Goal: Task Accomplishment & Management: Manage account settings

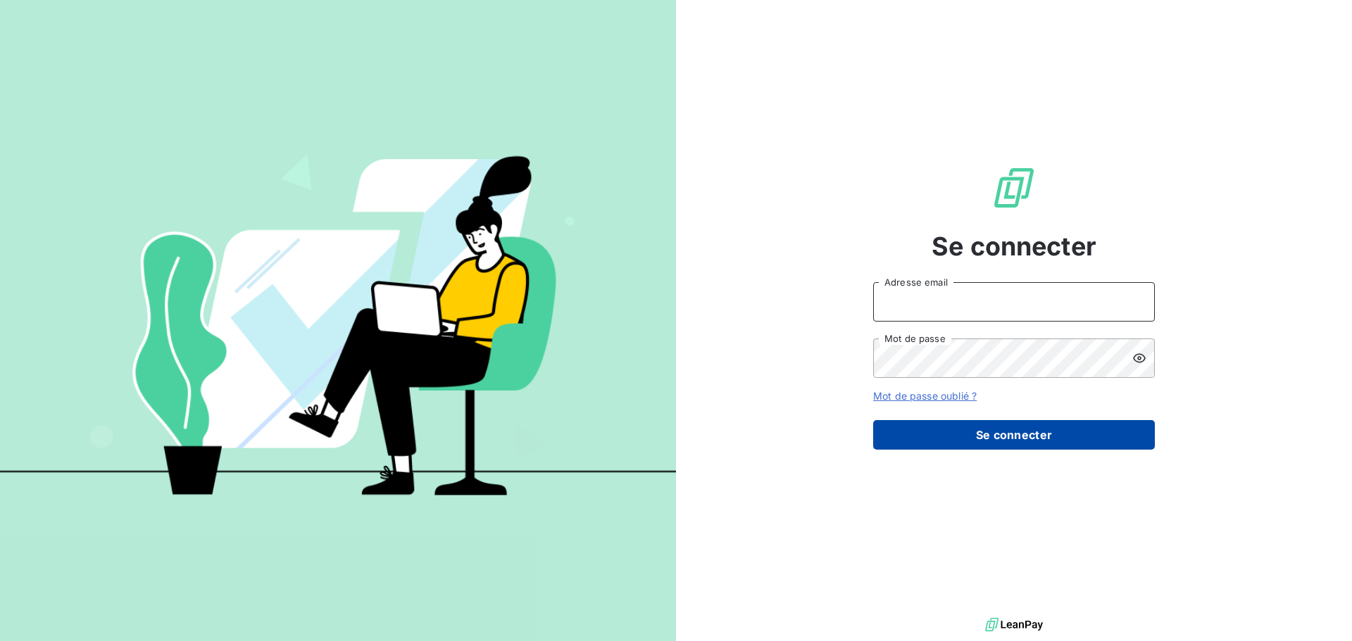
type input "[PERSON_NAME][EMAIL_ADDRESS][DOMAIN_NAME]"
click at [943, 434] on button "Se connecter" at bounding box center [1014, 435] width 282 height 30
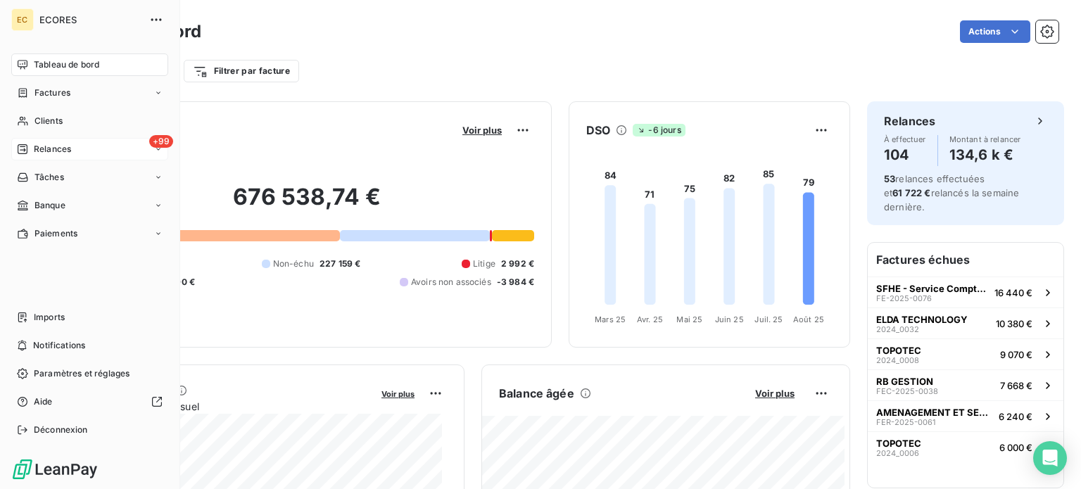
click at [48, 151] on span "Relances" at bounding box center [52, 149] width 37 height 13
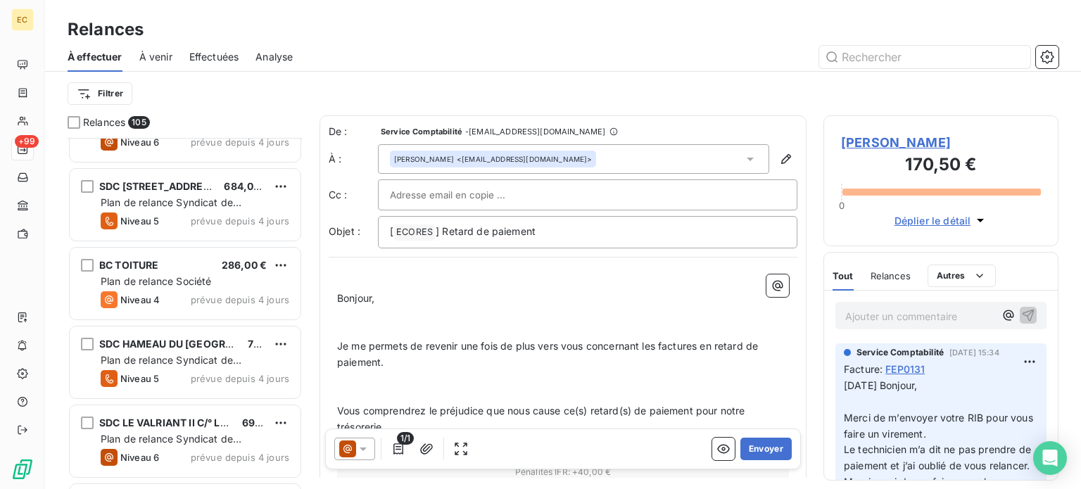
scroll to position [6266, 0]
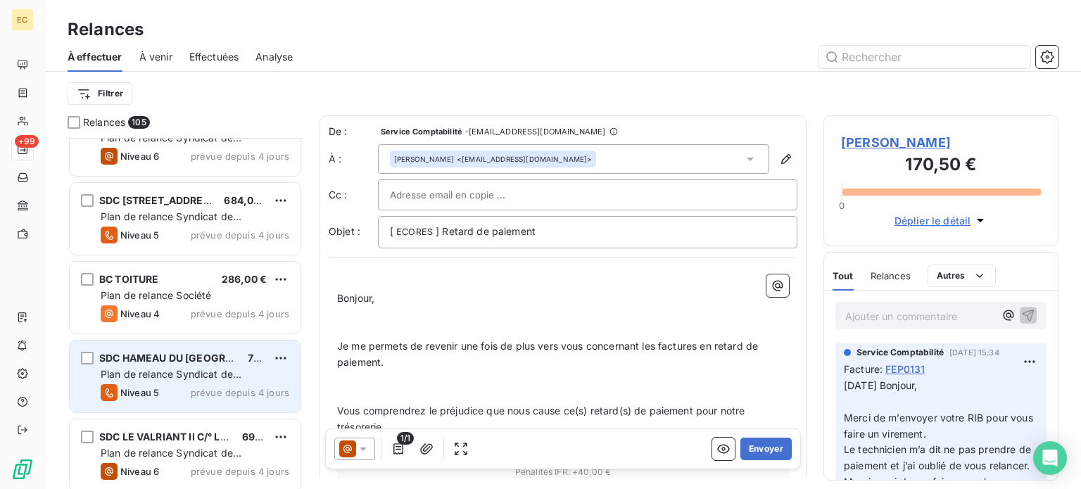
click at [192, 370] on span "Plan de relance Syndicat de copropriété" at bounding box center [171, 381] width 141 height 26
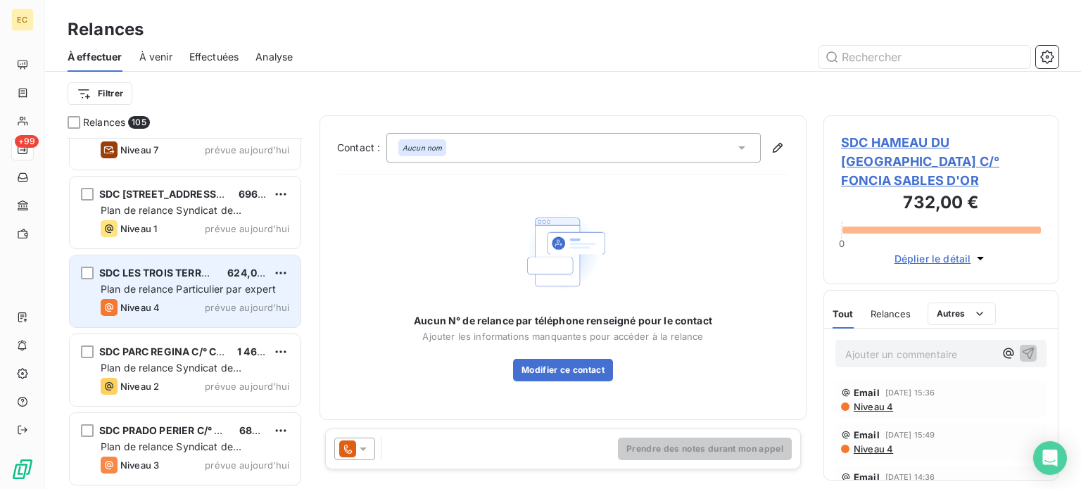
scroll to position [7787, 0]
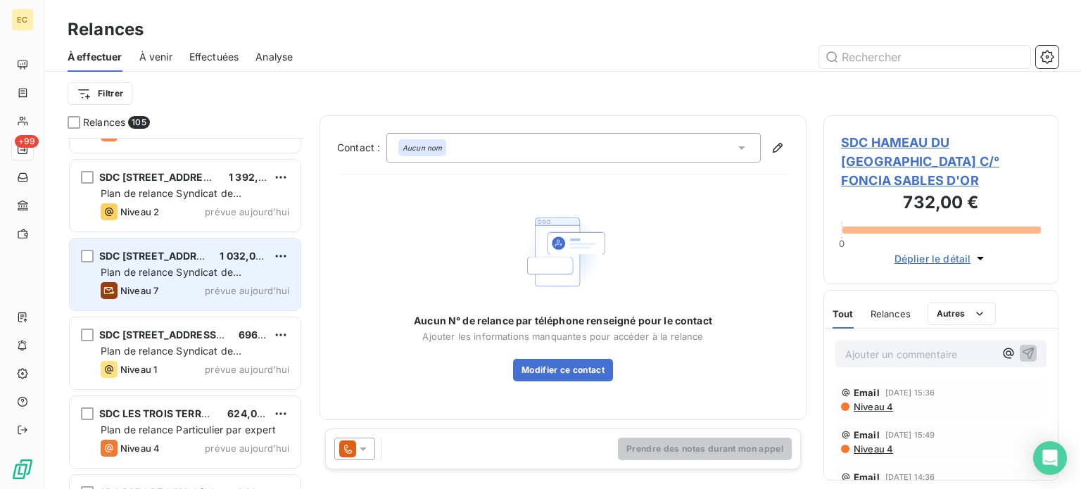
click at [169, 275] on span "Plan de relance Syndicat de copropriété" at bounding box center [171, 279] width 141 height 26
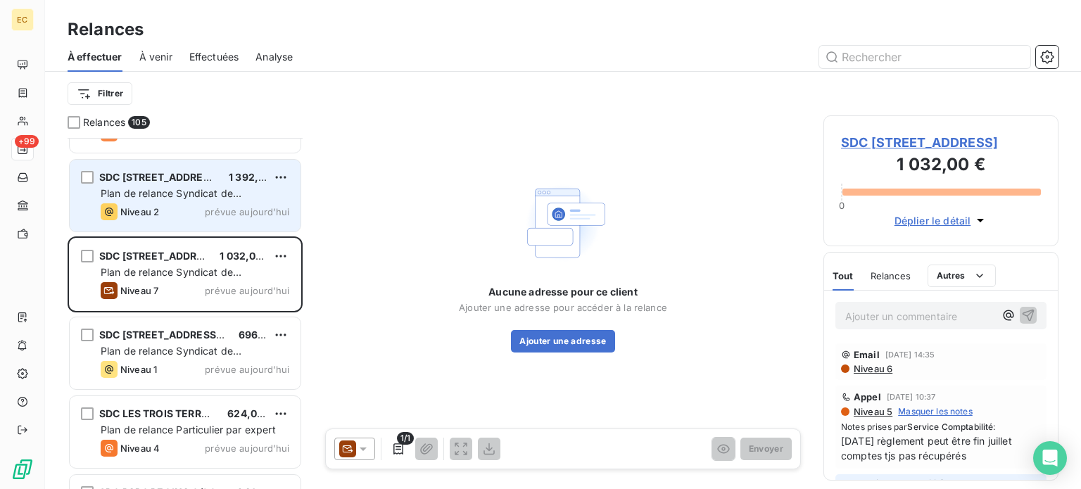
click at [172, 207] on div "Niveau 2 prévue aujourd’hui" at bounding box center [195, 211] width 189 height 17
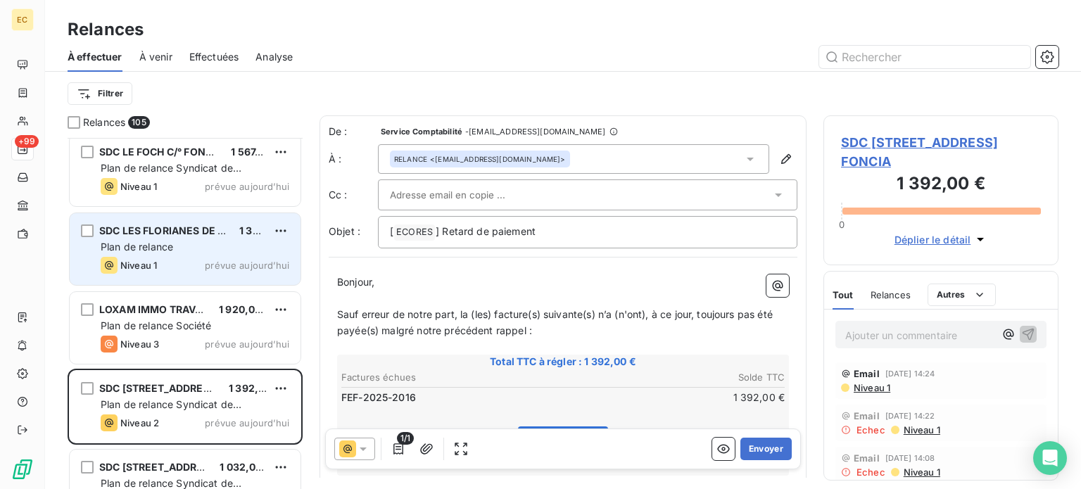
scroll to position [7435, 0]
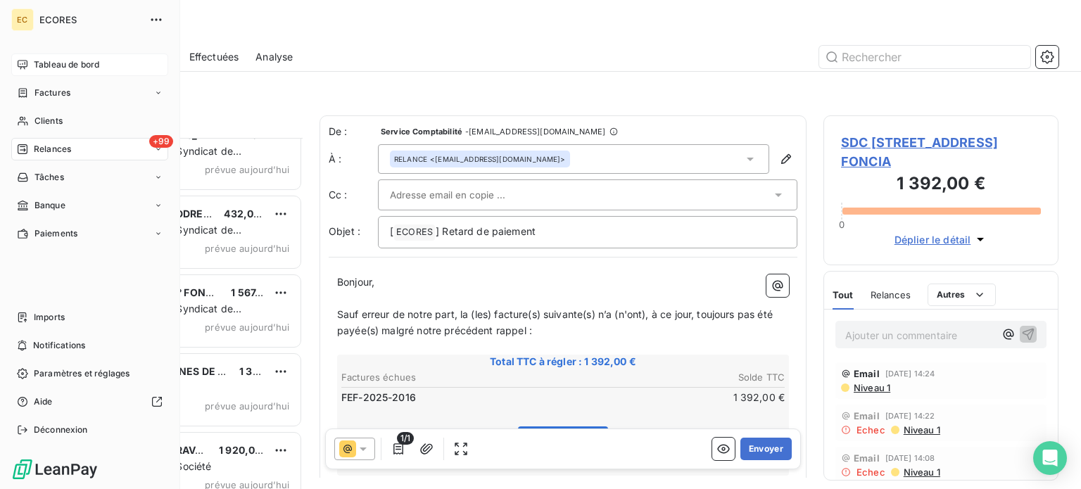
click at [44, 61] on span "Tableau de bord" at bounding box center [66, 64] width 65 height 13
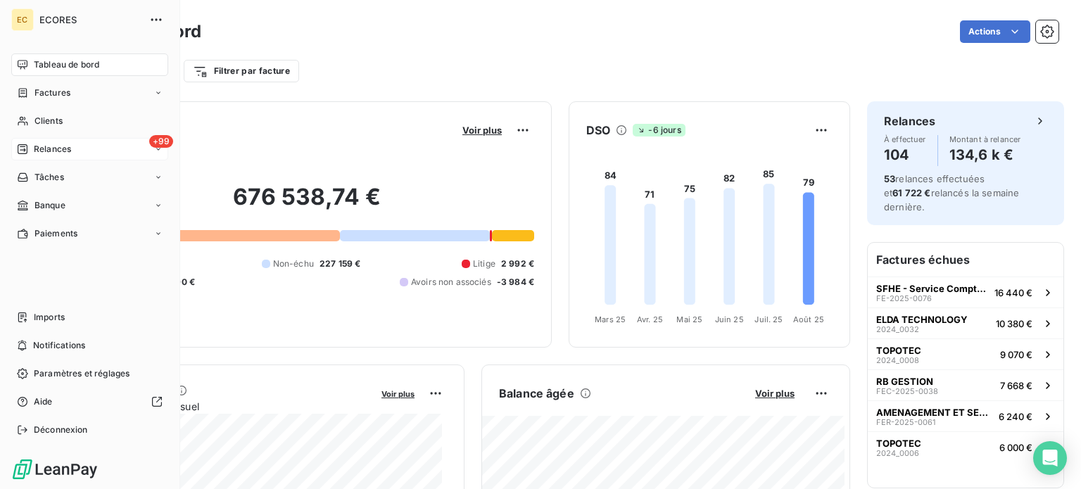
click at [42, 143] on span "Relances" at bounding box center [52, 149] width 37 height 13
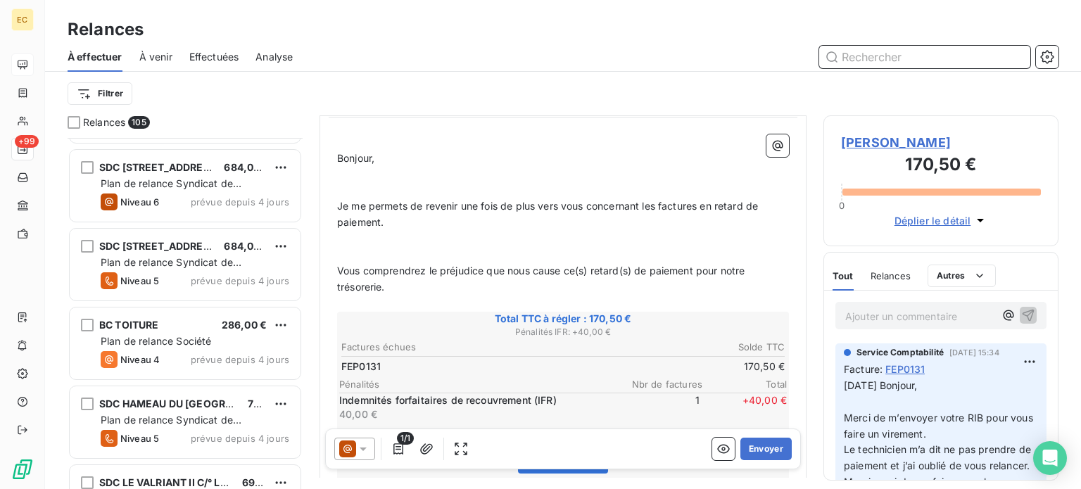
scroll to position [6266, 0]
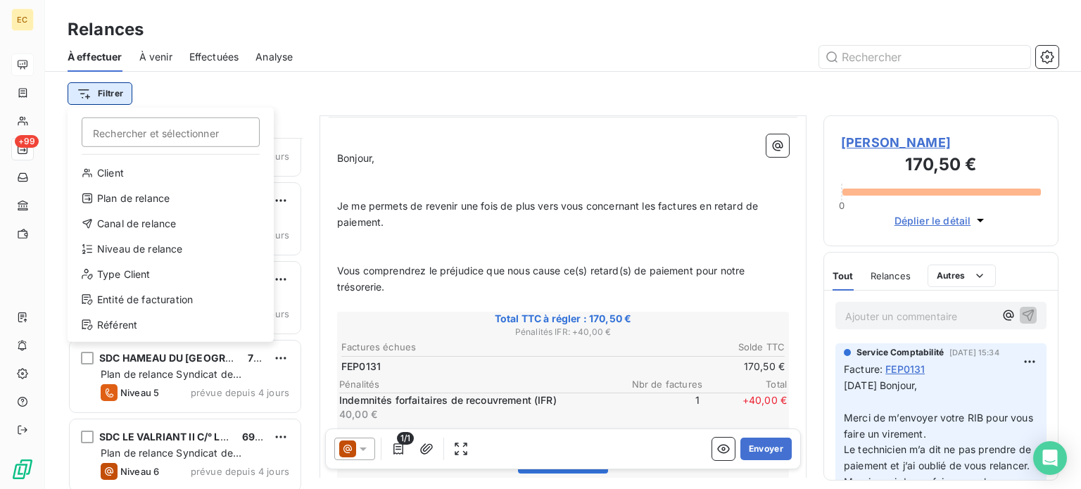
click at [113, 89] on html "EC +99 Relances À effectuer À venir Effectuées Analyse Filtrer Rechercher et sé…" at bounding box center [540, 244] width 1081 height 489
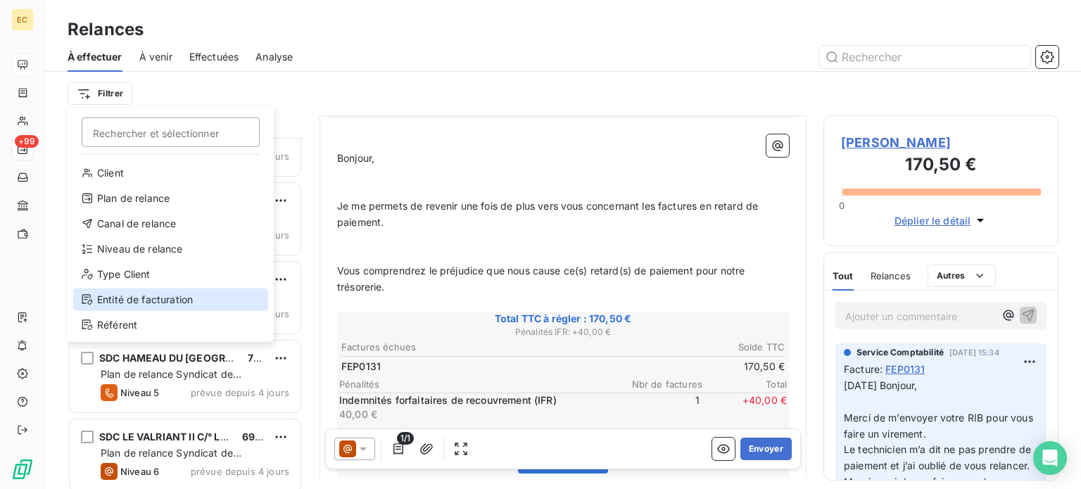
click at [196, 295] on div "Entité de facturation" at bounding box center [170, 300] width 195 height 23
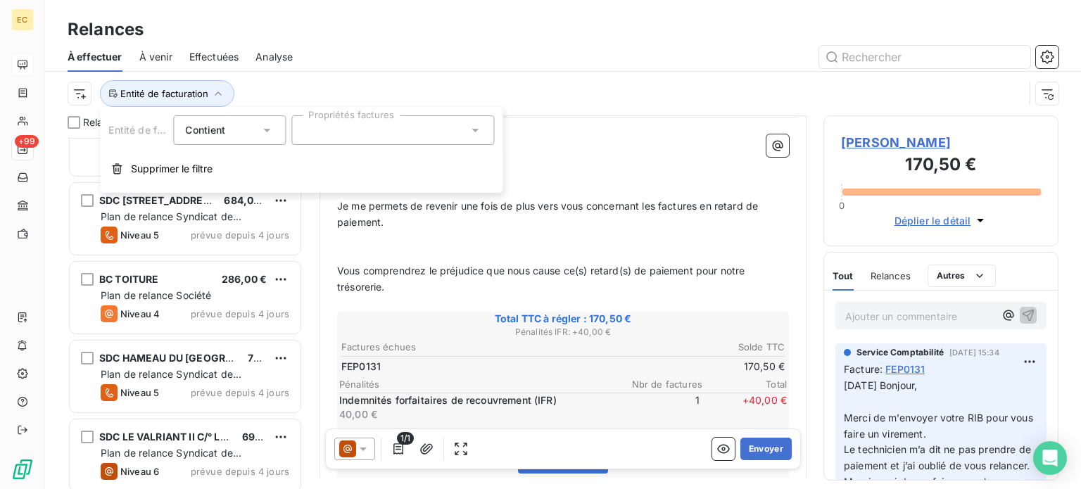
click at [265, 130] on icon at bounding box center [266, 131] width 7 height 4
click at [265, 130] on icon at bounding box center [267, 130] width 14 height 14
click at [476, 130] on icon at bounding box center [475, 131] width 7 height 4
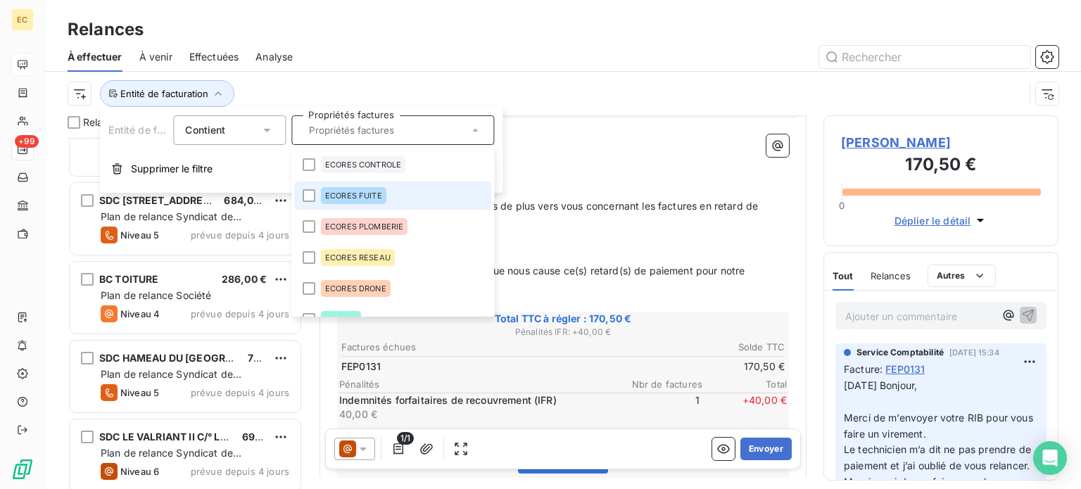
scroll to position [20, 0]
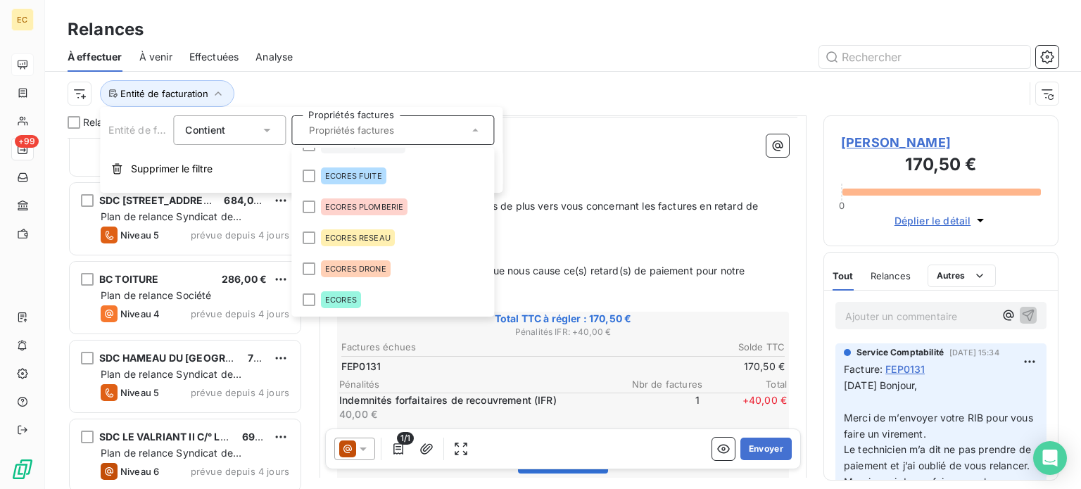
click at [560, 156] on p "Bonjour," at bounding box center [563, 159] width 452 height 16
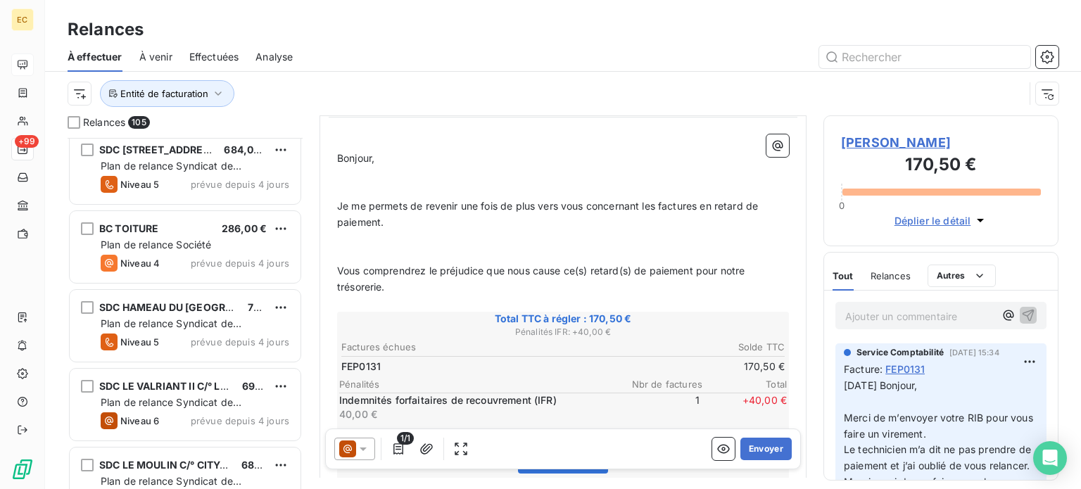
scroll to position [6309, 0]
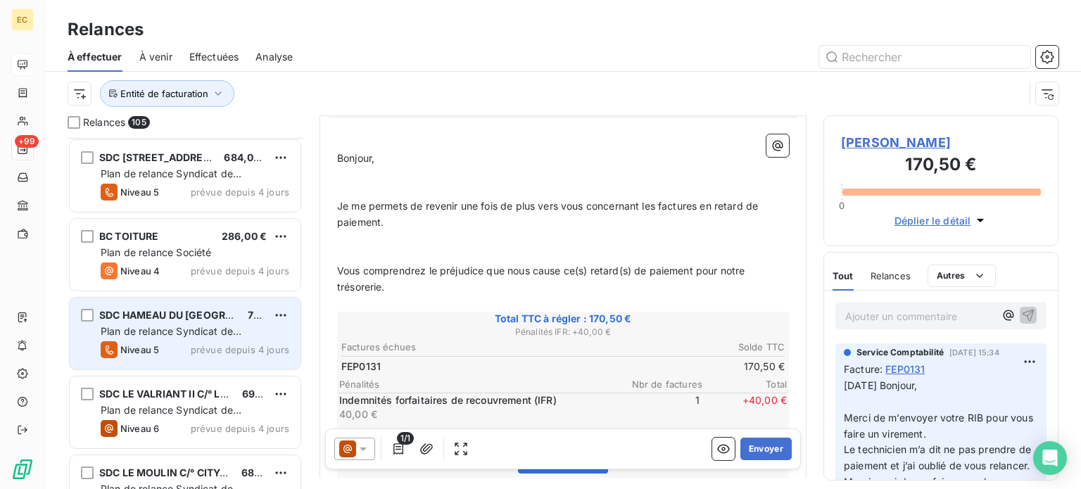
click at [158, 321] on div "SDC HAMEAU DU LUBERON C/° FONCIA SABLES D'OR" at bounding box center [167, 315] width 137 height 14
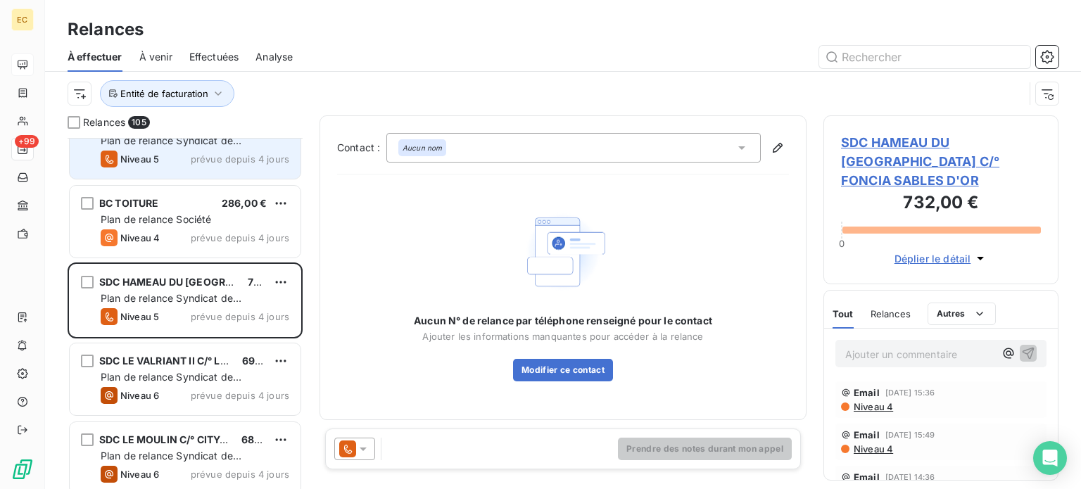
scroll to position [6379, 0]
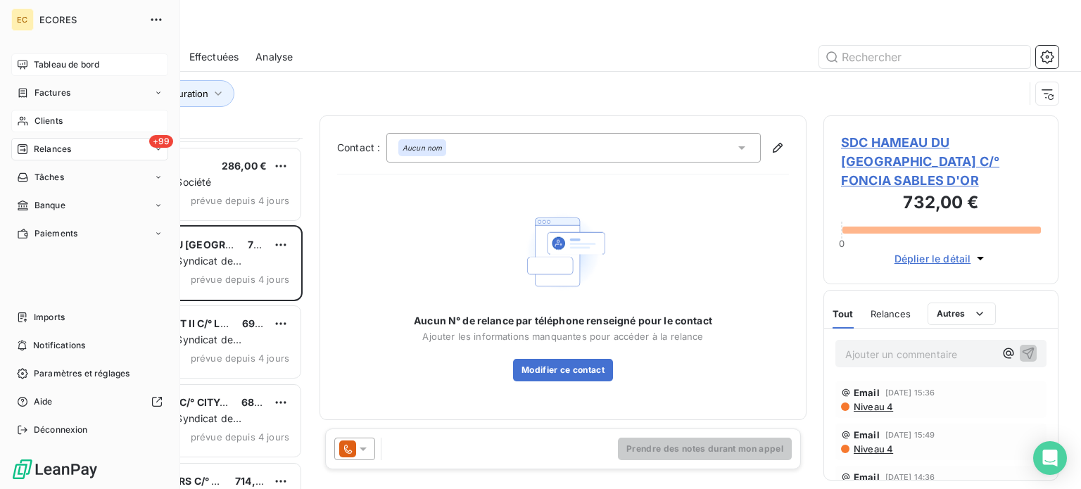
click at [47, 119] on span "Clients" at bounding box center [48, 121] width 28 height 13
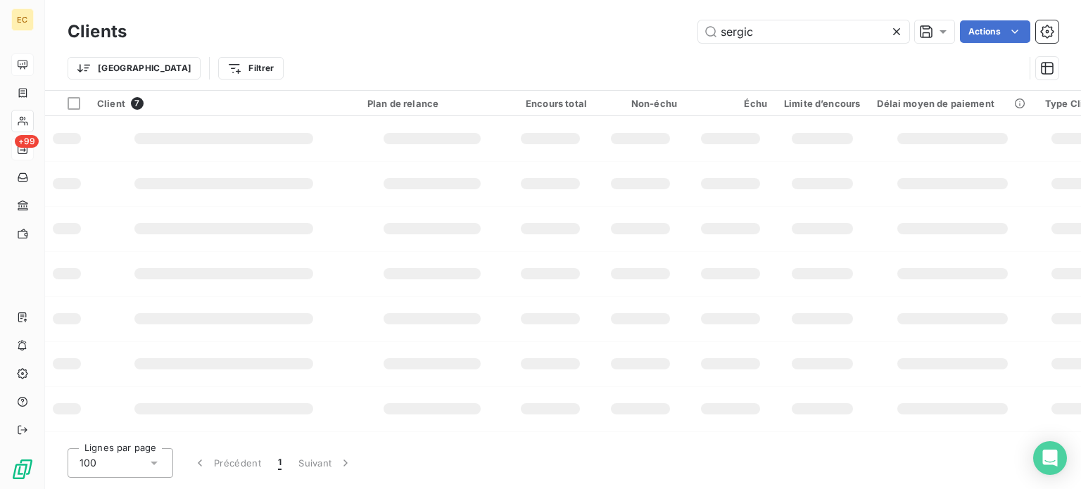
type input "sergic"
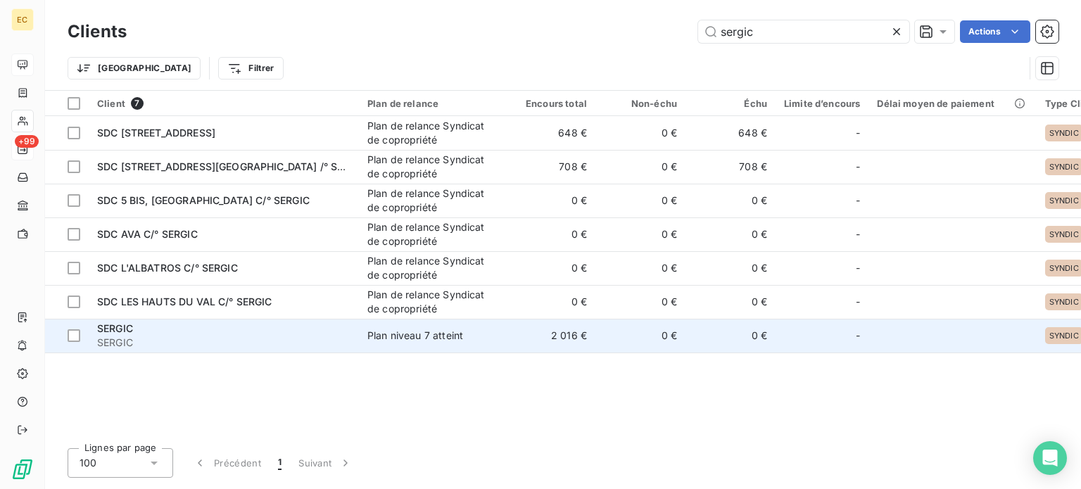
click at [291, 336] on span "SERGIC" at bounding box center [223, 343] width 253 height 14
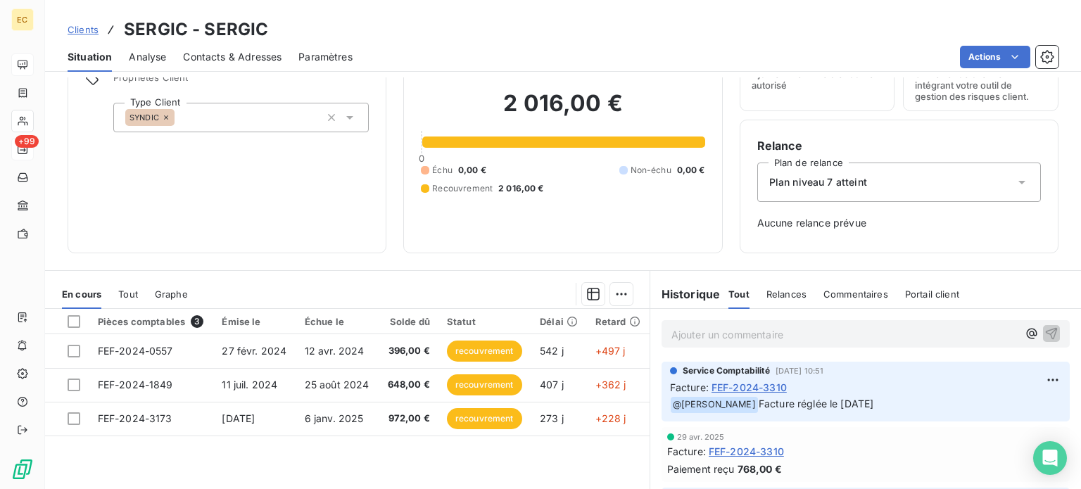
scroll to position [141, 0]
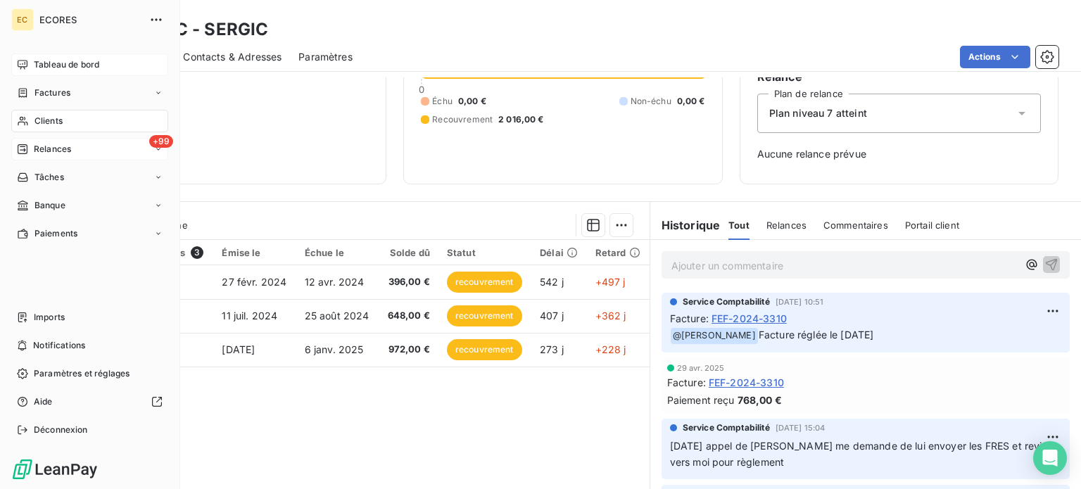
click at [52, 67] on span "Tableau de bord" at bounding box center [66, 64] width 65 height 13
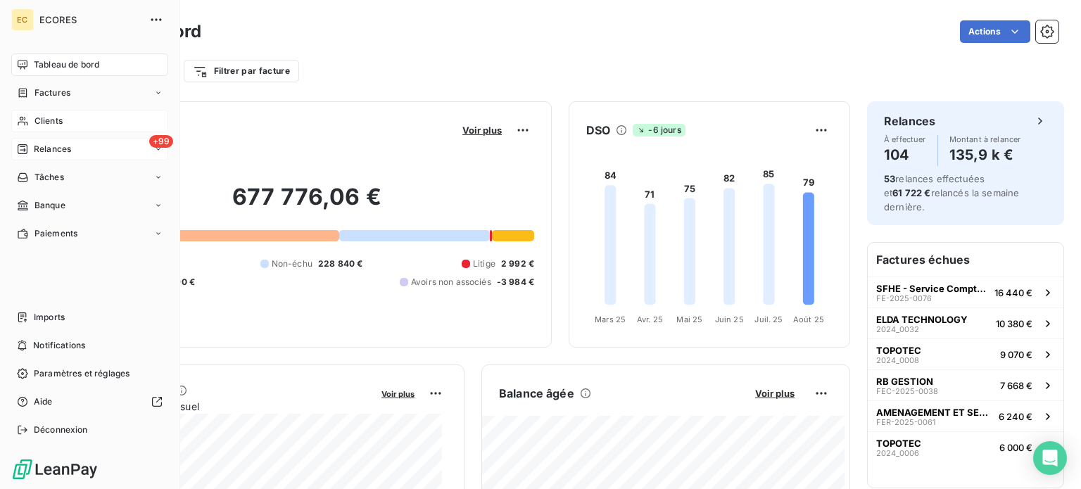
click at [32, 147] on div "Relances" at bounding box center [44, 149] width 54 height 13
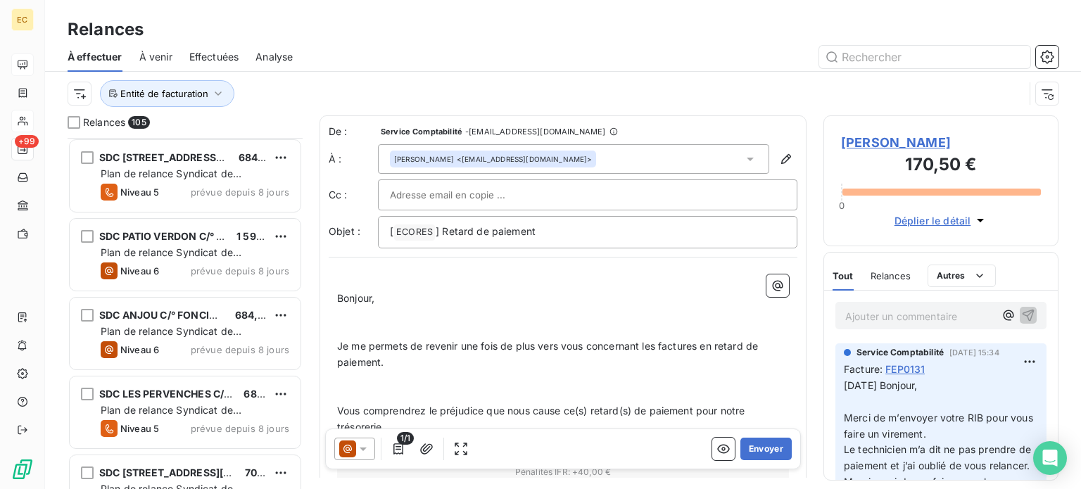
scroll to position [4013, 0]
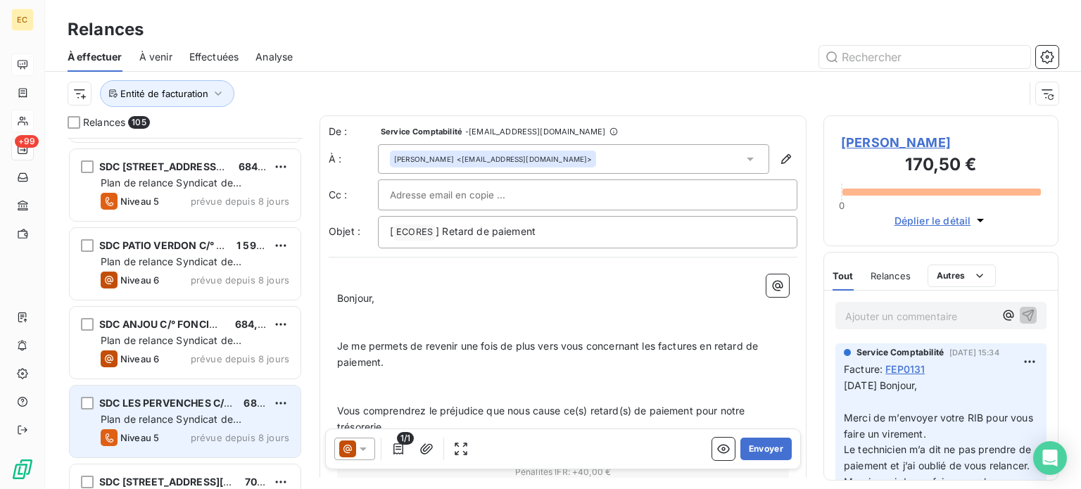
click at [183, 413] on span "Plan de relance Syndicat de copropriété" at bounding box center [171, 426] width 141 height 26
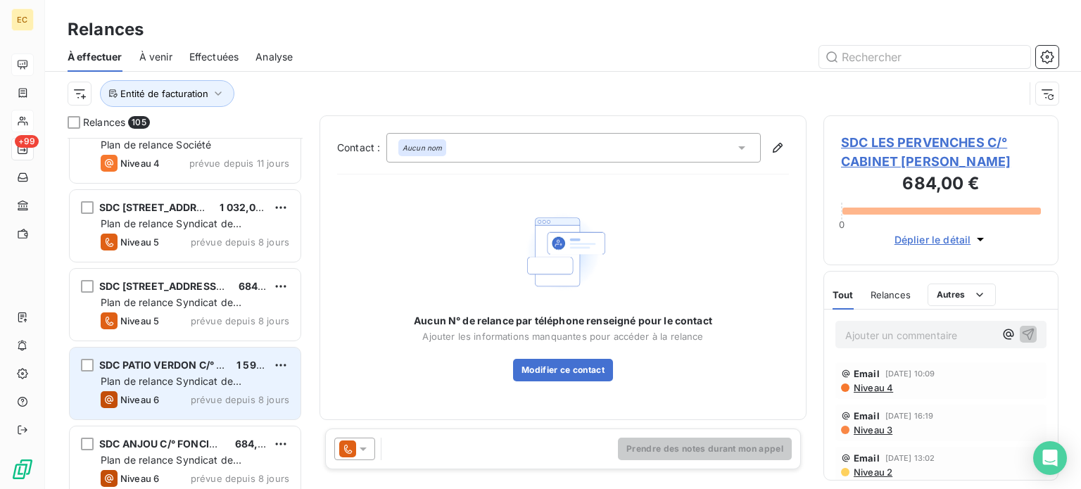
scroll to position [3872, 0]
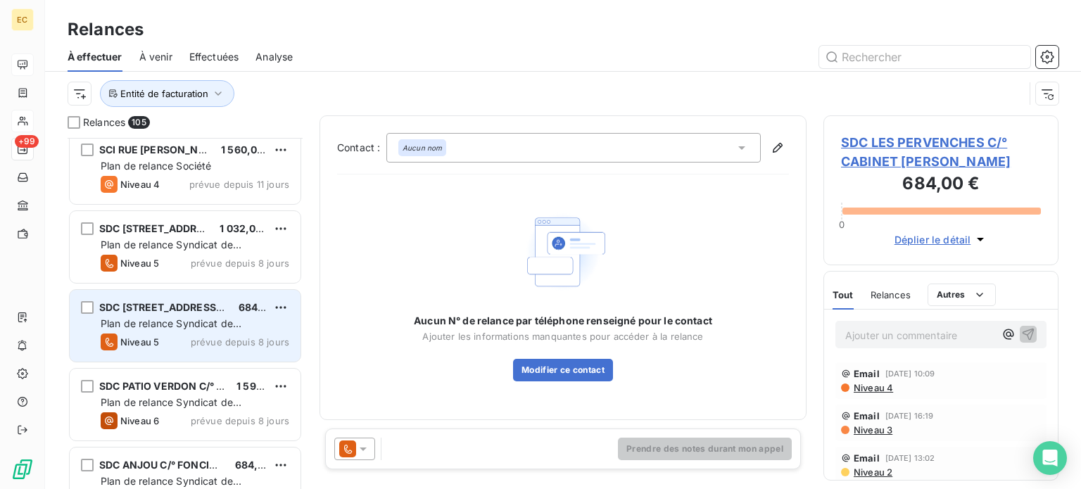
click at [201, 315] on div "SDC 21, RUE JEAN MERMOZ C/° CITYA PARADIS 684,00 € Plan de relance Syndicat de …" at bounding box center [185, 326] width 231 height 72
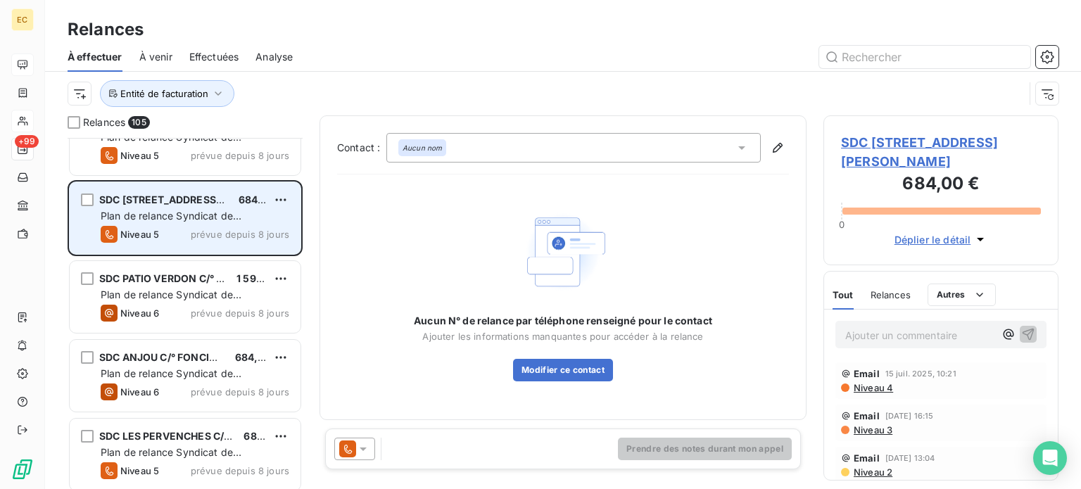
scroll to position [4013, 0]
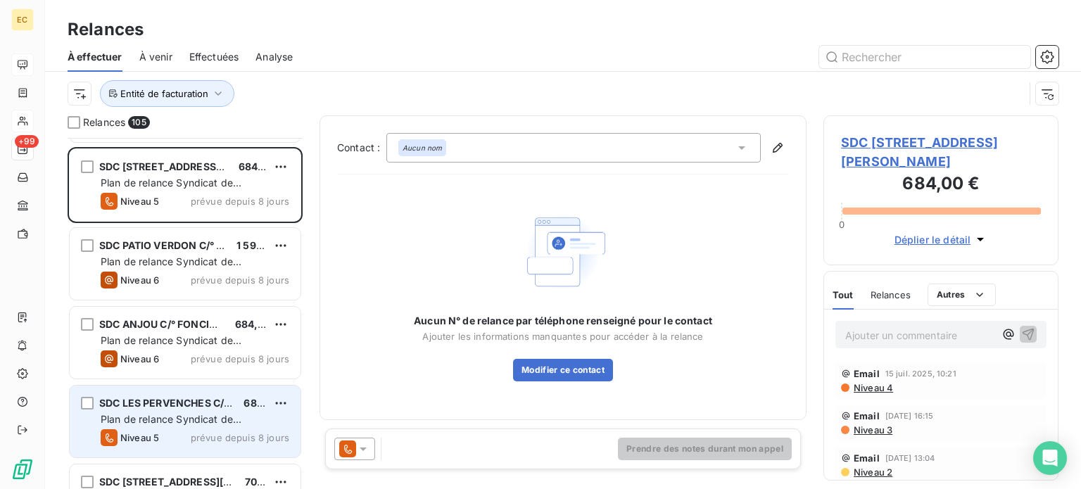
click at [186, 422] on span "Plan de relance Syndicat de copropriété" at bounding box center [171, 426] width 141 height 26
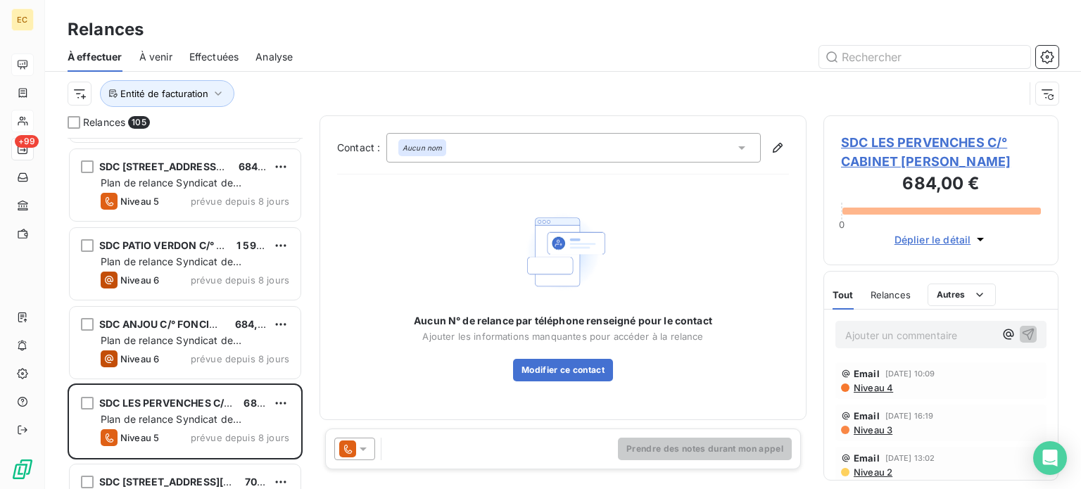
click at [865, 162] on span "SDC LES PERVENCHES C/° CABINET PAUL COUDRE" at bounding box center [941, 152] width 200 height 38
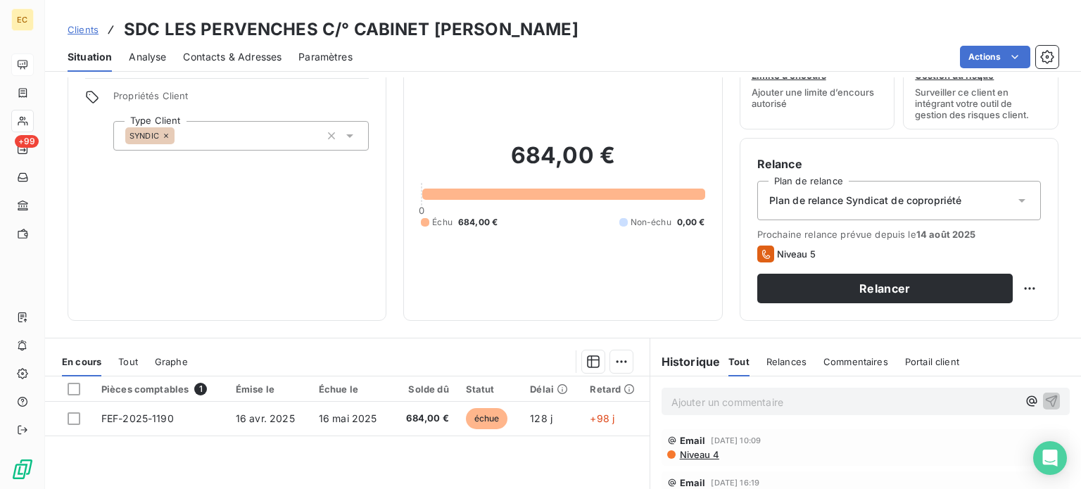
scroll to position [141, 0]
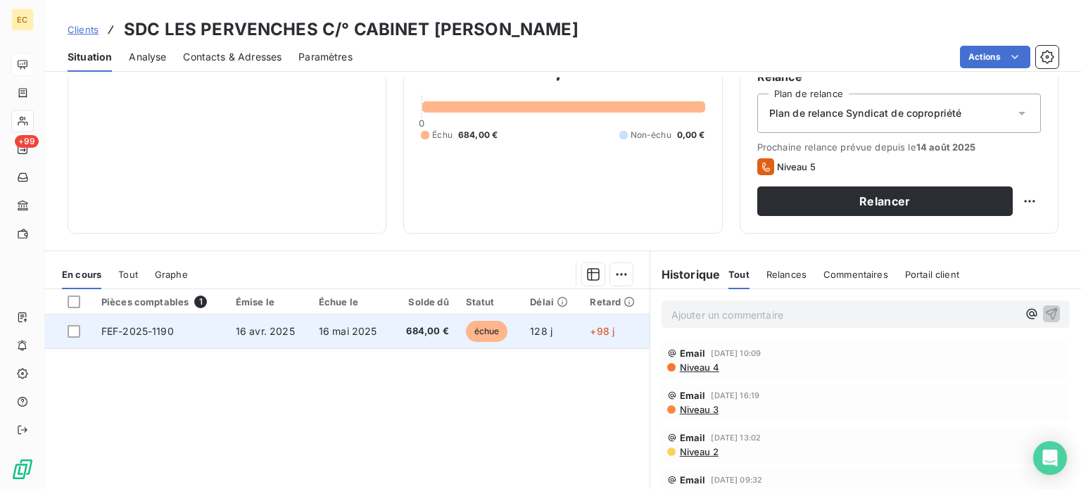
click at [325, 335] on span "16 mai 2025" at bounding box center [348, 331] width 58 height 12
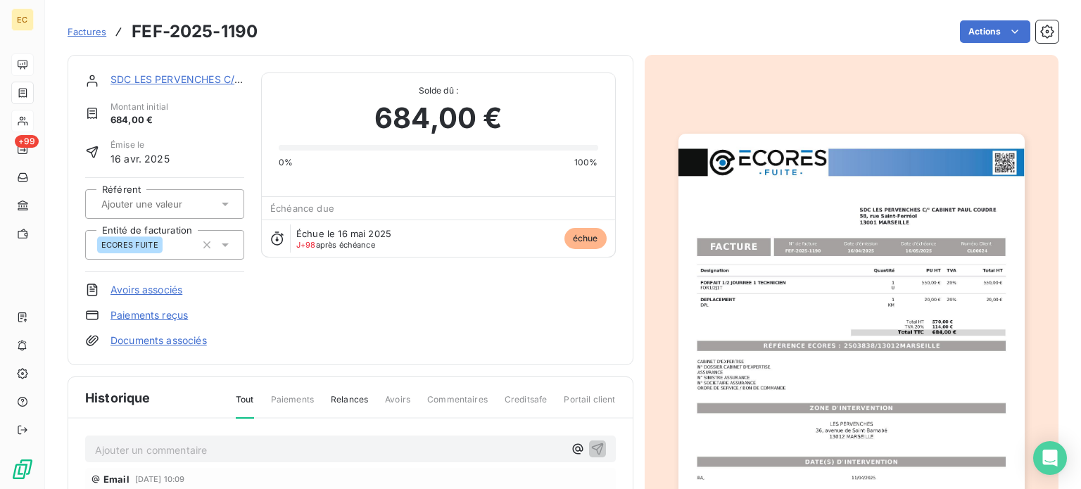
click at [789, 301] on img "button" at bounding box center [852, 378] width 346 height 489
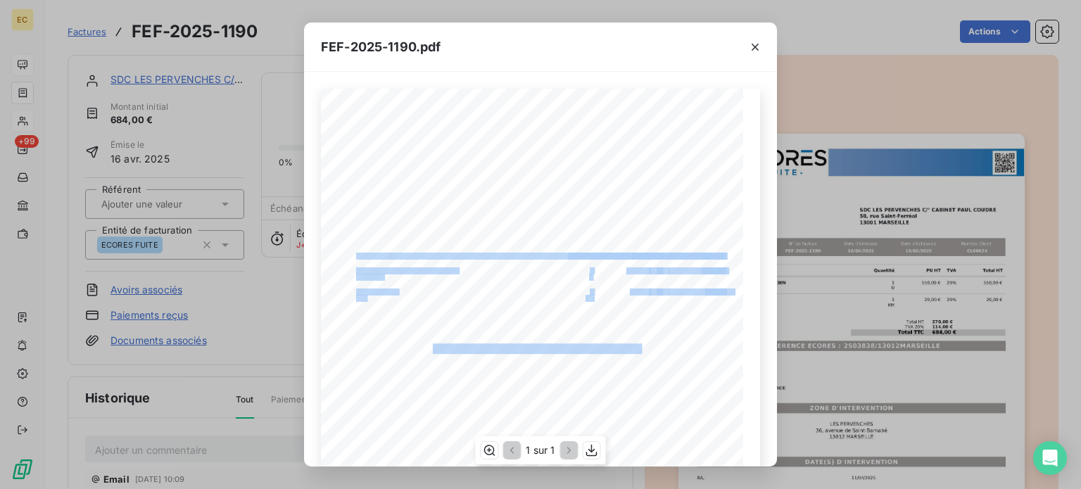
drag, startPoint x: 639, startPoint y: 347, endPoint x: 620, endPoint y: 351, distance: 19.5
click at [580, 344] on span "RÉFÉRENCE ECORES : 2503838/13012MARSEILLE" at bounding box center [540, 347] width 215 height 7
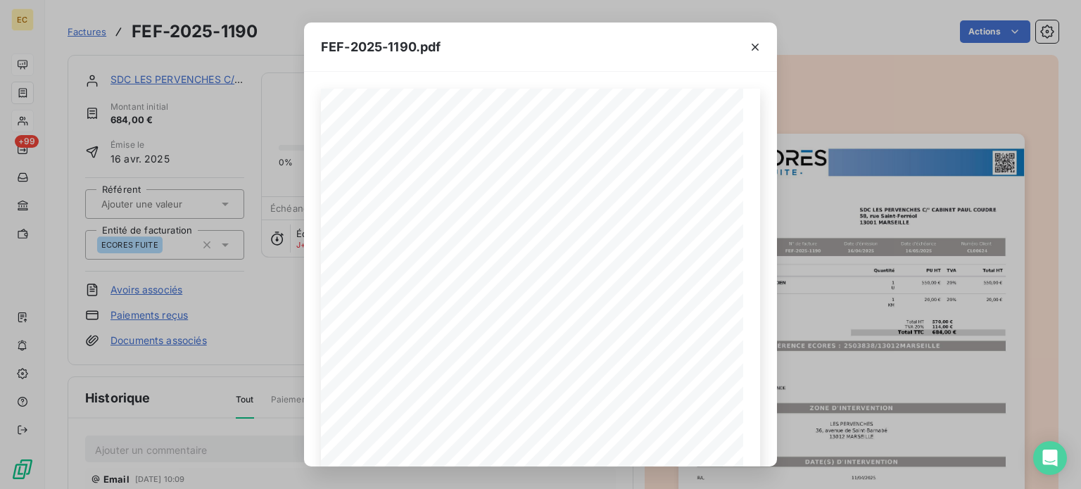
click at [753, 377] on div "Designation Quantité PU HT TVA Total HT FORFAIT 1/2 JOURNEE 1 TECHNICIEN FOR1/2…" at bounding box center [540, 269] width 473 height 395
drag, startPoint x: 642, startPoint y: 347, endPoint x: 524, endPoint y: 346, distance: 118.3
click at [524, 346] on span "RÉFÉRENCE ECORES : 2503838/13012MARSEILLE" at bounding box center [540, 347] width 215 height 7
copy span "2503838/13012MARSEILLE"
click at [760, 47] on icon "button" at bounding box center [755, 47] width 14 height 14
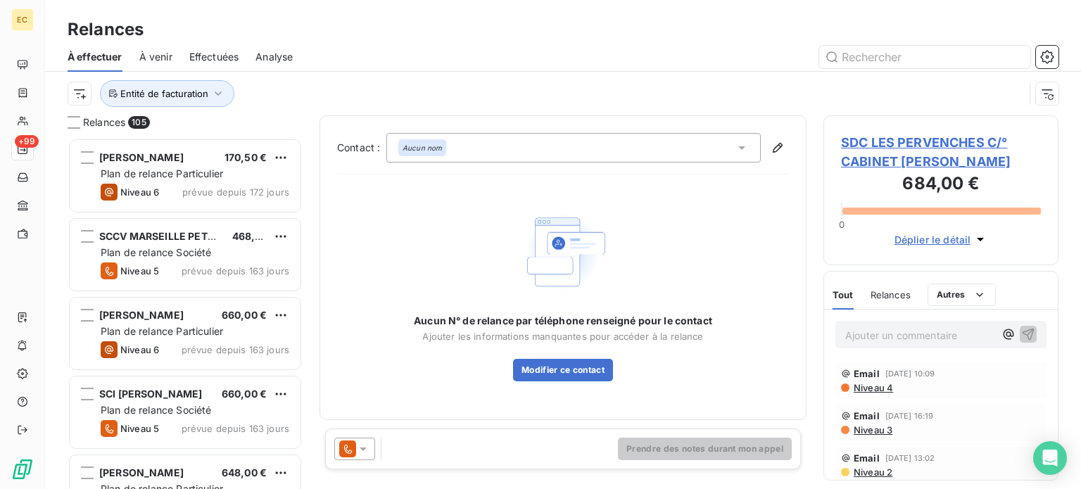
scroll to position [341, 224]
click at [862, 163] on span "SDC LES PERVENCHES C/° CABINET [PERSON_NAME]" at bounding box center [941, 152] width 200 height 38
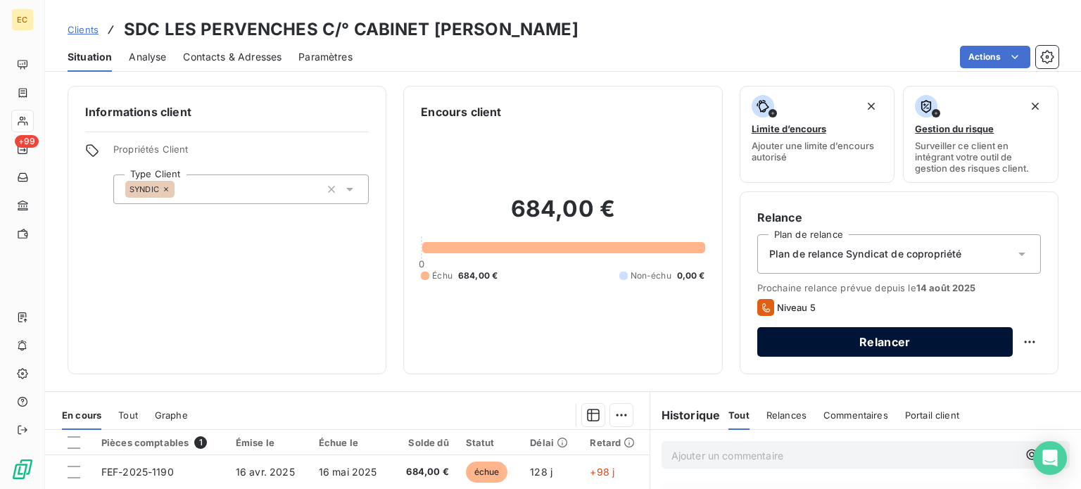
click at [839, 348] on button "Relancer" at bounding box center [886, 342] width 256 height 30
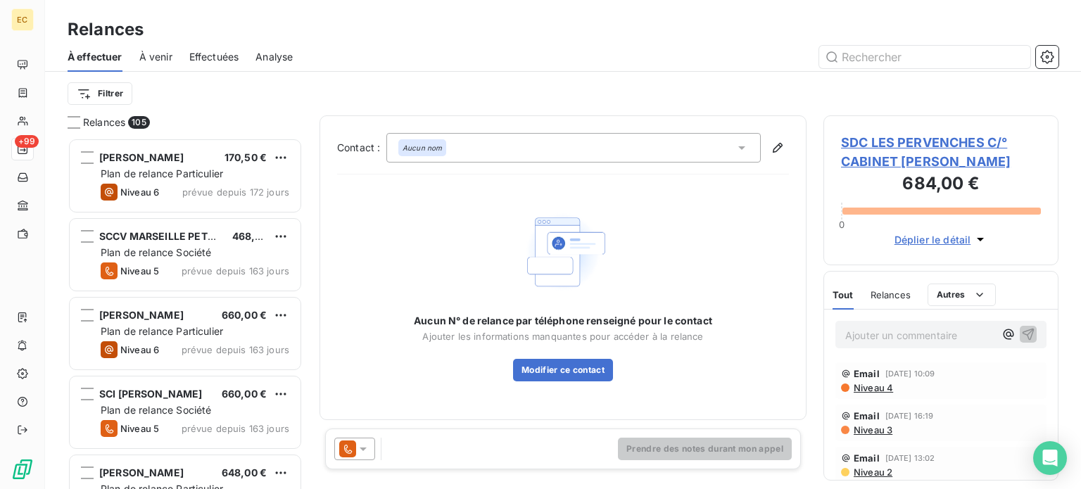
scroll to position [341, 224]
click at [908, 146] on span "SDC LES PERVENCHES C/° CABINET [PERSON_NAME]" at bounding box center [941, 152] width 200 height 38
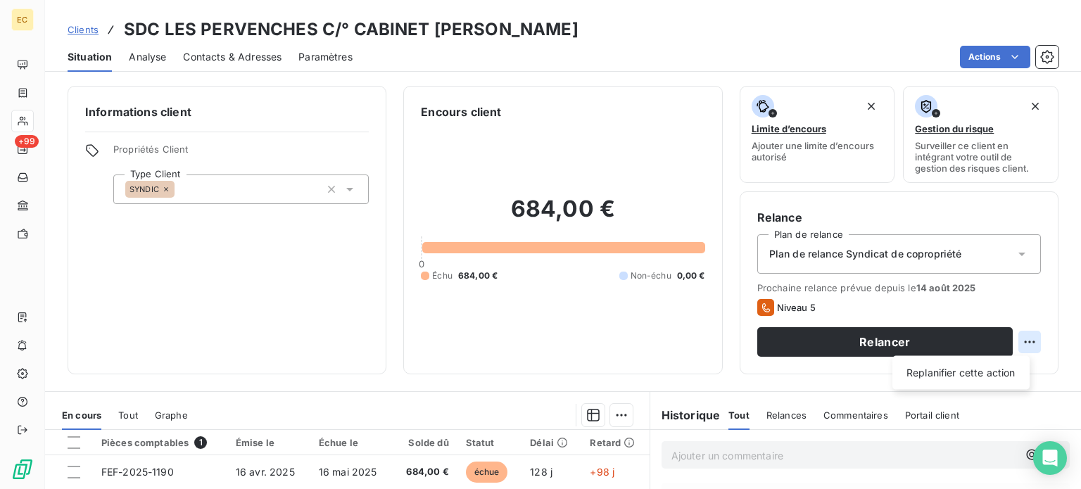
click at [1019, 344] on html "EC +99 Clients SDC LES PERVENCHES C/° CABINET PAUL COUDRE Situation Analyse Con…" at bounding box center [540, 244] width 1081 height 489
click at [994, 372] on div "Replanifier cette action" at bounding box center [961, 373] width 126 height 23
select select "7"
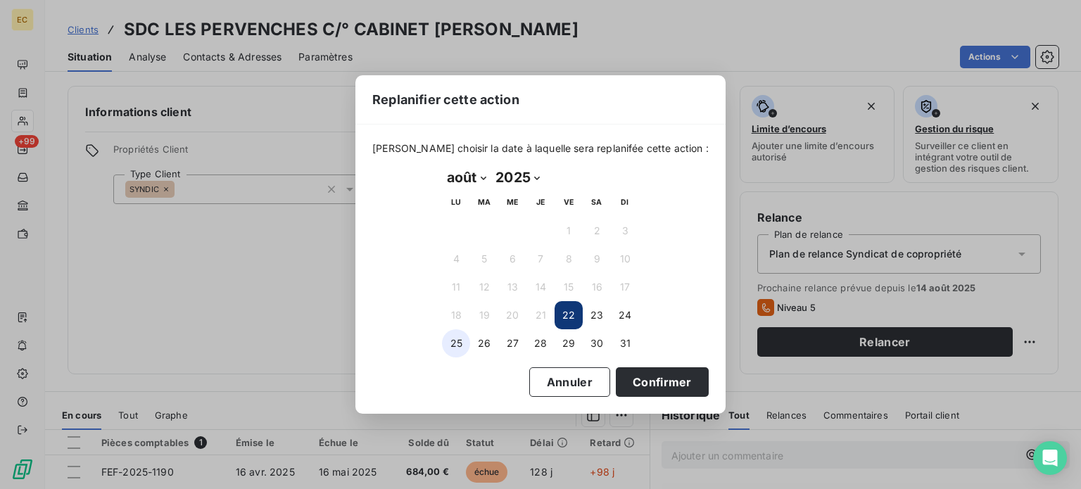
click at [462, 346] on button "25" at bounding box center [456, 343] width 28 height 28
click at [641, 382] on button "Confirmer" at bounding box center [662, 383] width 93 height 30
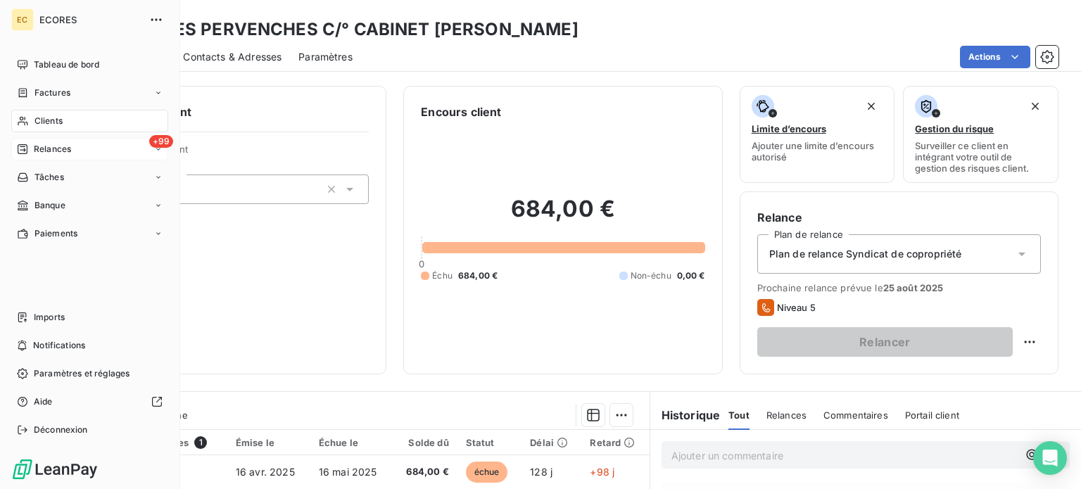
click at [30, 151] on div "Relances" at bounding box center [44, 149] width 54 height 13
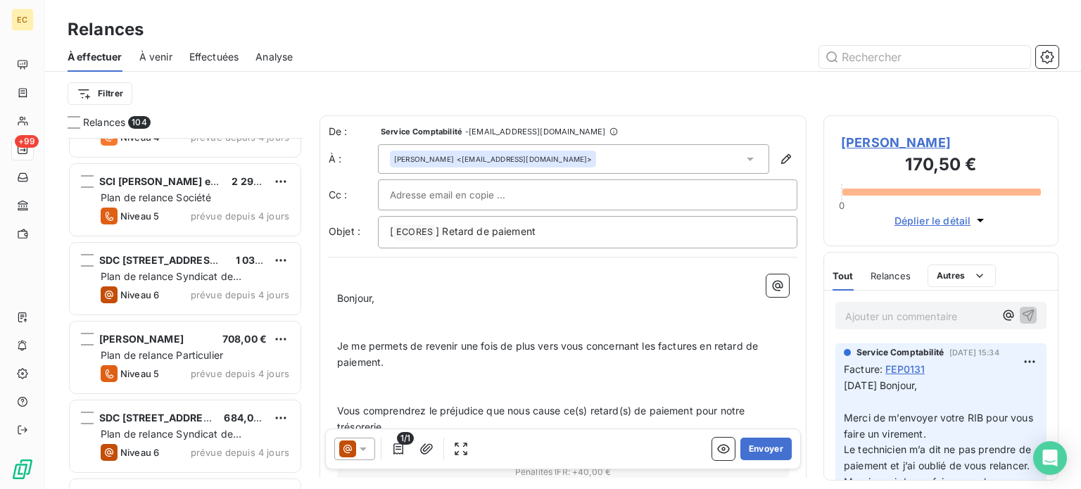
scroll to position [5914, 0]
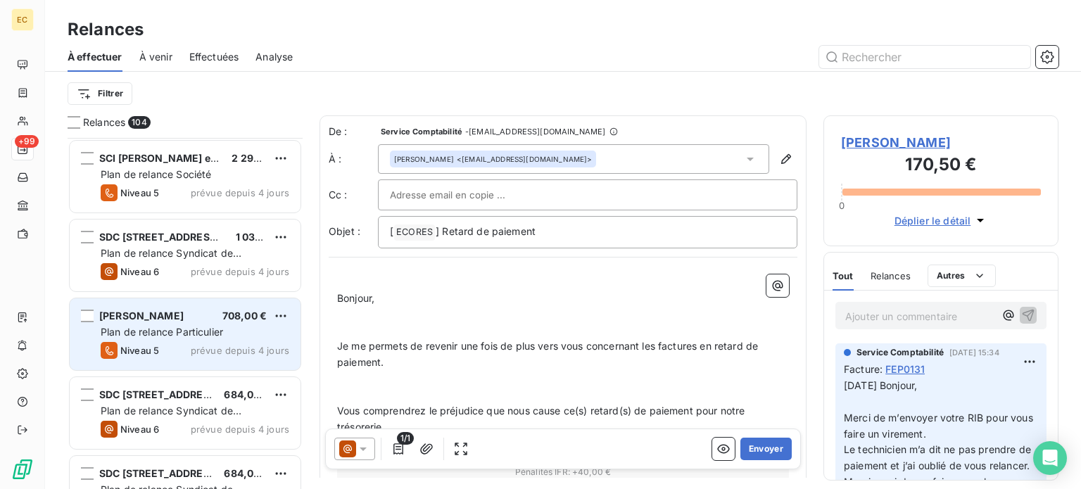
click at [177, 315] on span "Mme MONTORO Sandrine" at bounding box center [141, 316] width 84 height 12
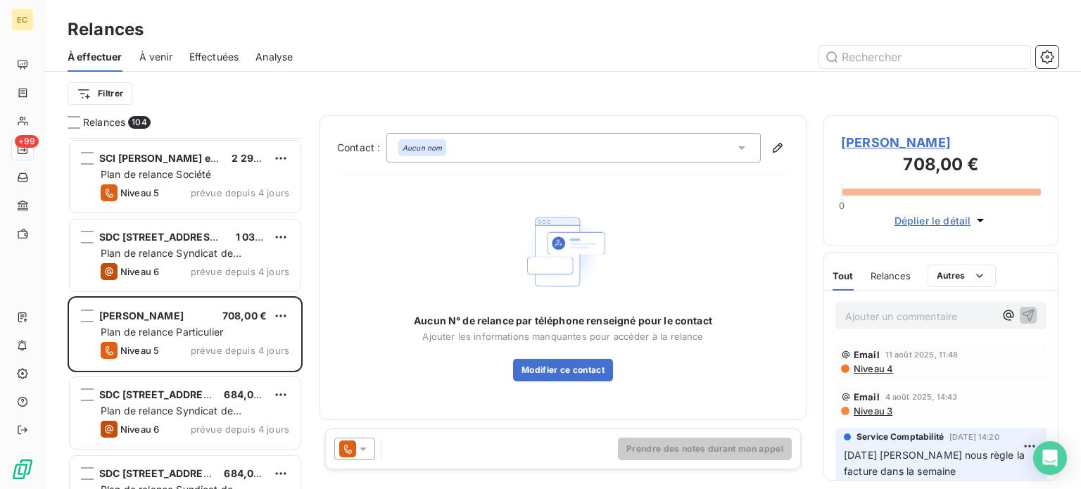
click at [881, 143] on span "Mme MONTORO Sandrine" at bounding box center [941, 142] width 200 height 19
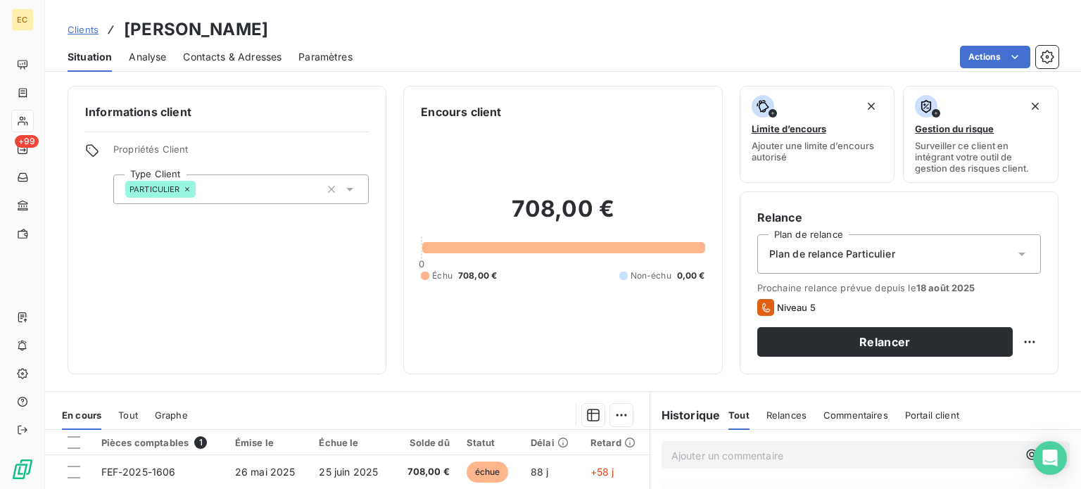
click at [243, 58] on span "Contacts & Adresses" at bounding box center [232, 57] width 99 height 14
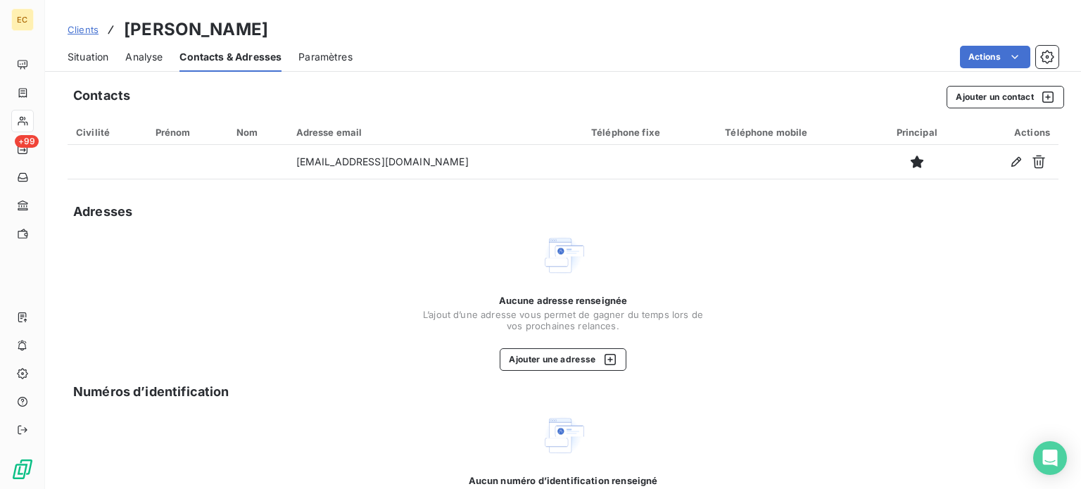
click at [96, 61] on span "Situation" at bounding box center [88, 57] width 41 height 14
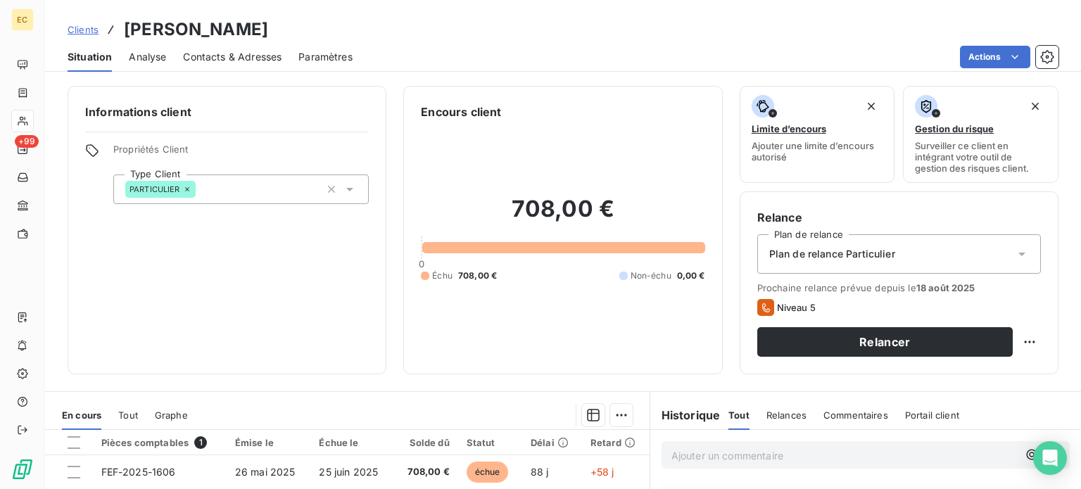
scroll to position [141, 0]
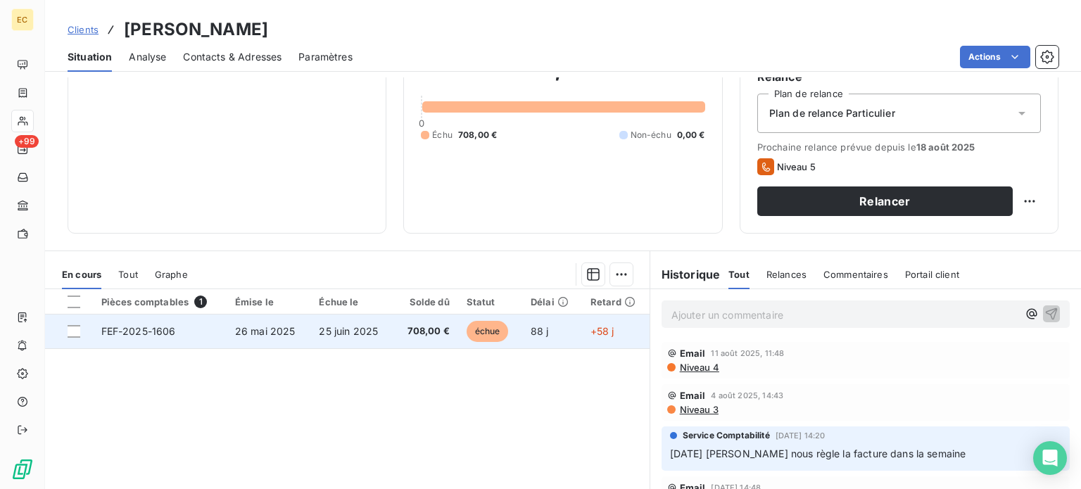
click at [289, 328] on span "26 mai 2025" at bounding box center [265, 331] width 61 height 12
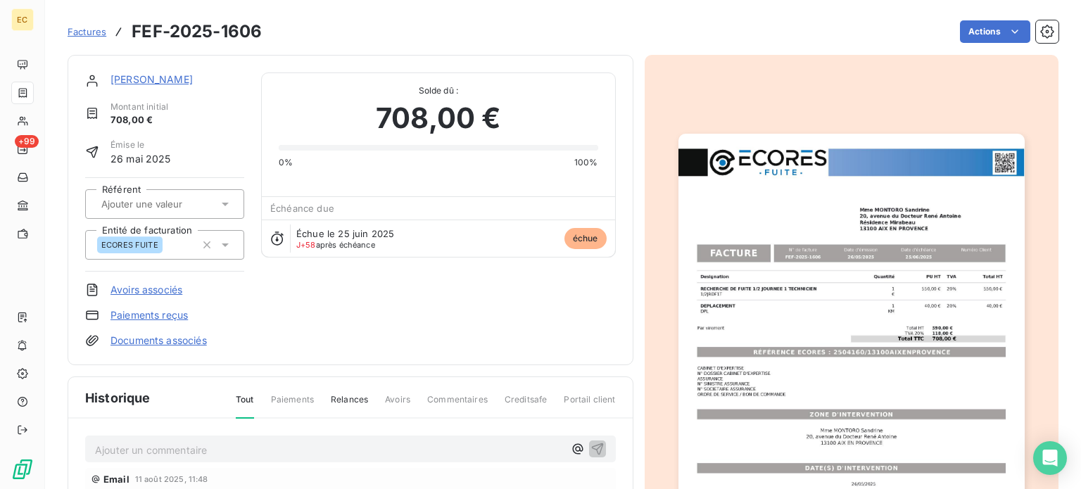
click at [756, 318] on img "button" at bounding box center [852, 378] width 346 height 489
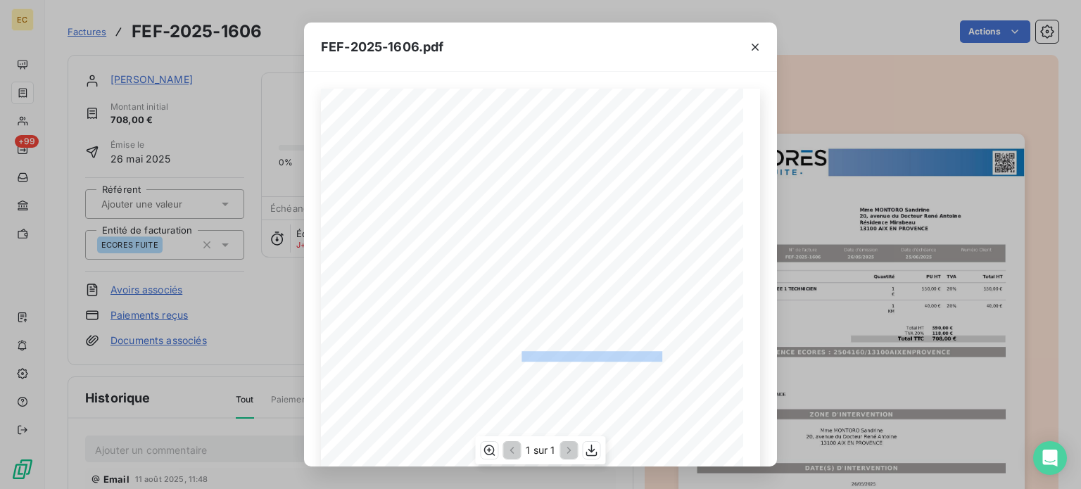
drag, startPoint x: 655, startPoint y: 355, endPoint x: 513, endPoint y: 356, distance: 142.2
click at [513, 356] on span "RÉFÉRENCE ECORES : 2504160/13100AIXENPROVENCE" at bounding box center [541, 354] width 241 height 7
drag, startPoint x: 519, startPoint y: 351, endPoint x: 529, endPoint y: 357, distance: 11.4
copy span "2504160/13100AIXENPROVENCE"
click at [753, 44] on icon "button" at bounding box center [755, 47] width 7 height 7
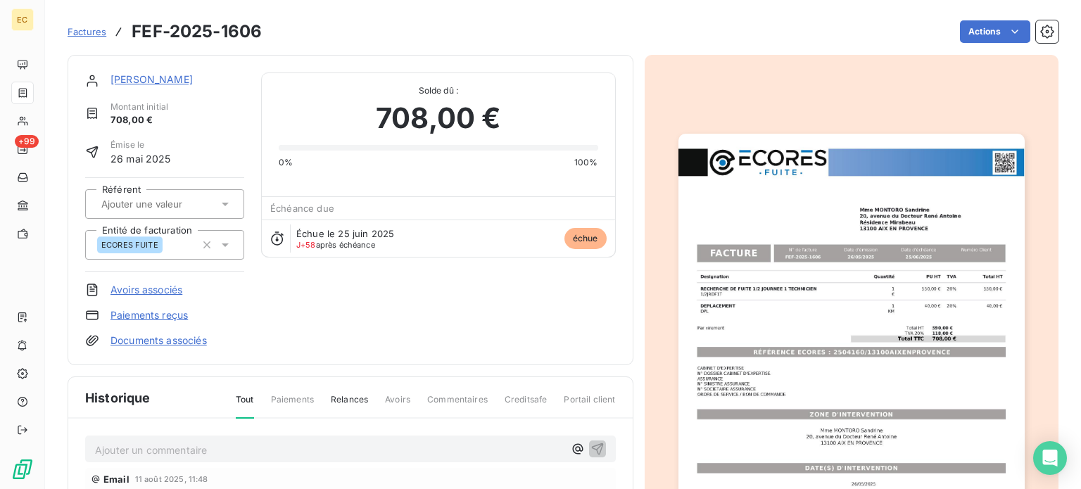
click at [180, 78] on link "Mme MONTORO Sandrine" at bounding box center [152, 79] width 82 height 12
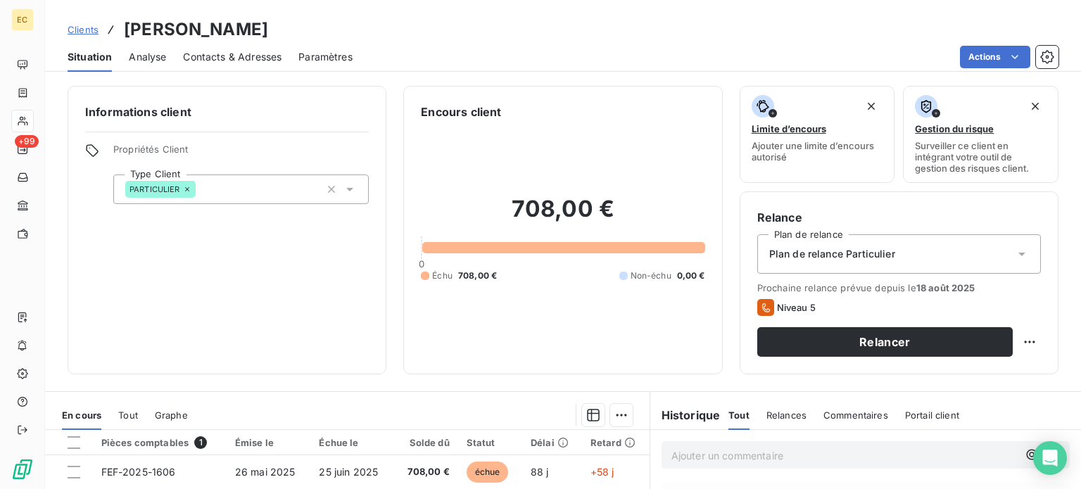
click at [245, 61] on span "Contacts & Adresses" at bounding box center [232, 57] width 99 height 14
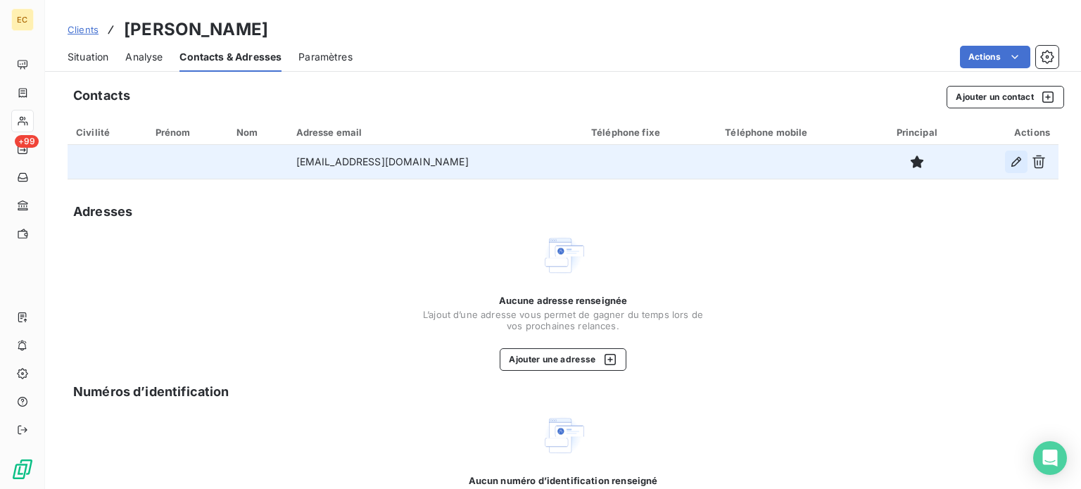
click at [1005, 166] on button "button" at bounding box center [1016, 162] width 23 height 23
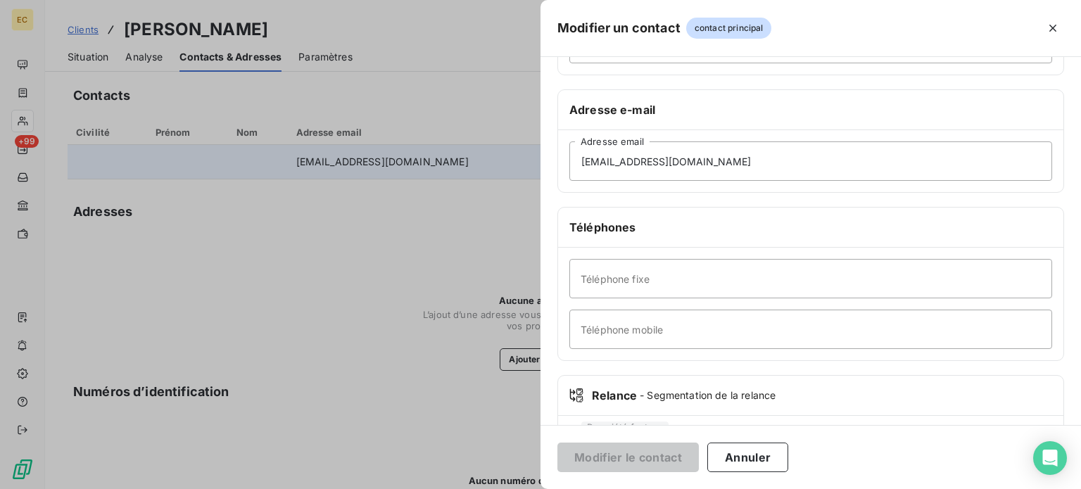
scroll to position [211, 0]
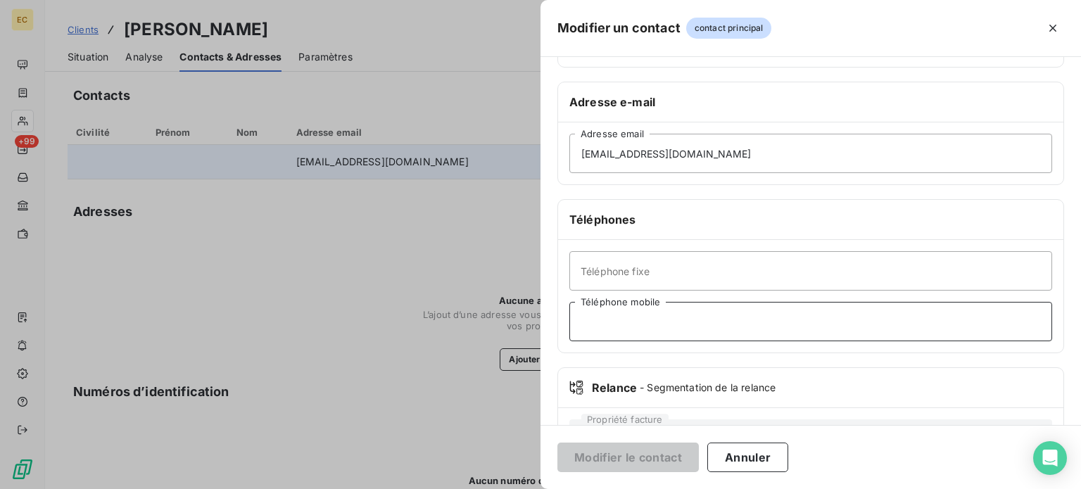
click at [641, 318] on input "Téléphone mobile" at bounding box center [811, 321] width 483 height 39
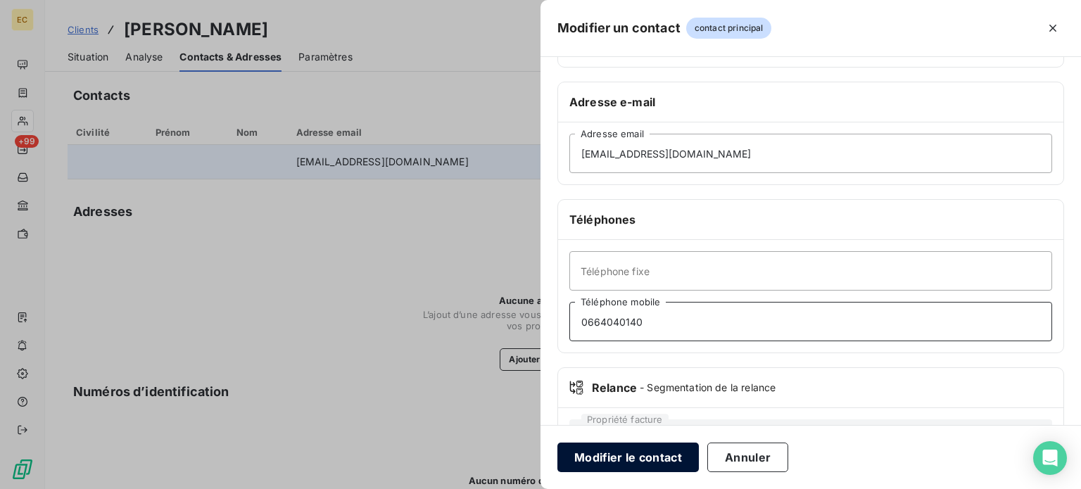
type input "0664040140"
click at [603, 453] on button "Modifier le contact" at bounding box center [629, 458] width 142 height 30
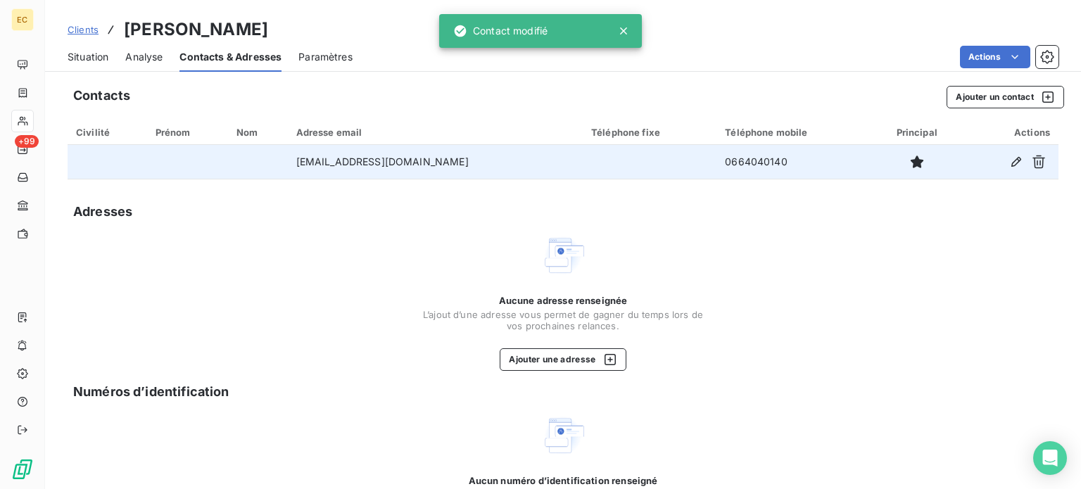
click at [84, 53] on span "Situation" at bounding box center [88, 57] width 41 height 14
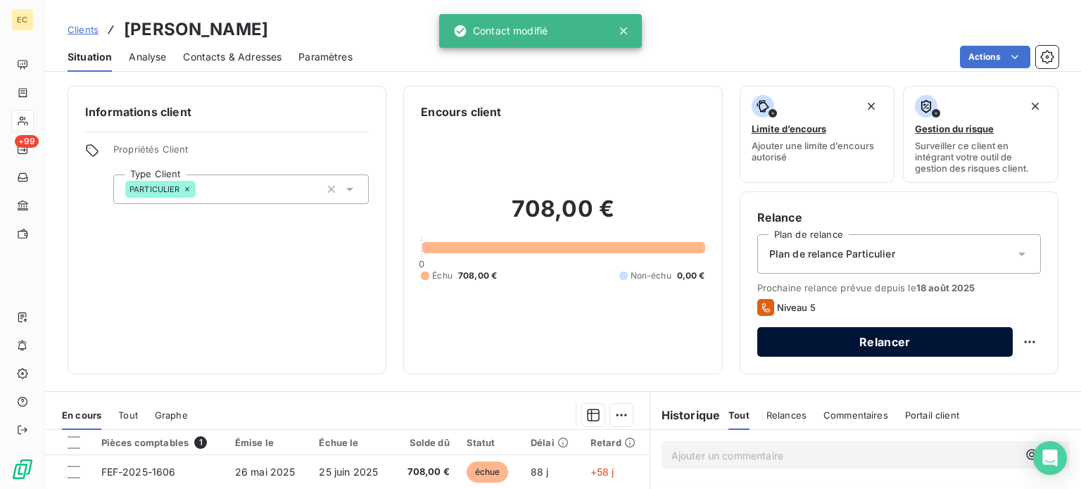
click at [836, 341] on button "Relancer" at bounding box center [886, 342] width 256 height 30
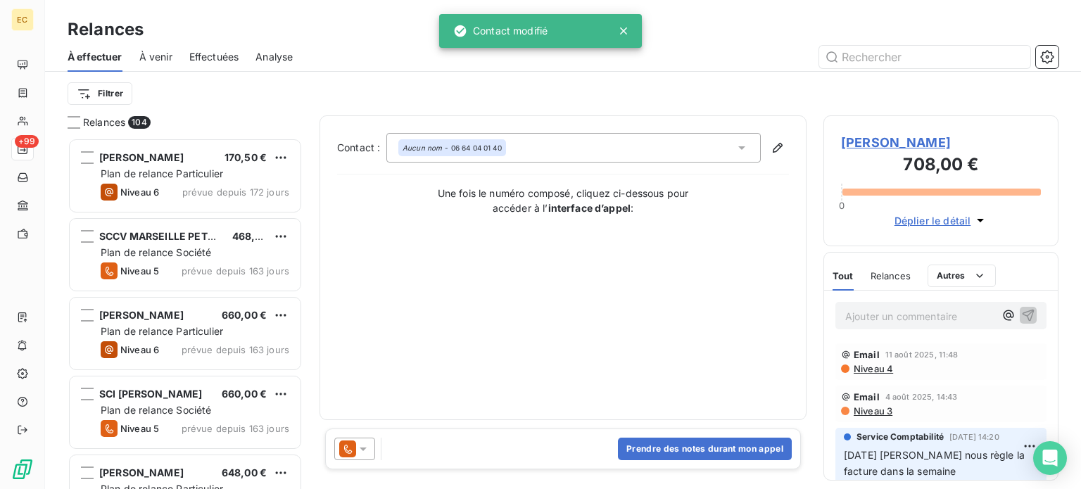
scroll to position [341, 224]
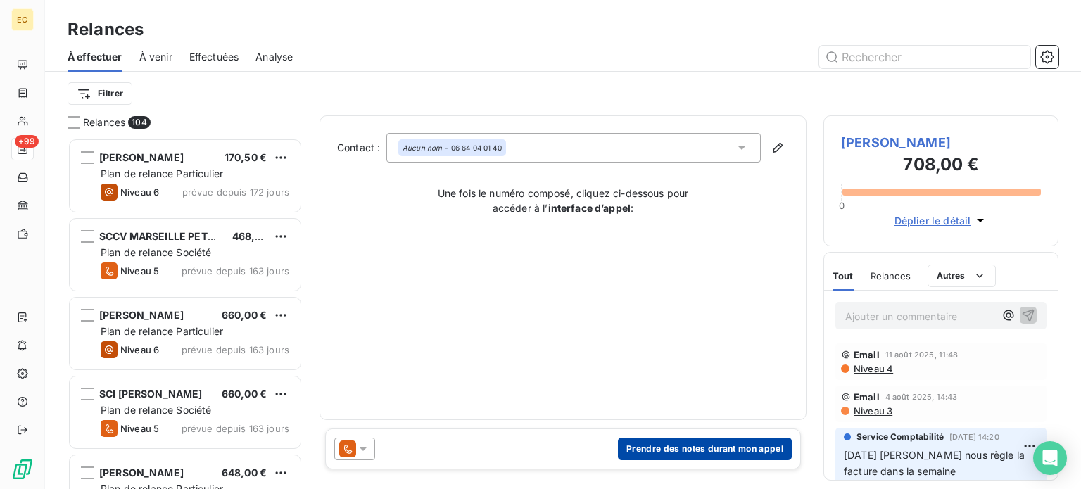
click at [643, 442] on button "Prendre des notes durant mon appel" at bounding box center [705, 449] width 174 height 23
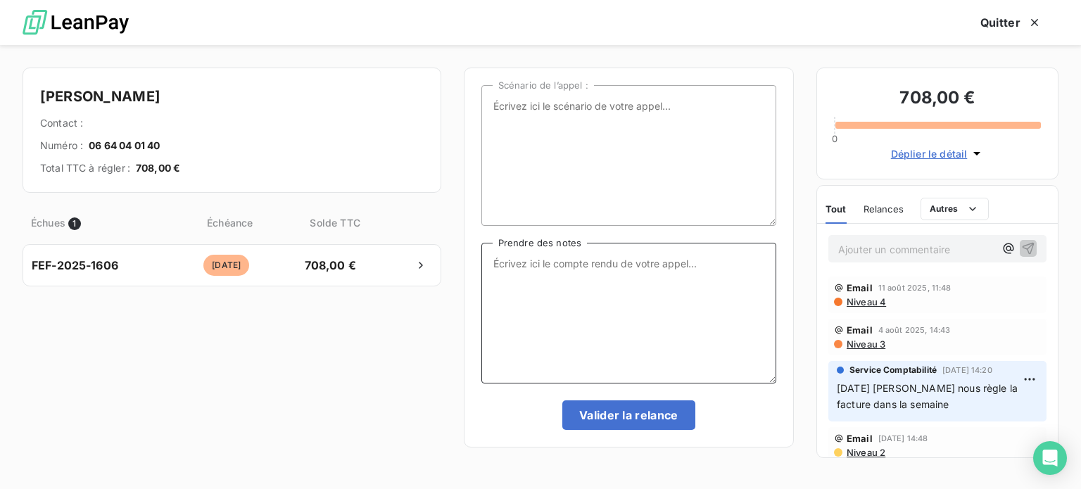
click at [496, 271] on textarea "Prendre des notes" at bounding box center [629, 313] width 295 height 141
drag, startPoint x: 577, startPoint y: 269, endPoint x: 560, endPoint y: 260, distance: 19.8
click at [560, 260] on textarea "22/08/2025 regle la facture ce wwe-end" at bounding box center [629, 313] width 295 height 141
click at [651, 267] on textarea "22/08/2025 règle la facture ce wwe-end" at bounding box center [629, 313] width 295 height 141
drag, startPoint x: 651, startPoint y: 265, endPoint x: 656, endPoint y: 277, distance: 13.9
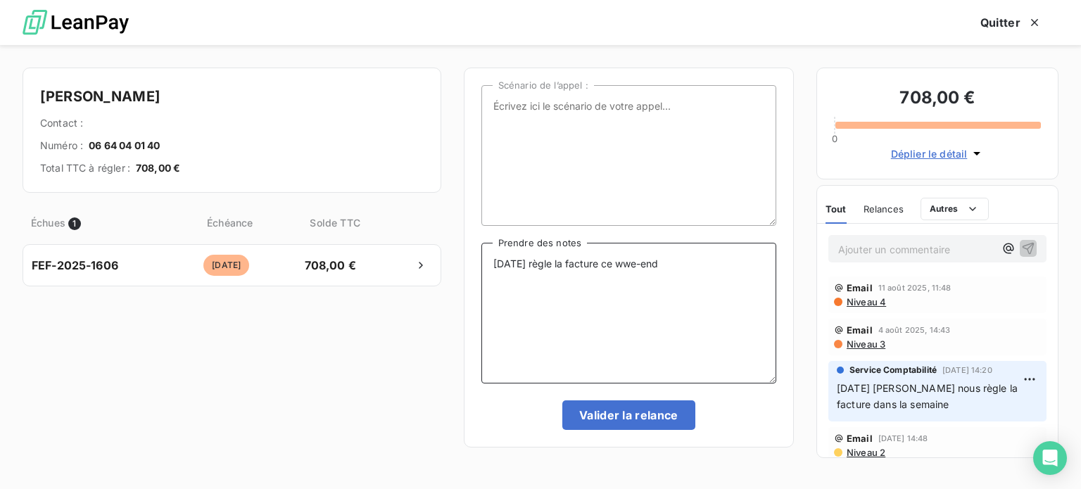
click at [656, 277] on textarea "22/08/2025 règle la facture ce wwe-end" at bounding box center [629, 313] width 295 height 141
click at [653, 264] on textarea "22/08/2025 règle la facture ce wwe-end" at bounding box center [629, 313] width 295 height 141
click at [656, 260] on textarea "22/08/2025 règle la facture ce wee-end" at bounding box center [629, 313] width 295 height 141
type textarea "22/08/2025 règle la facture ce week-end"
click at [655, 410] on button "Valider la relance" at bounding box center [629, 416] width 133 height 30
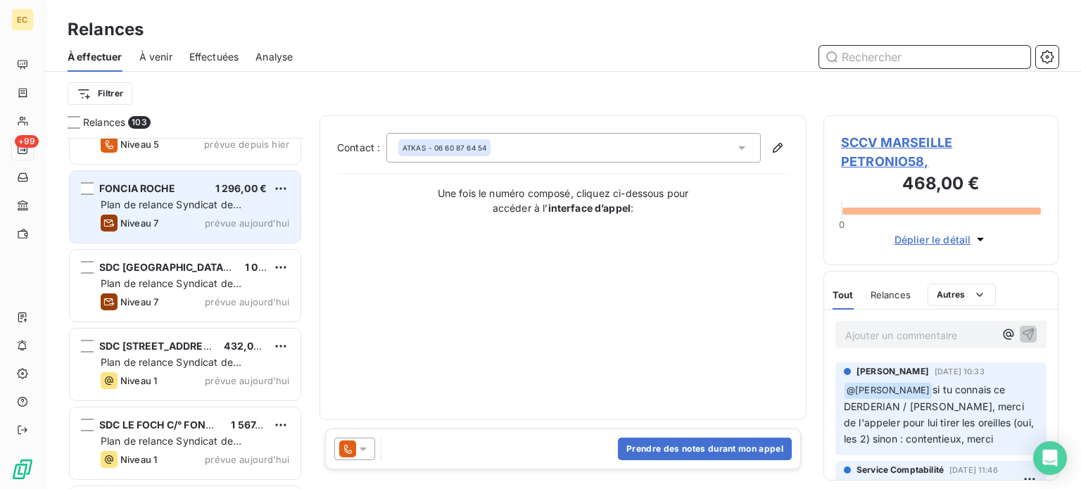
scroll to position [6926, 0]
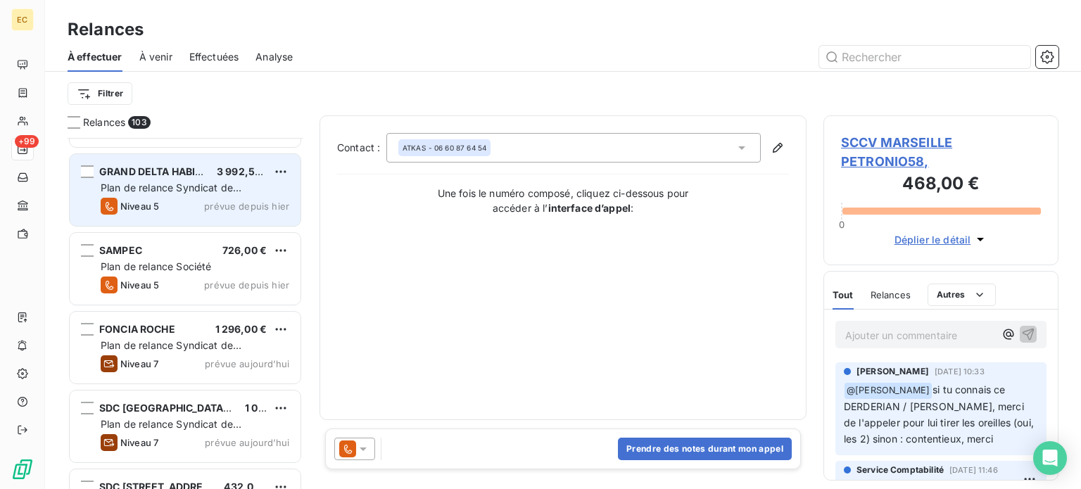
click at [175, 188] on span "Plan de relance Syndicat de copropriété" at bounding box center [171, 195] width 141 height 26
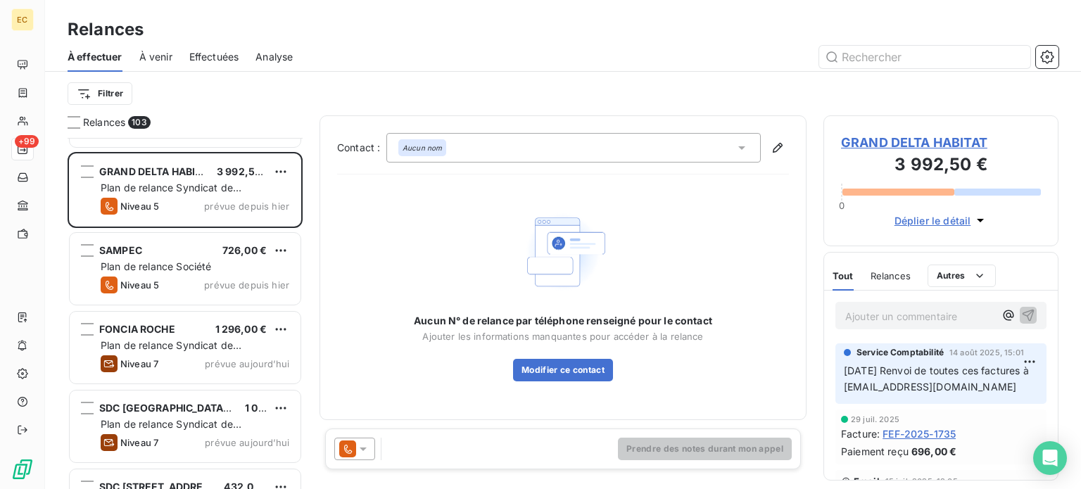
click at [360, 452] on icon at bounding box center [363, 449] width 14 height 14
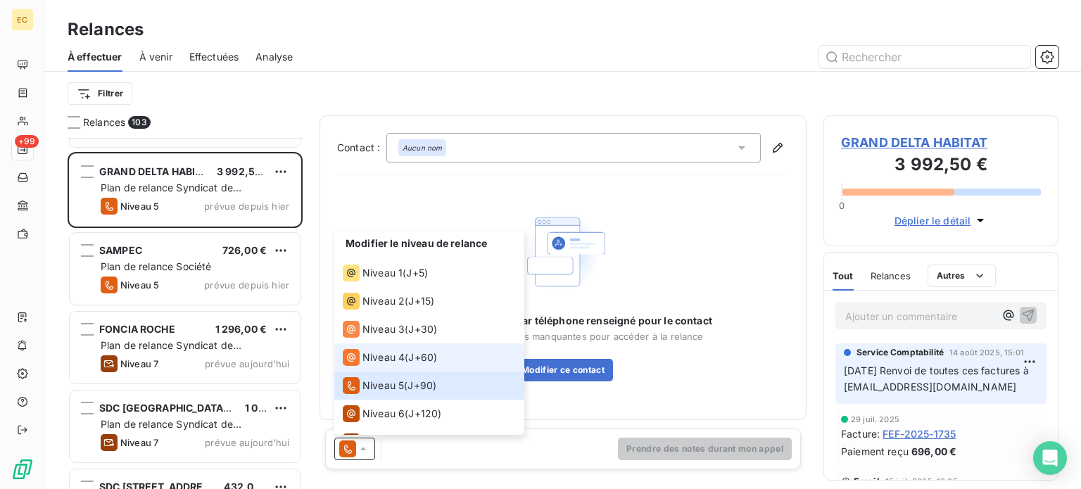
click at [366, 357] on span "Niveau 4" at bounding box center [384, 358] width 42 height 14
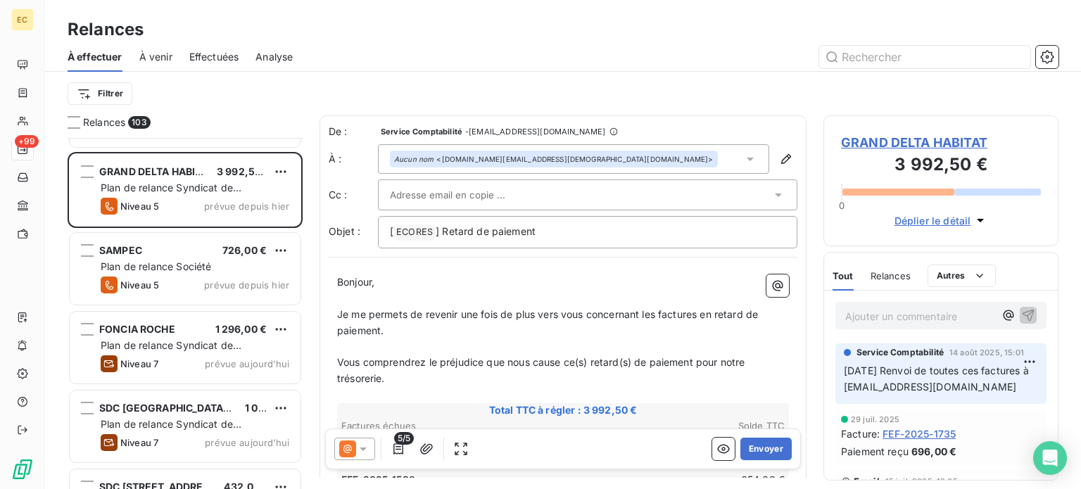
drag, startPoint x: 1019, startPoint y: 403, endPoint x: 845, endPoint y: 410, distance: 174.7
click at [845, 396] on p "14/08/25 Renvoi de toutes ces factures à Factures.Fournisseurs@granddelta.fr" at bounding box center [941, 379] width 194 height 32
copy span "Factures.Fournisseurs@granddelta.fr"
click at [850, 136] on span "GRAND DELTA HABITAT" at bounding box center [941, 142] width 200 height 19
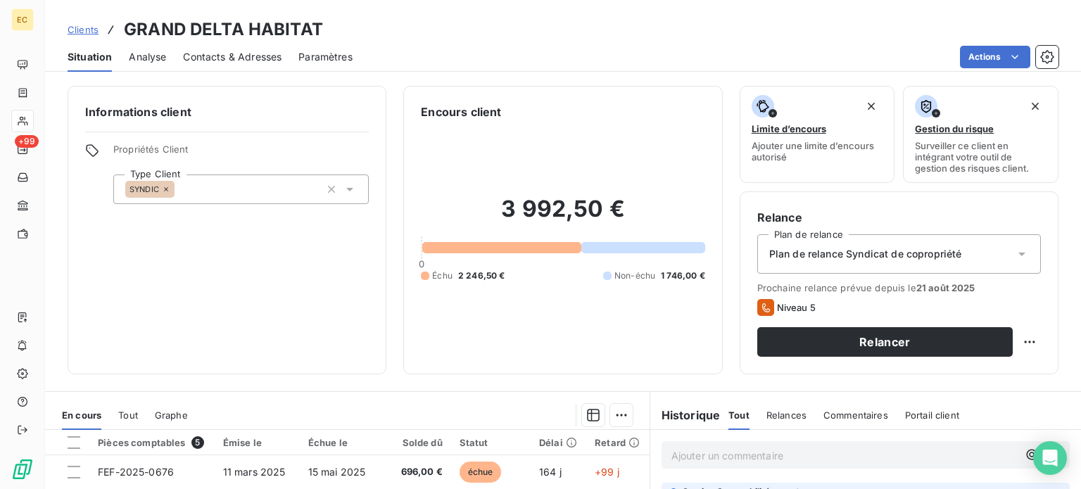
click at [206, 55] on span "Contacts & Adresses" at bounding box center [232, 57] width 99 height 14
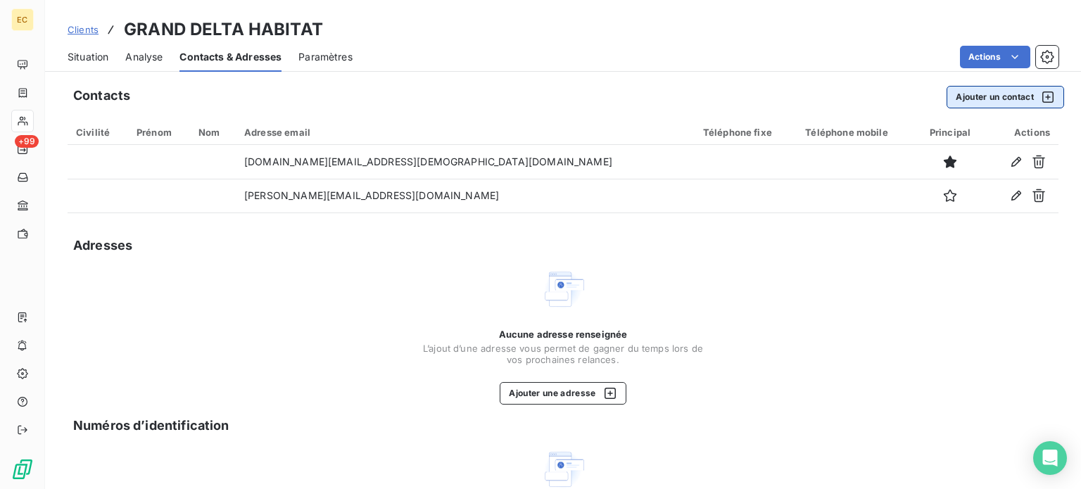
click at [973, 101] on button "Ajouter un contact" at bounding box center [1006, 97] width 118 height 23
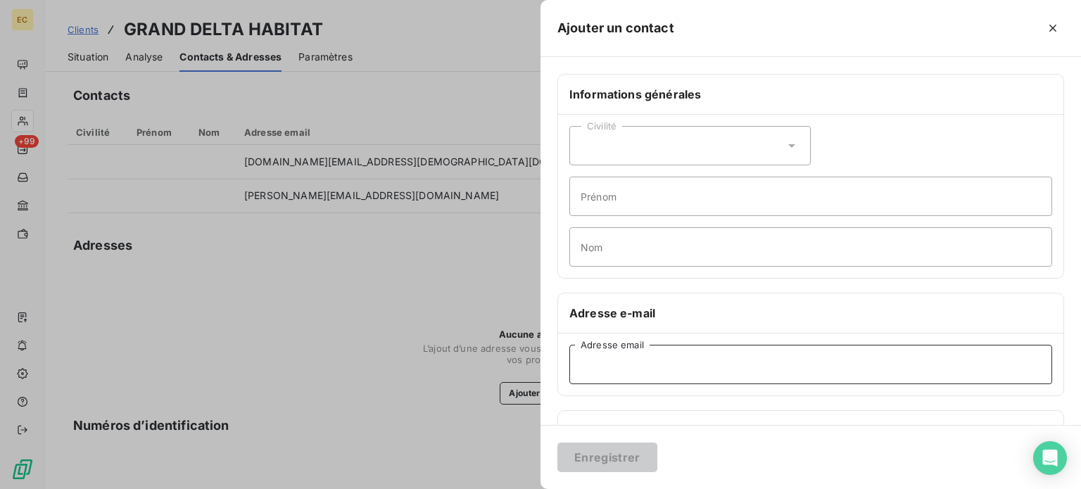
click at [598, 365] on input "Adresse email" at bounding box center [811, 364] width 483 height 39
paste input "Factures.Fournisseurs@granddelta.fr"
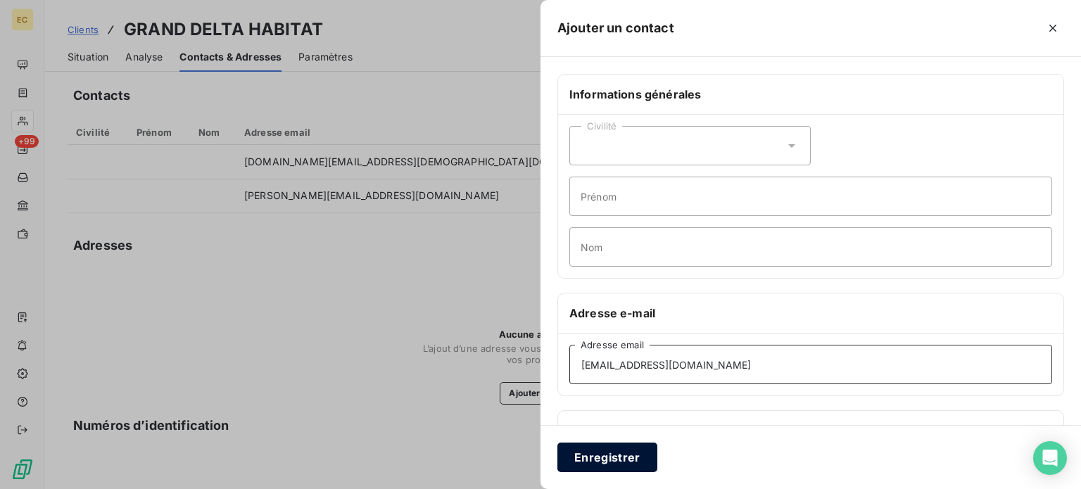
type input "Factures.Fournisseurs@granddelta.fr"
click at [608, 460] on button "Enregistrer" at bounding box center [608, 458] width 100 height 30
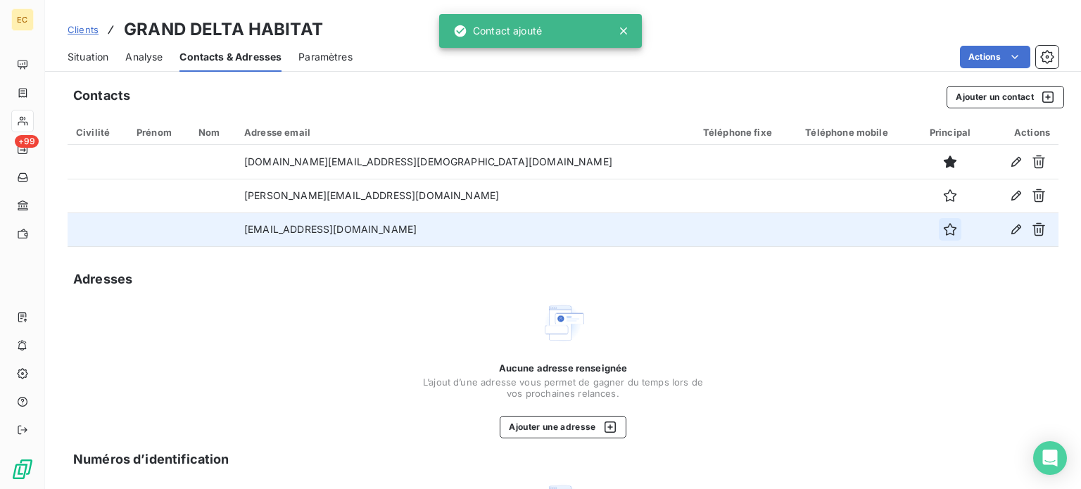
click at [943, 228] on icon "button" at bounding box center [950, 229] width 14 height 14
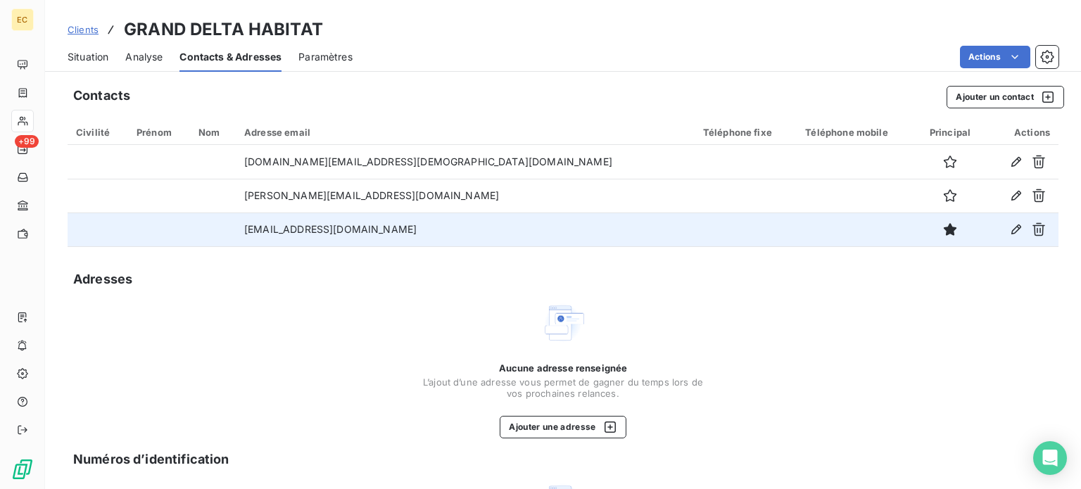
click at [83, 56] on span "Situation" at bounding box center [88, 57] width 41 height 14
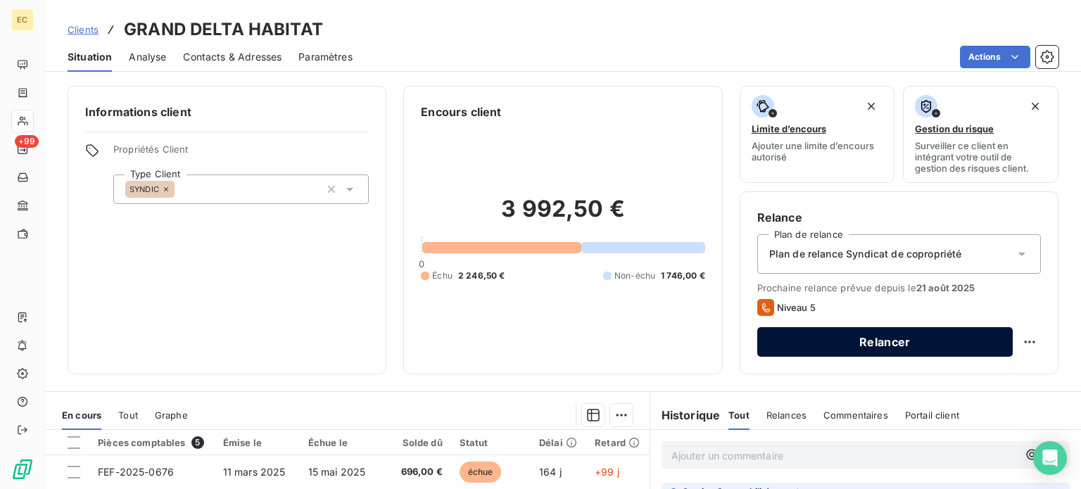
click at [791, 342] on button "Relancer" at bounding box center [886, 342] width 256 height 30
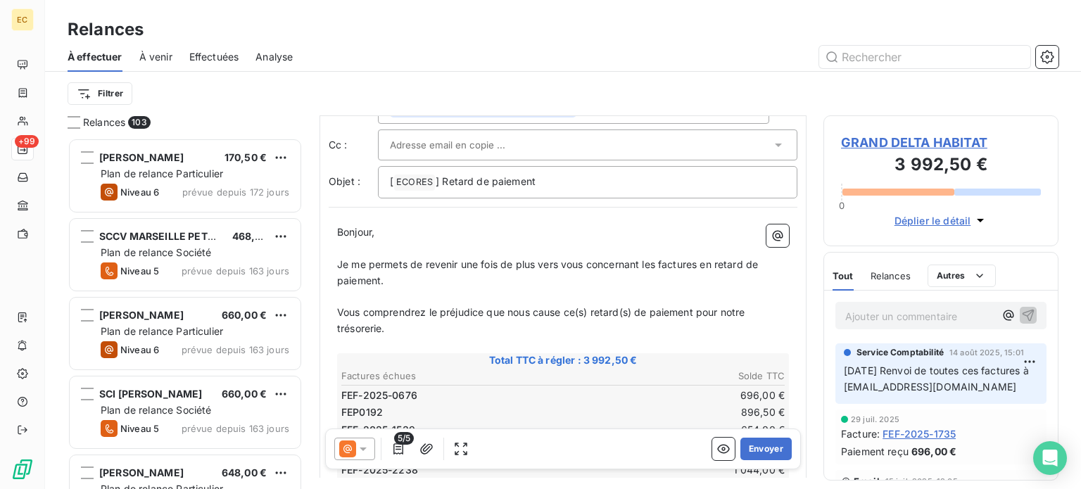
scroll to position [141, 0]
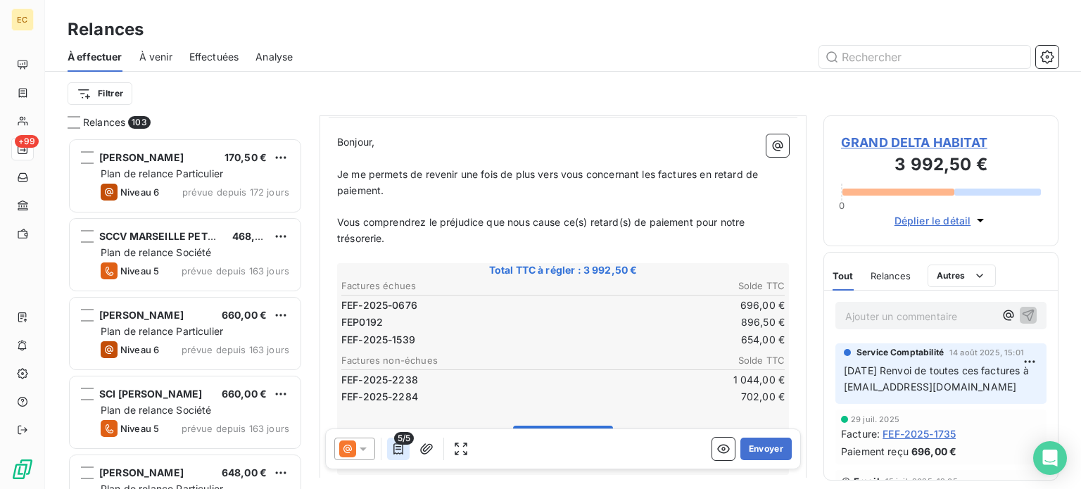
click at [401, 448] on icon "button" at bounding box center [398, 449] width 14 height 14
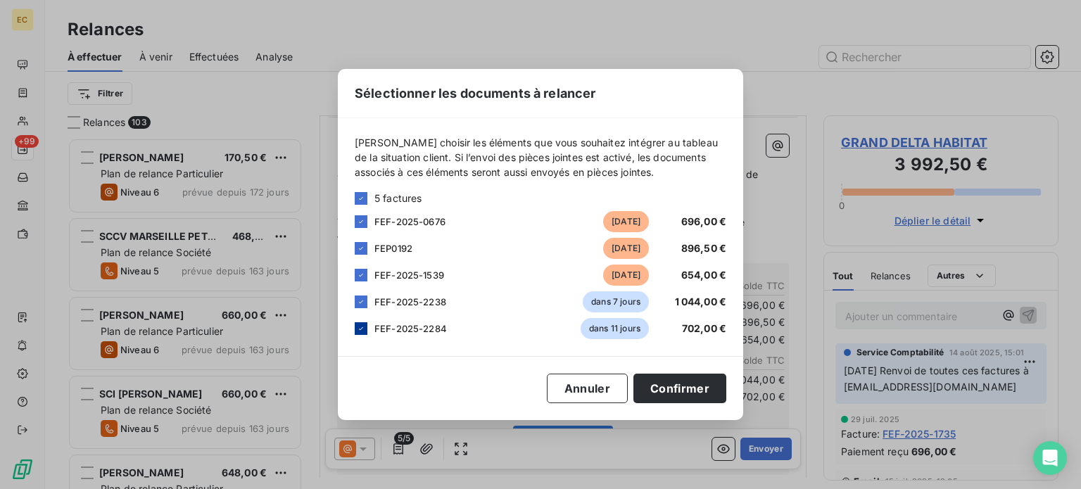
click at [360, 334] on div at bounding box center [361, 328] width 13 height 13
click at [360, 301] on icon at bounding box center [361, 302] width 8 height 8
click at [678, 396] on button "Confirmer" at bounding box center [680, 389] width 93 height 30
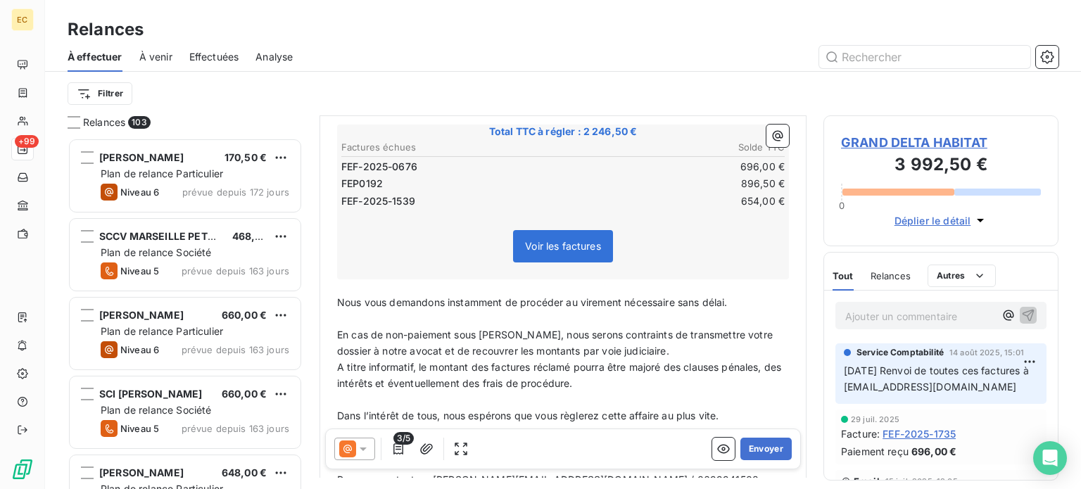
scroll to position [282, 0]
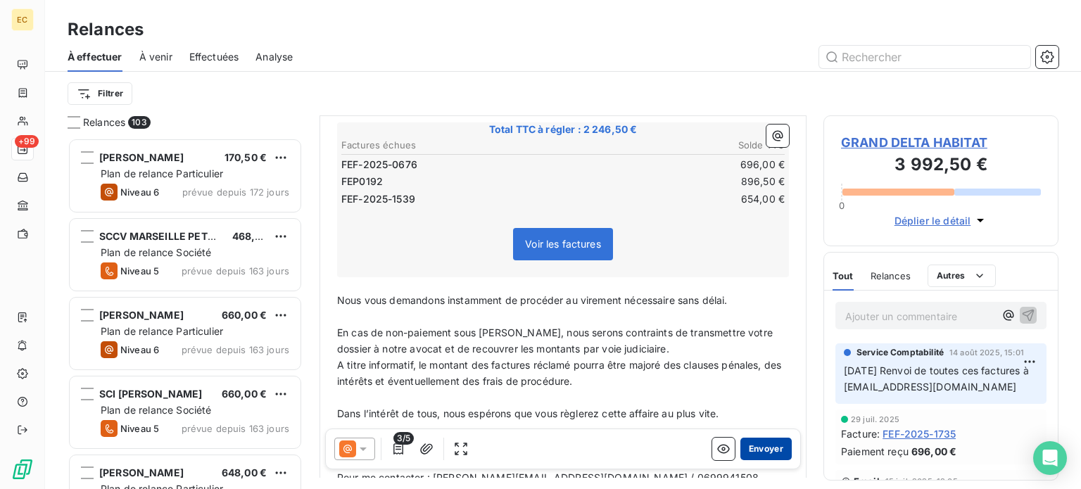
click at [741, 450] on button "Envoyer" at bounding box center [766, 449] width 51 height 23
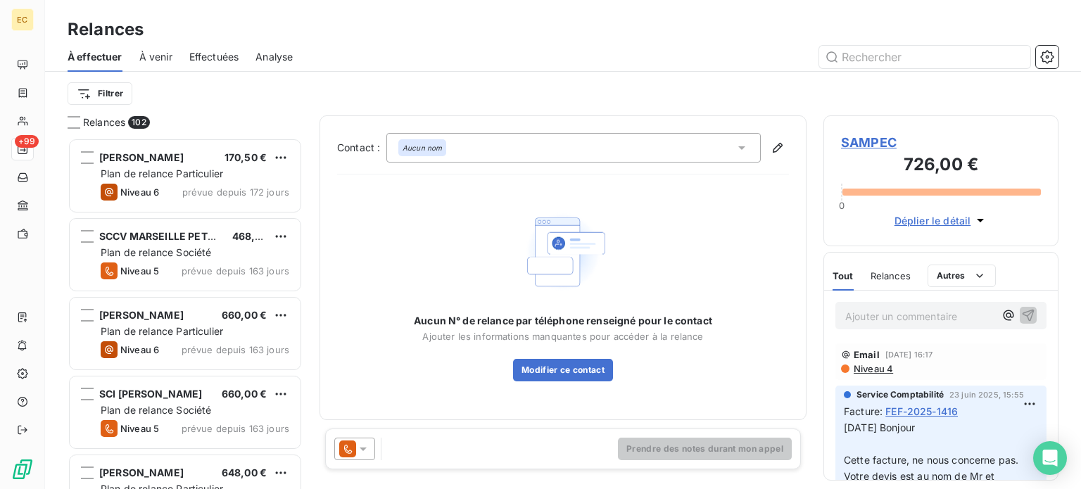
click at [206, 56] on span "Effectuées" at bounding box center [214, 57] width 50 height 14
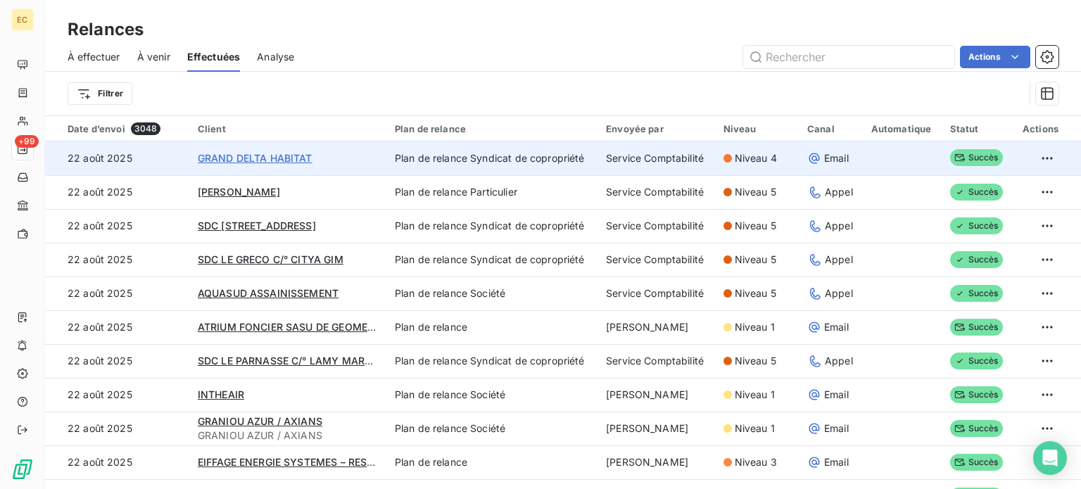
click at [261, 156] on span "GRAND DELTA HABITAT" at bounding box center [255, 158] width 115 height 12
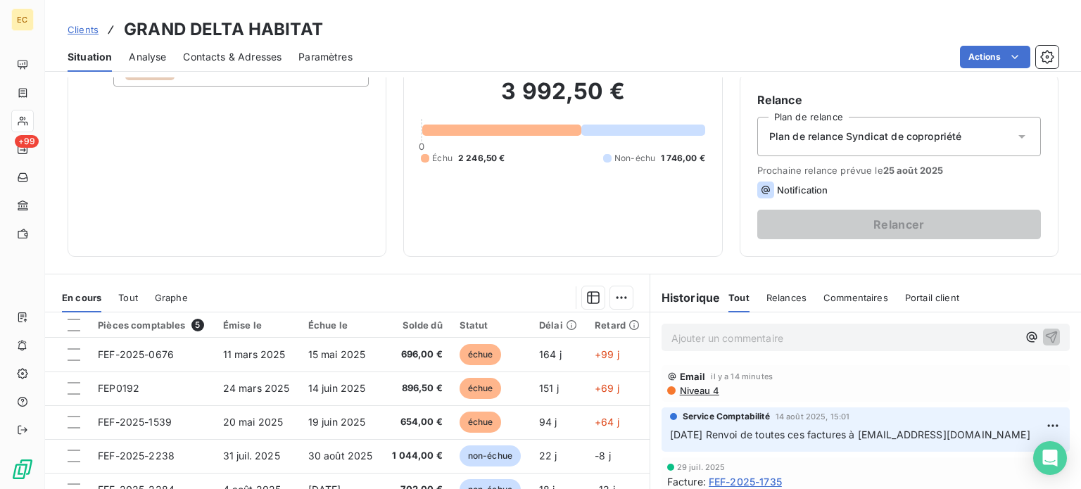
scroll to position [211, 0]
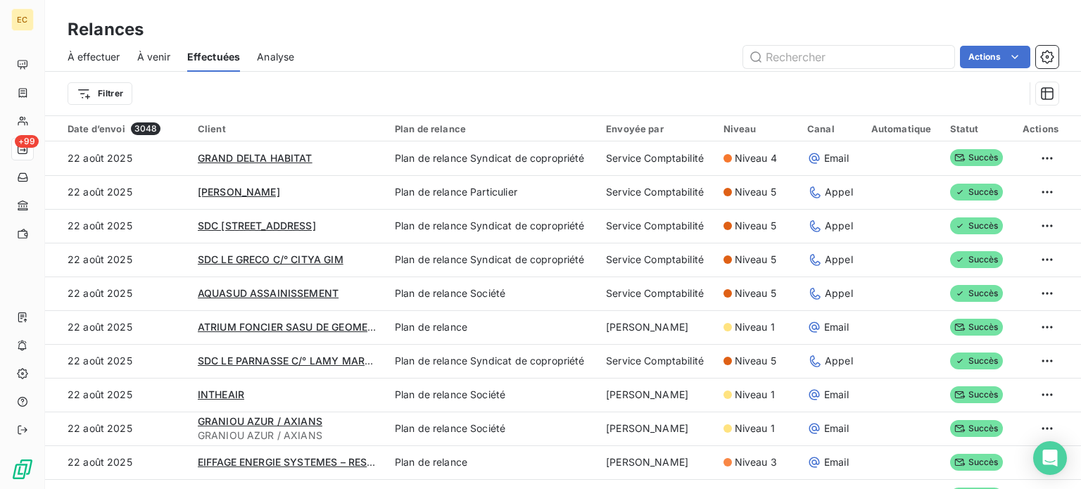
click at [84, 59] on span "À effectuer" at bounding box center [94, 57] width 53 height 14
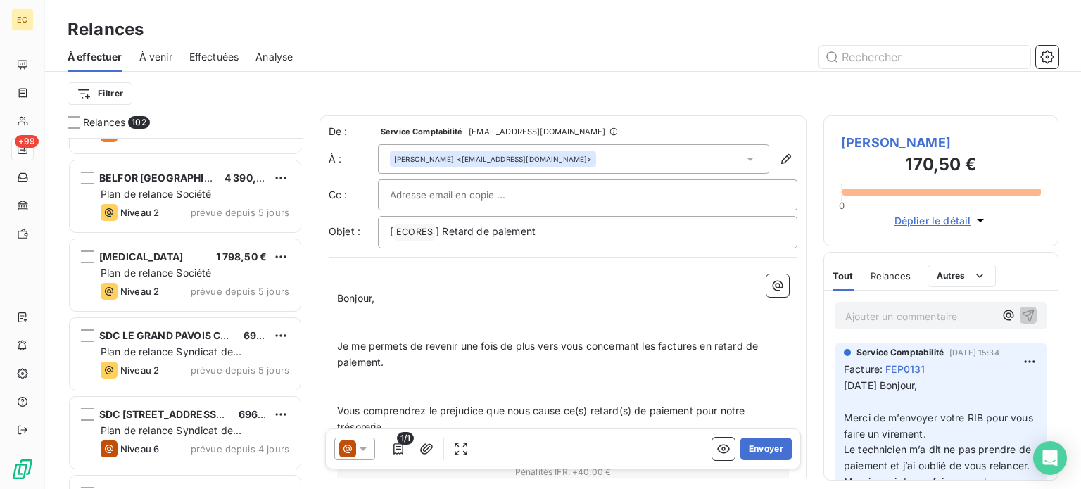
scroll to position [5773, 0]
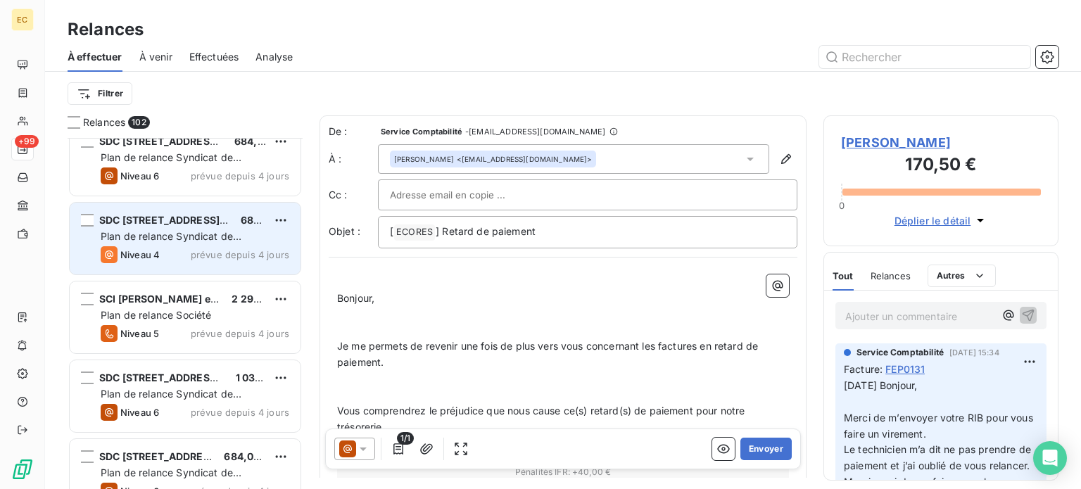
click at [192, 230] on div "Plan de relance Syndicat de copropriété" at bounding box center [195, 237] width 189 height 14
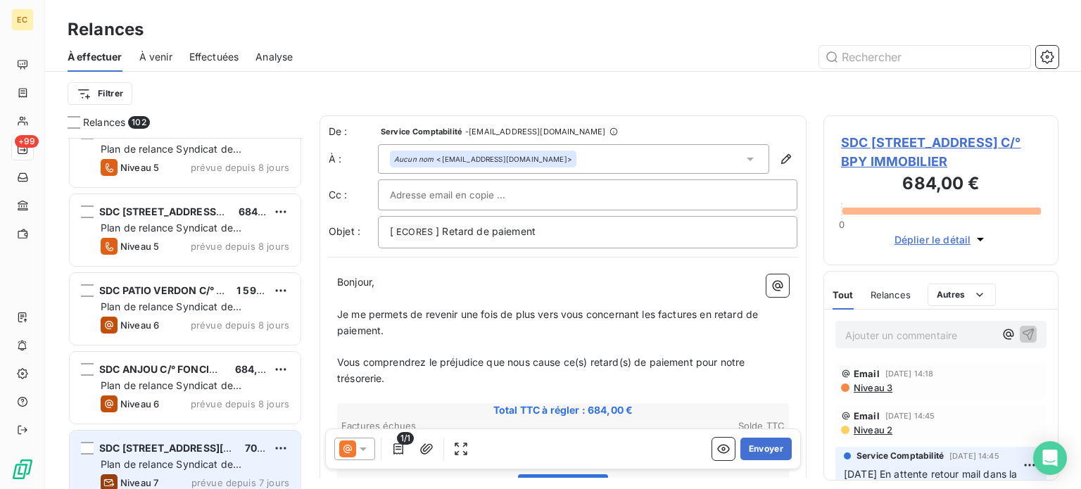
scroll to position [3943, 0]
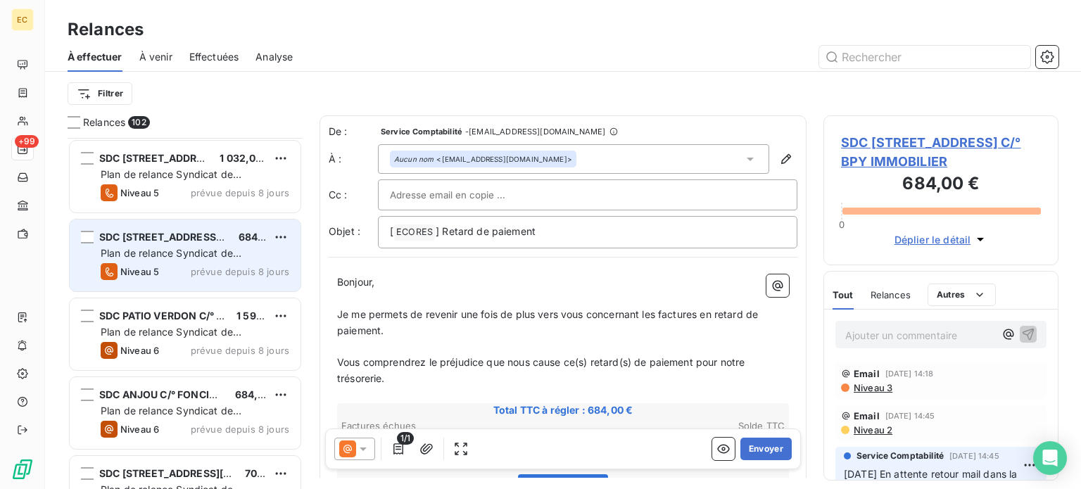
click at [184, 251] on span "Plan de relance Syndicat de copropriété" at bounding box center [171, 260] width 141 height 26
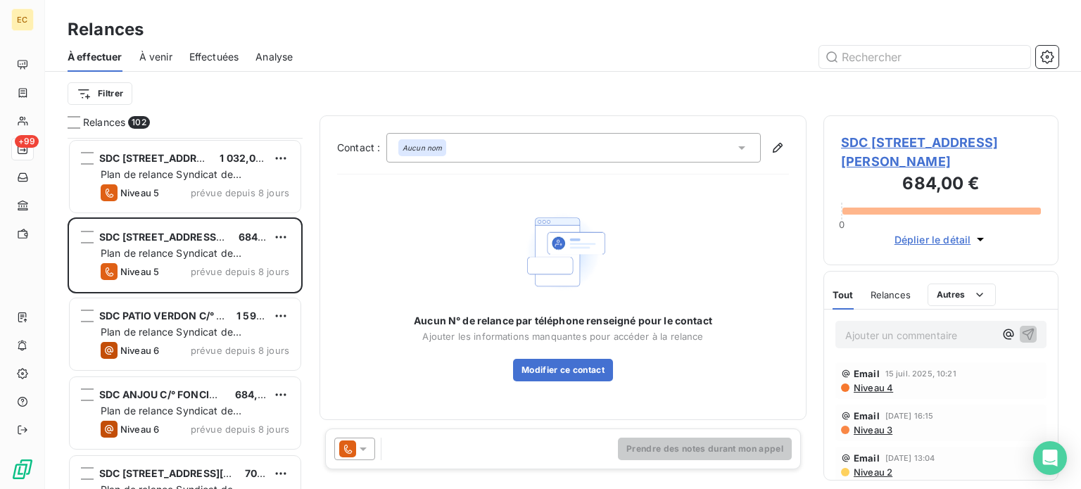
click at [908, 145] on span "SDC 21, RUE JEAN MERMOZ C/° CITYA PARADIS" at bounding box center [941, 152] width 200 height 38
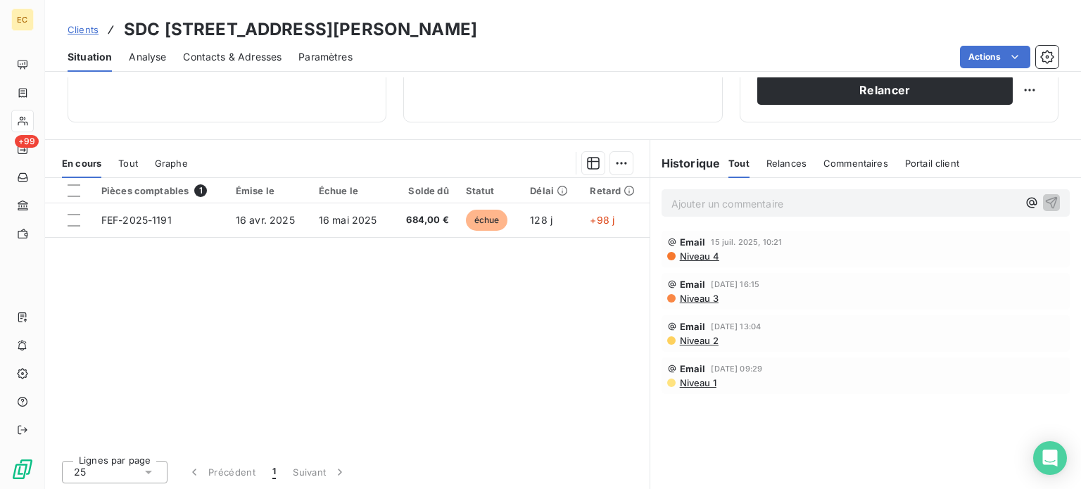
scroll to position [253, 0]
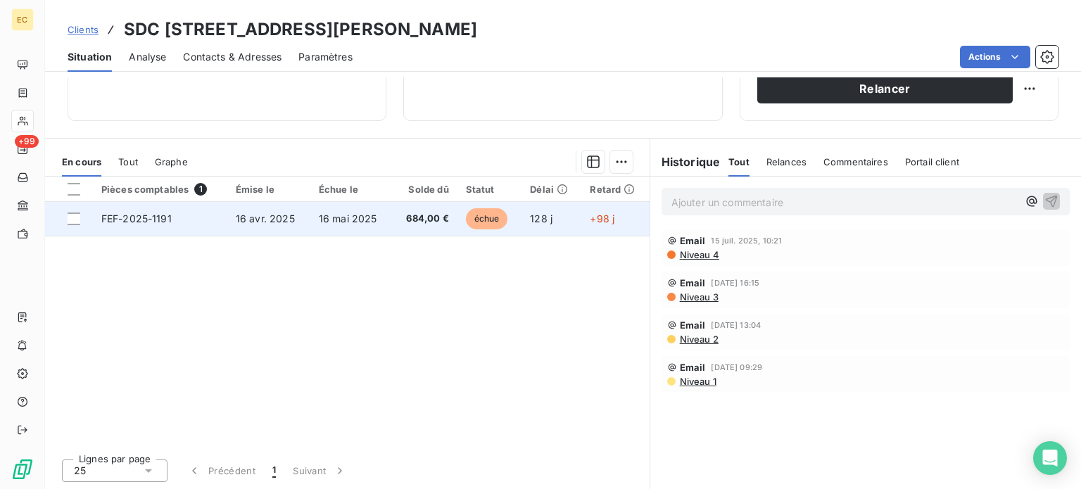
click at [312, 216] on td "16 mai 2025" at bounding box center [351, 219] width 82 height 34
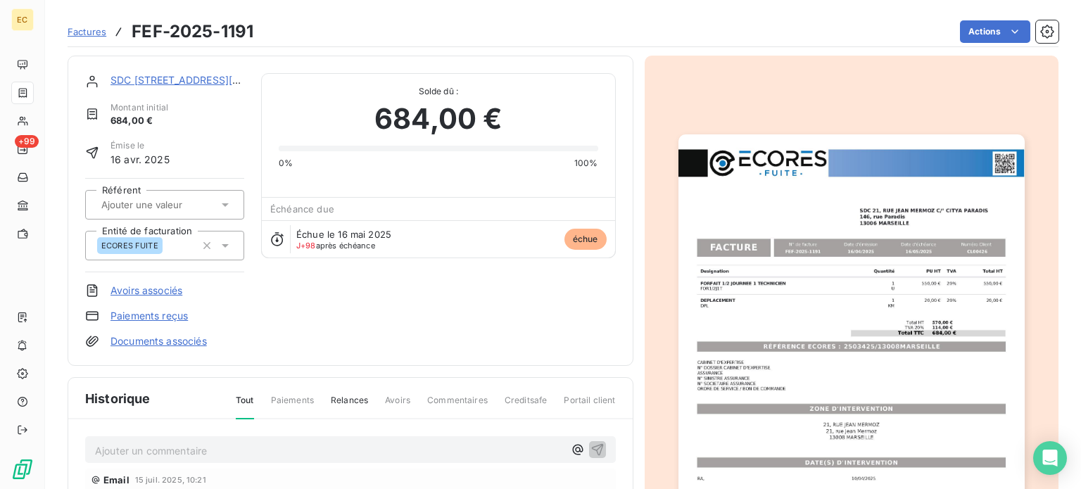
scroll to position [1, 0]
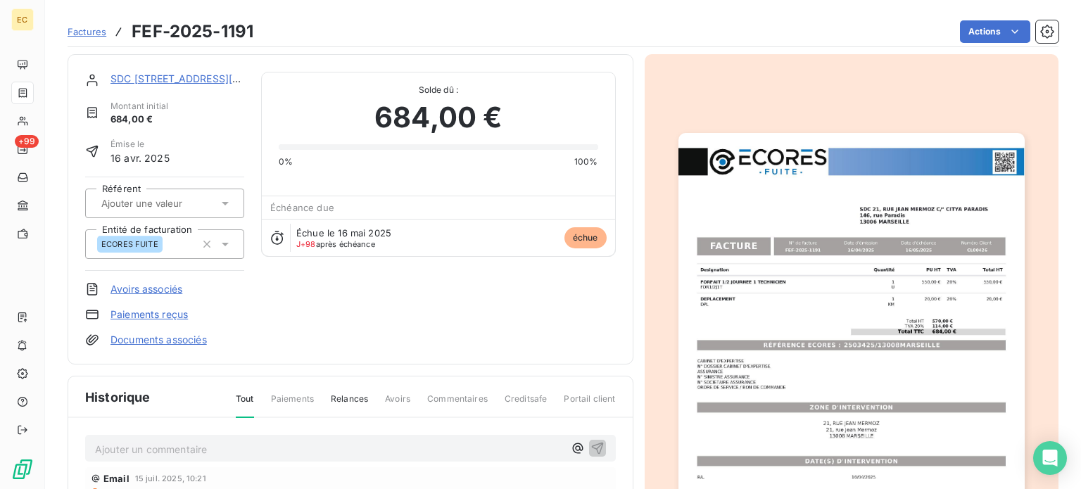
click at [857, 359] on img "button" at bounding box center [852, 377] width 346 height 489
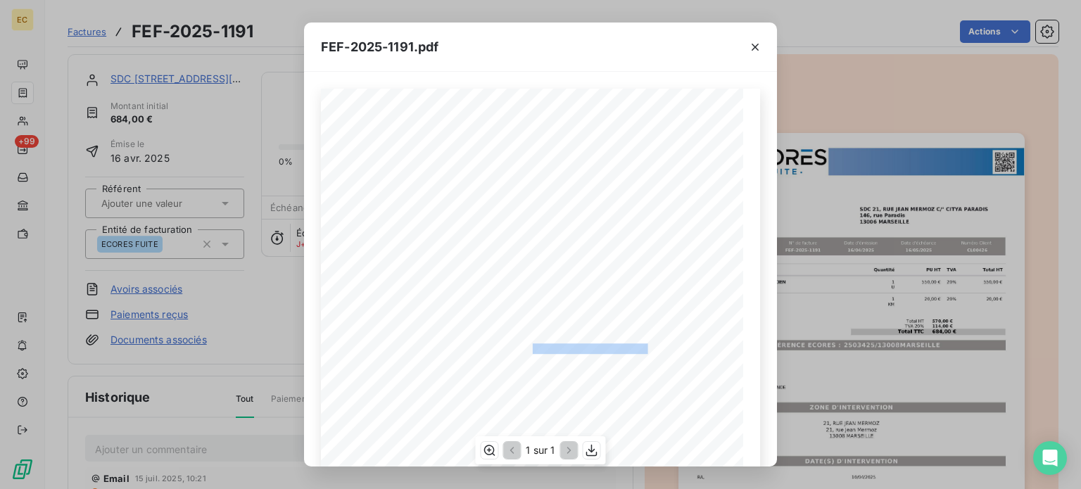
drag, startPoint x: 642, startPoint y: 349, endPoint x: 526, endPoint y: 346, distance: 116.2
click at [526, 346] on span "RÉFÉRENCE ECORES : 2503425/13008MARSEILLE" at bounding box center [540, 347] width 215 height 7
copy span "2503425/13008MARSEILLE"
click at [755, 47] on icon "button" at bounding box center [755, 47] width 7 height 7
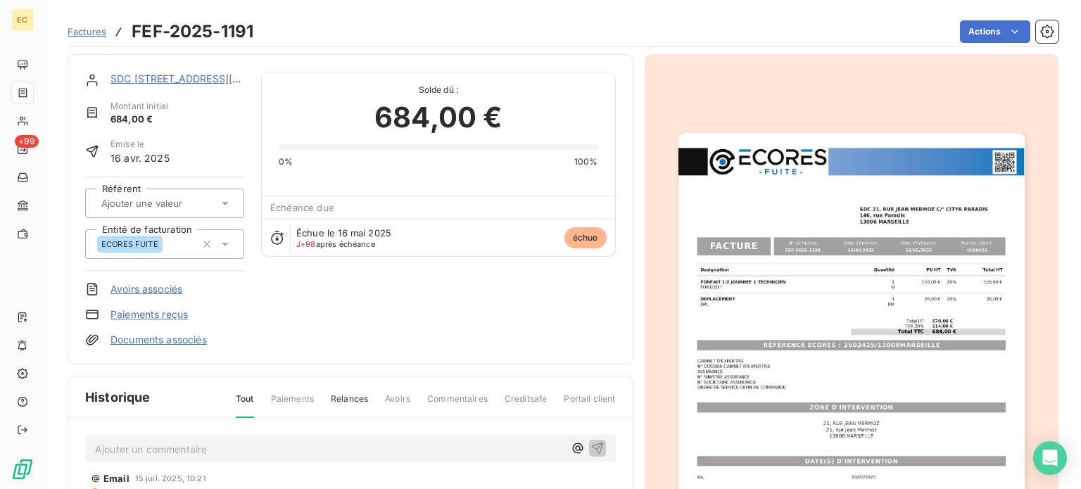
click at [179, 75] on link "SDC 21, RUE JEAN MERMOZ C/° CITYA PARADIS" at bounding box center [211, 79] width 201 height 12
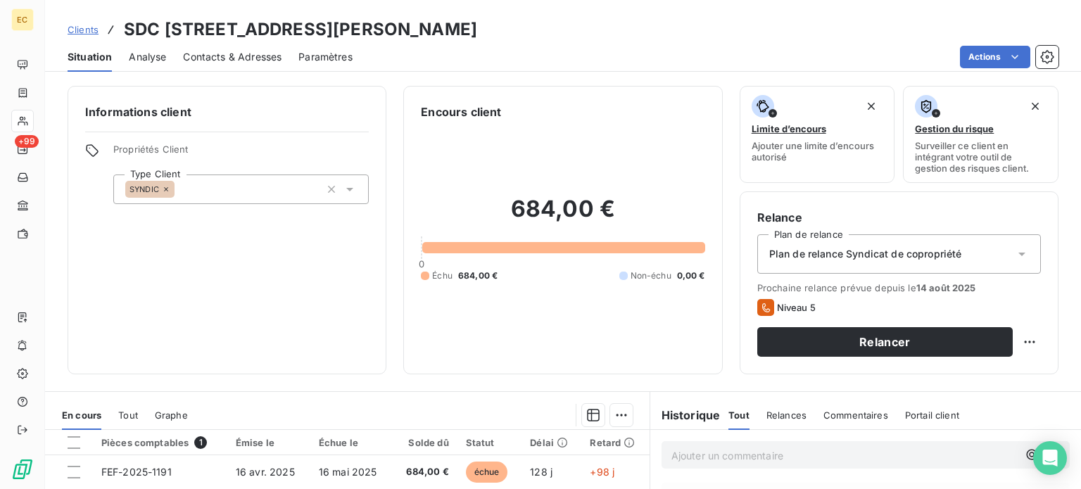
click at [234, 54] on span "Contacts & Adresses" at bounding box center [232, 57] width 99 height 14
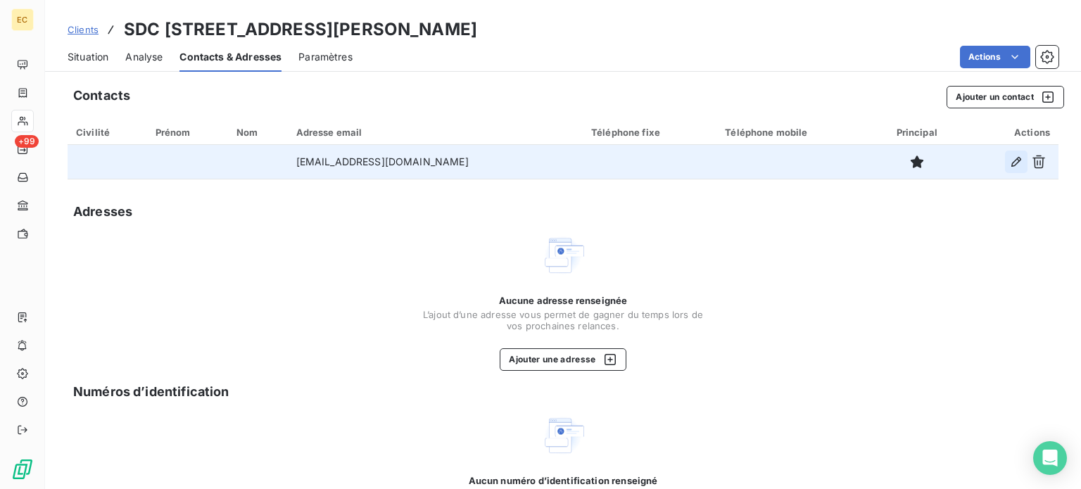
click at [1010, 163] on icon "button" at bounding box center [1017, 162] width 14 height 14
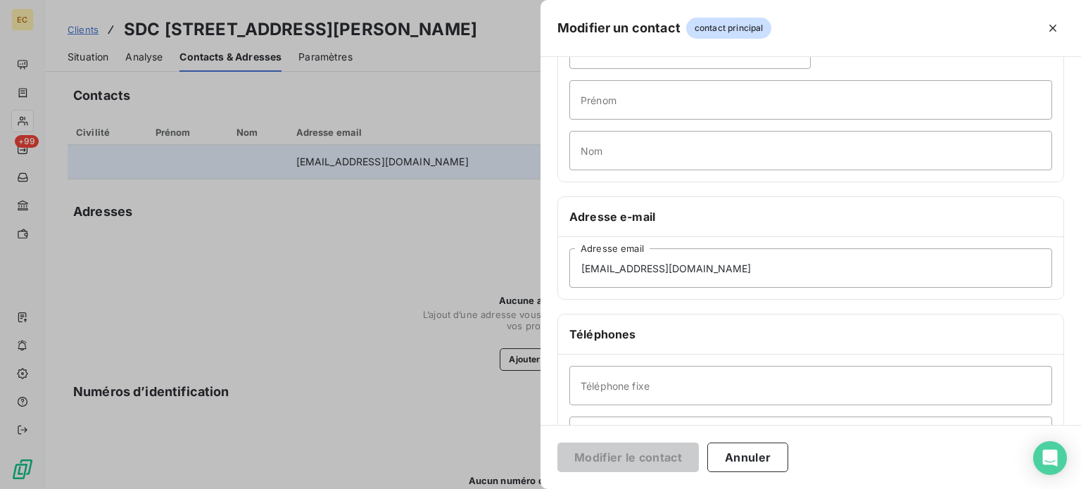
scroll to position [211, 0]
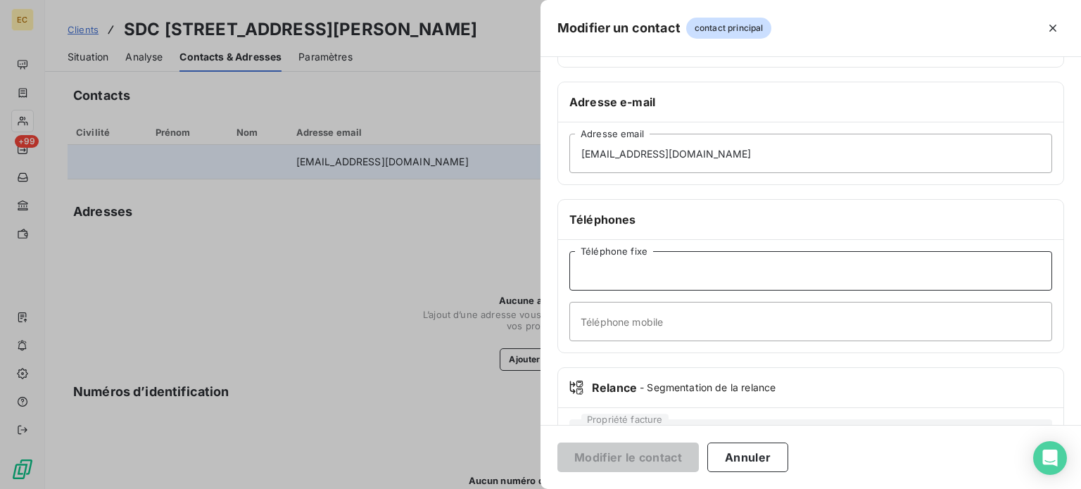
click at [643, 264] on input "Téléphone fixe" at bounding box center [811, 270] width 483 height 39
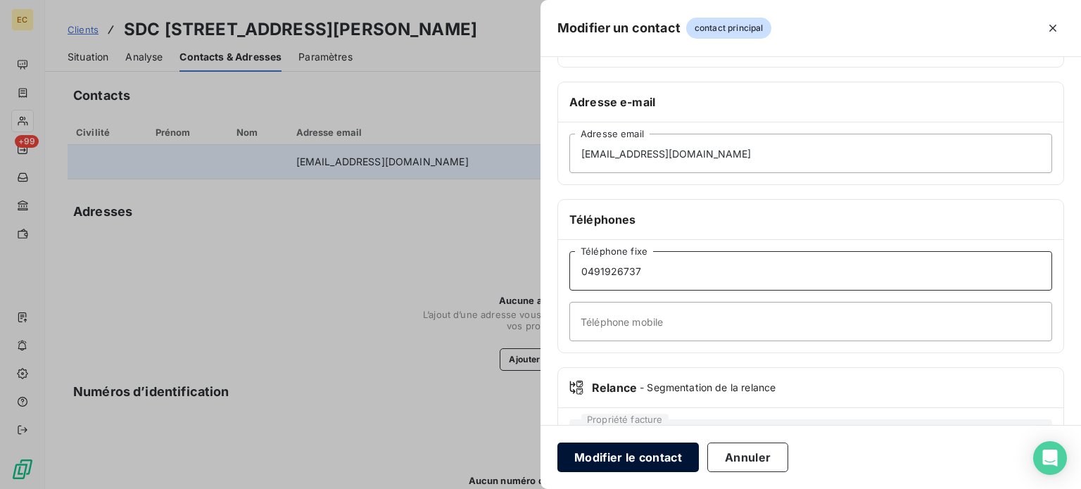
type input "0491926737"
click at [651, 455] on button "Modifier le contact" at bounding box center [629, 458] width 142 height 30
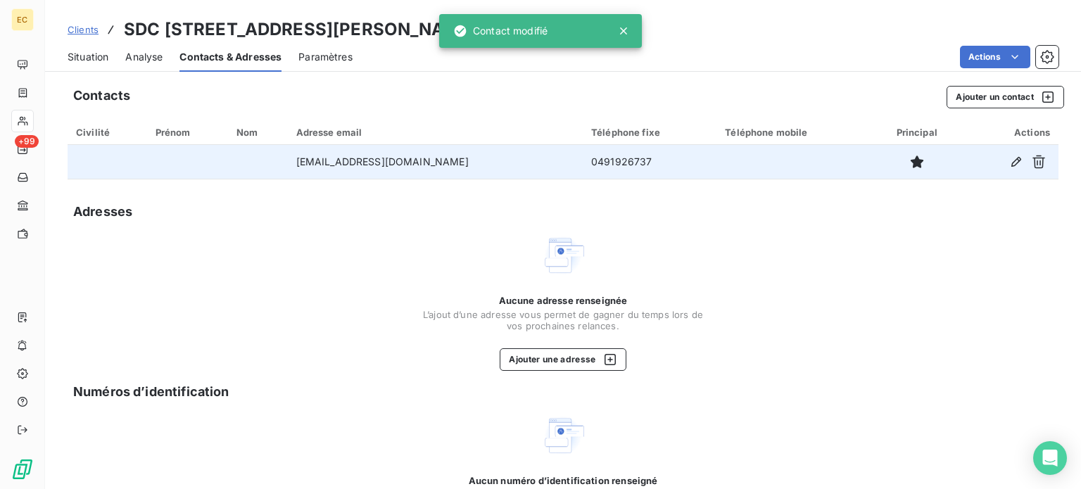
click at [103, 58] on span "Situation" at bounding box center [88, 57] width 41 height 14
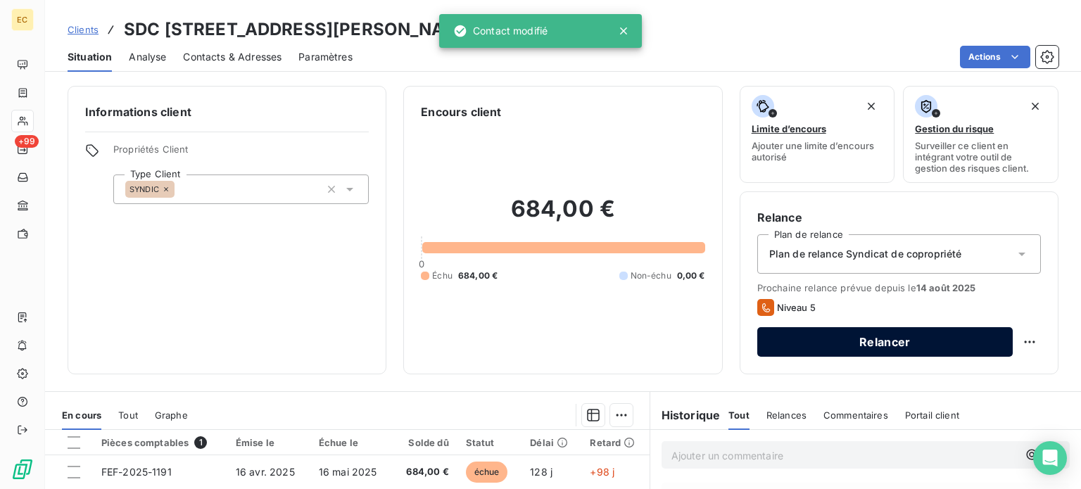
click at [859, 346] on button "Relancer" at bounding box center [886, 342] width 256 height 30
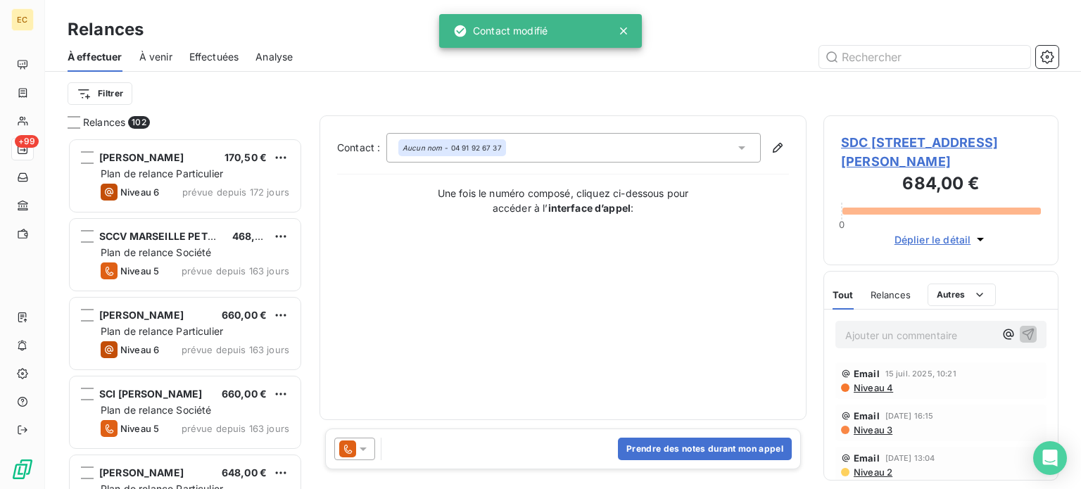
scroll to position [341, 224]
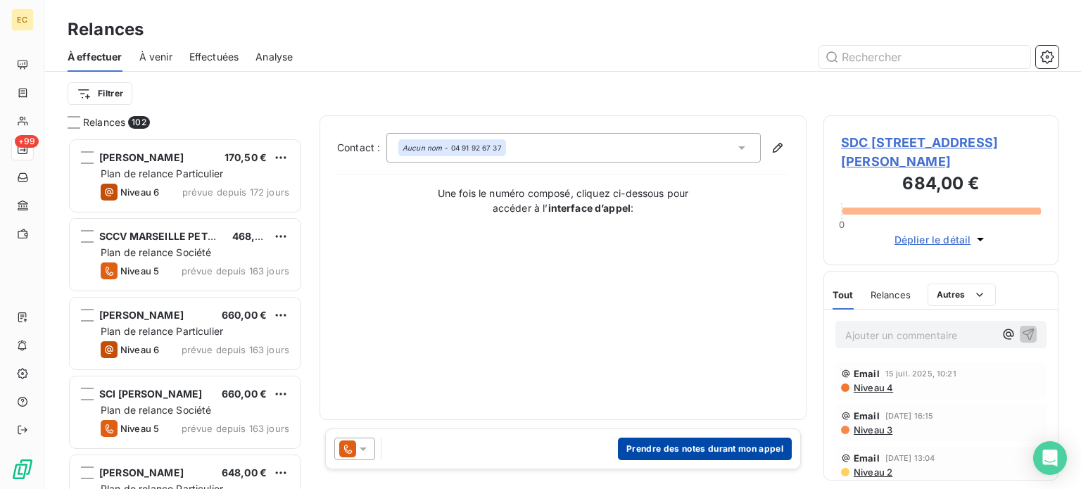
click at [695, 447] on button "Prendre des notes durant mon appel" at bounding box center [705, 449] width 174 height 23
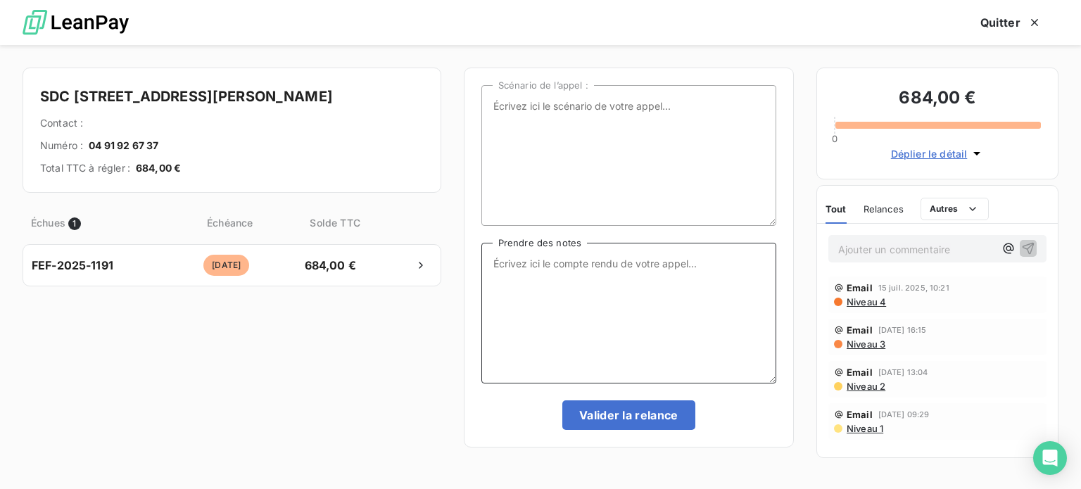
click at [516, 258] on textarea "Prendre des notes" at bounding box center [629, 313] width 295 height 141
click at [594, 264] on textarea "22/08/25 Appel citya" at bounding box center [629, 313] width 295 height 141
type textarea "22/08/25 Appel comptable absente"
drag, startPoint x: 666, startPoint y: 263, endPoint x: 503, endPoint y: 267, distance: 162.7
click at [493, 253] on textarea "22/08/25 Appel comptable absente" at bounding box center [629, 313] width 295 height 141
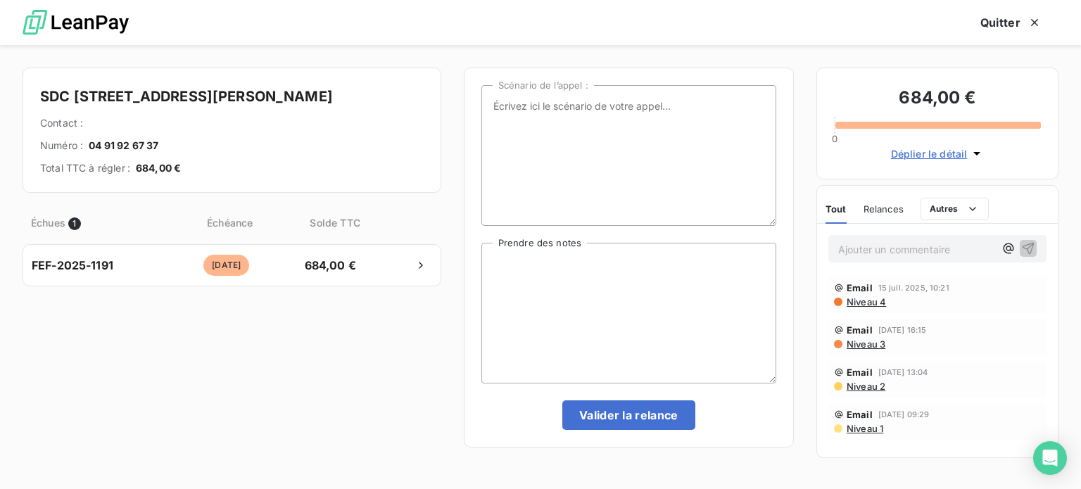
click at [858, 252] on p "Ajouter un commentaire ﻿" at bounding box center [917, 250] width 156 height 18
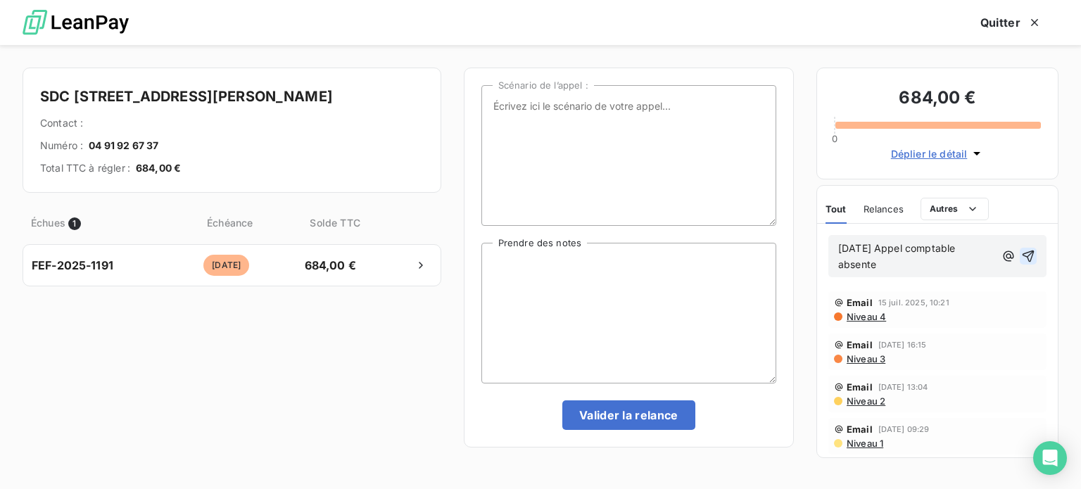
click at [1027, 256] on icon "button" at bounding box center [1029, 256] width 14 height 14
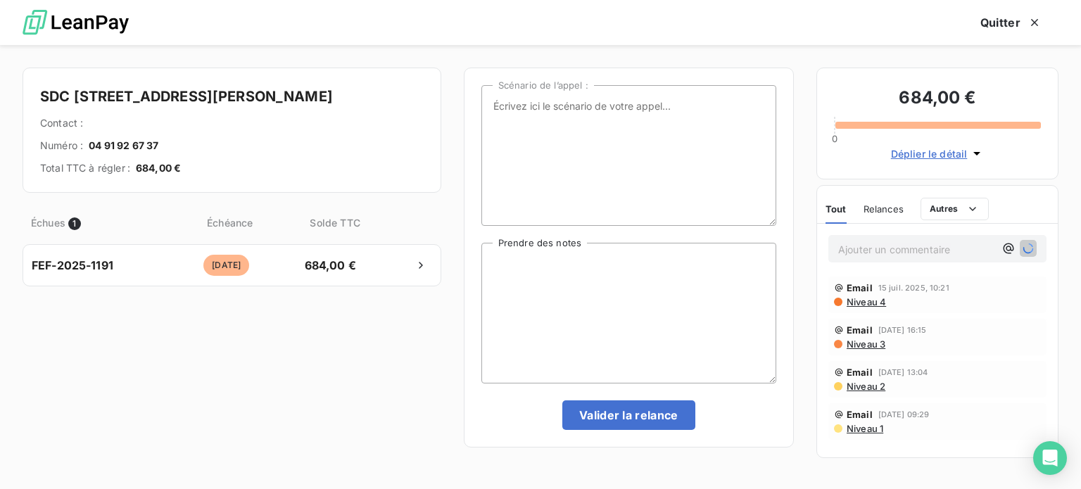
click at [337, 368] on div "Échues 1 Échéance Solde TTC FEF-2025-1191 il y a 99 jours 684,00 €" at bounding box center [232, 333] width 419 height 265
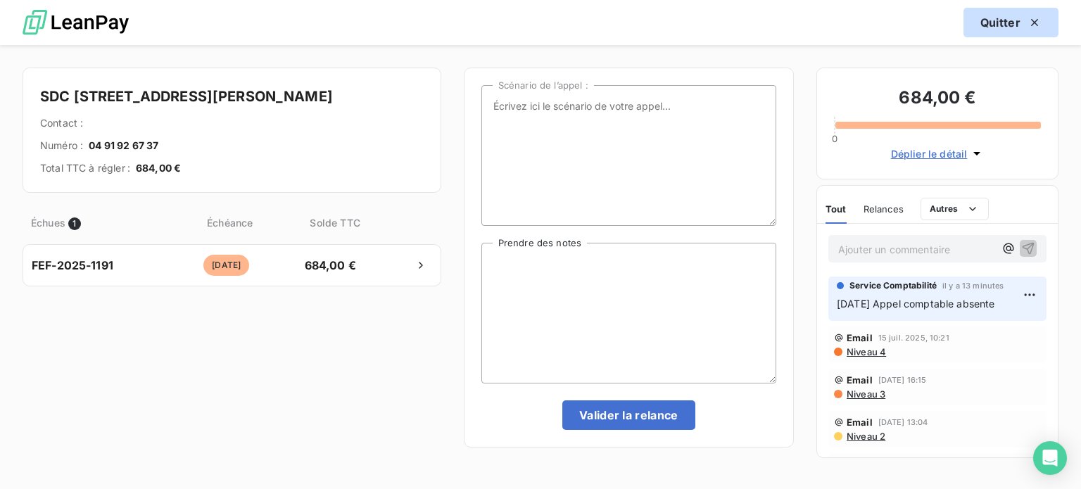
click at [1036, 23] on icon "button" at bounding box center [1034, 22] width 7 height 7
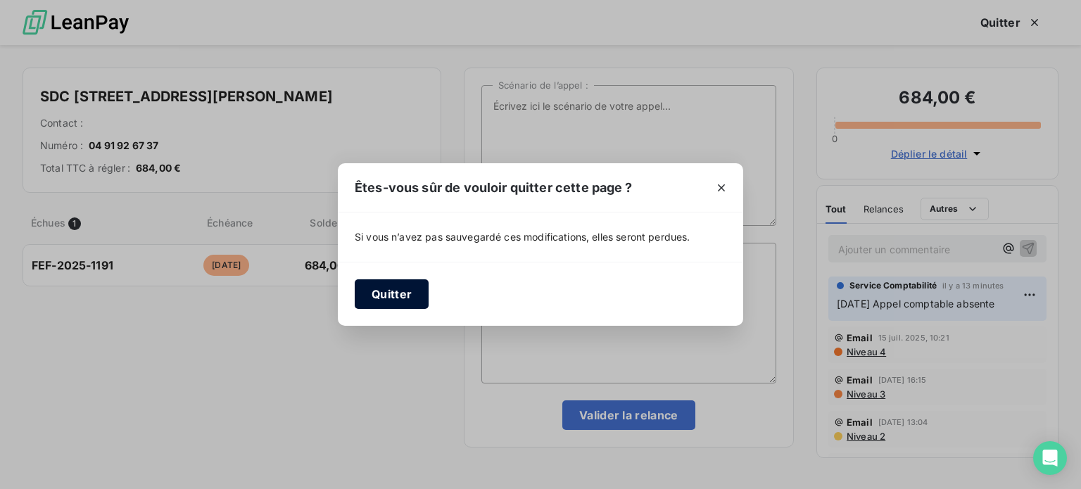
click at [391, 287] on button "Quitter" at bounding box center [392, 295] width 74 height 30
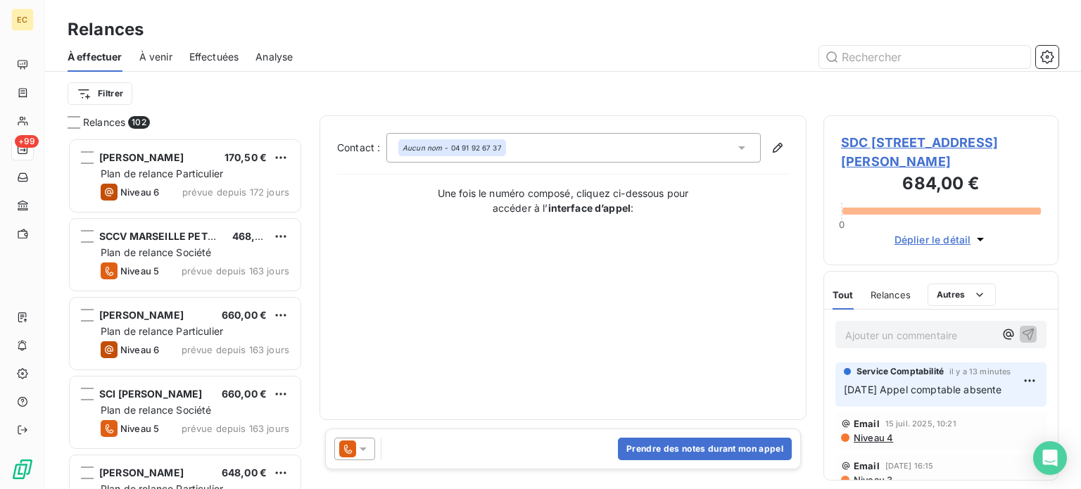
click at [877, 148] on span "SDC 21, RUE JEAN MERMOZ C/° CITYA PARADIS" at bounding box center [941, 152] width 200 height 38
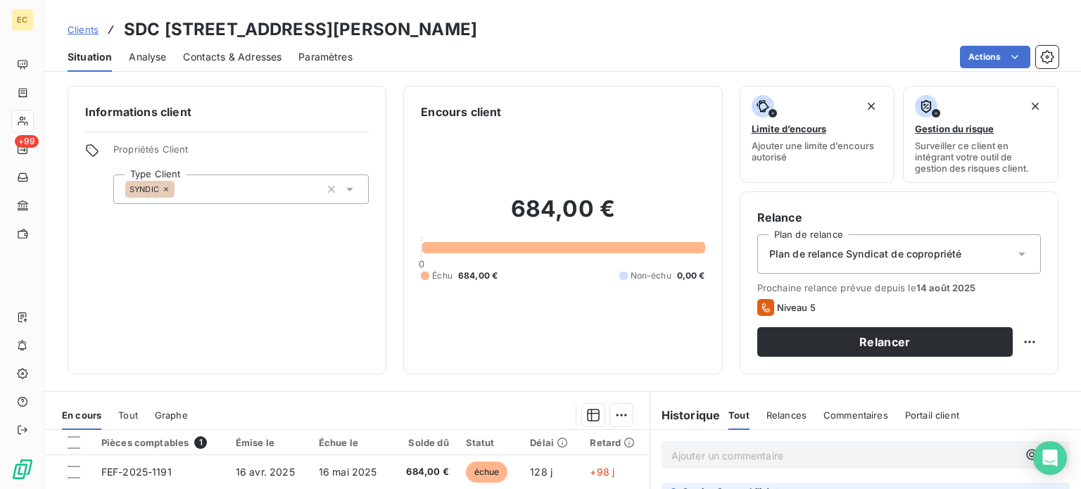
click at [243, 55] on span "Contacts & Adresses" at bounding box center [232, 57] width 99 height 14
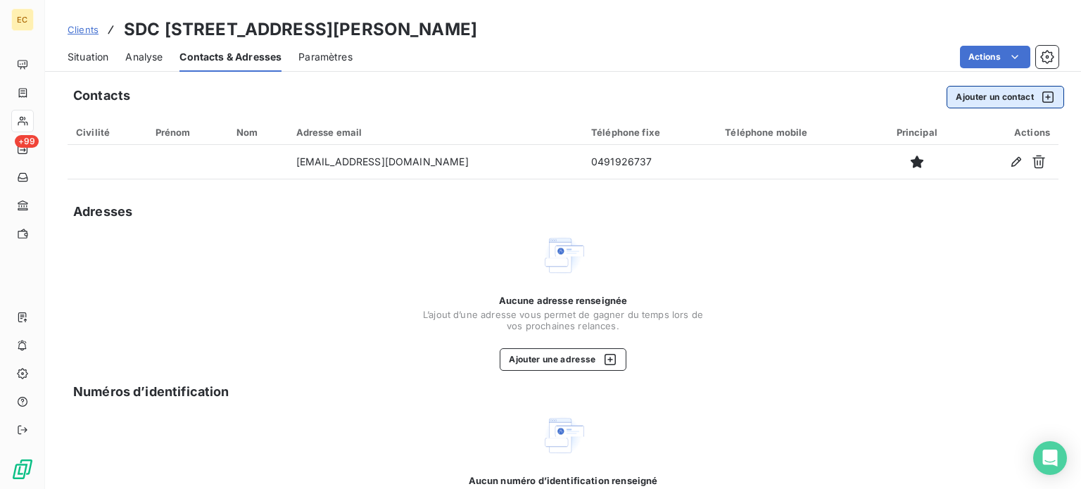
click at [976, 101] on button "Ajouter un contact" at bounding box center [1006, 97] width 118 height 23
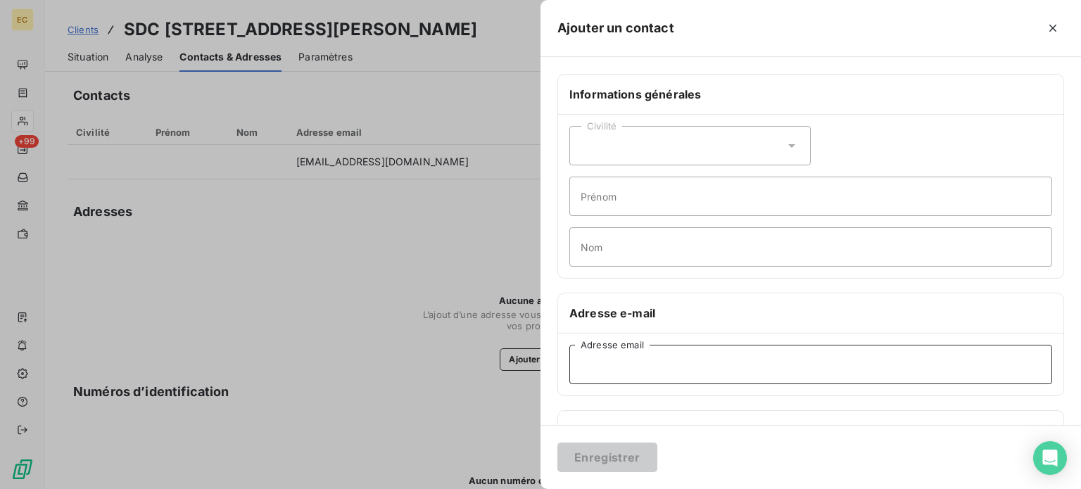
click at [601, 367] on input "Adresse email" at bounding box center [811, 364] width 483 height 39
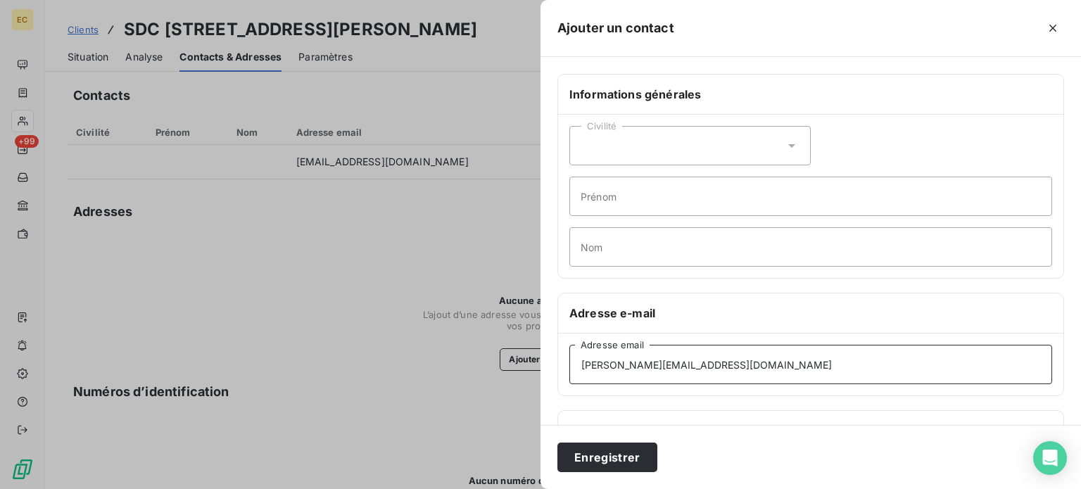
type input "starace@citya.com"
click at [601, 202] on input "Prénom" at bounding box center [811, 196] width 483 height 39
type input "c"
click at [789, 211] on input "COMPTABLE" at bounding box center [811, 196] width 483 height 39
type input "COMPTABLE"
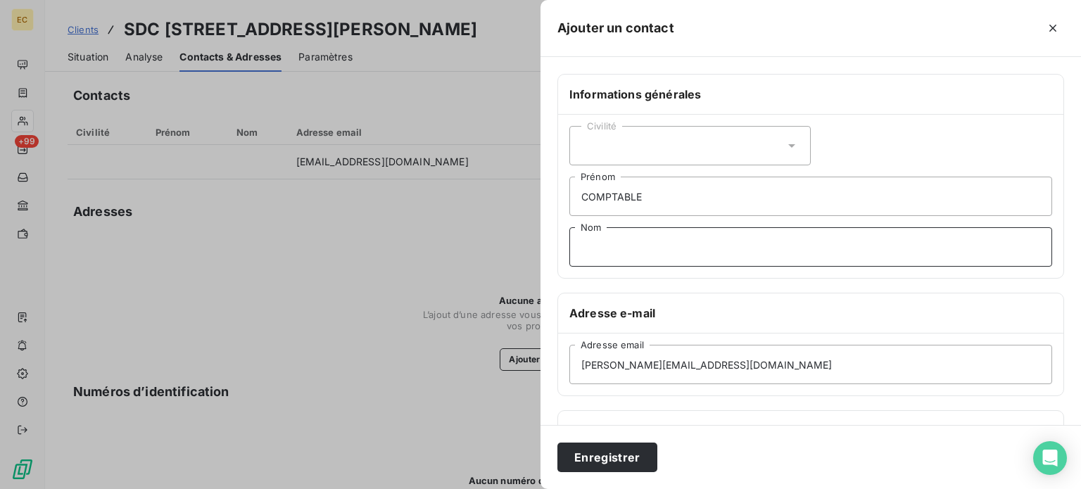
click at [820, 256] on input "Nom" at bounding box center [811, 246] width 483 height 39
type input "TARACE"
click at [621, 456] on button "Enregistrer" at bounding box center [608, 458] width 100 height 30
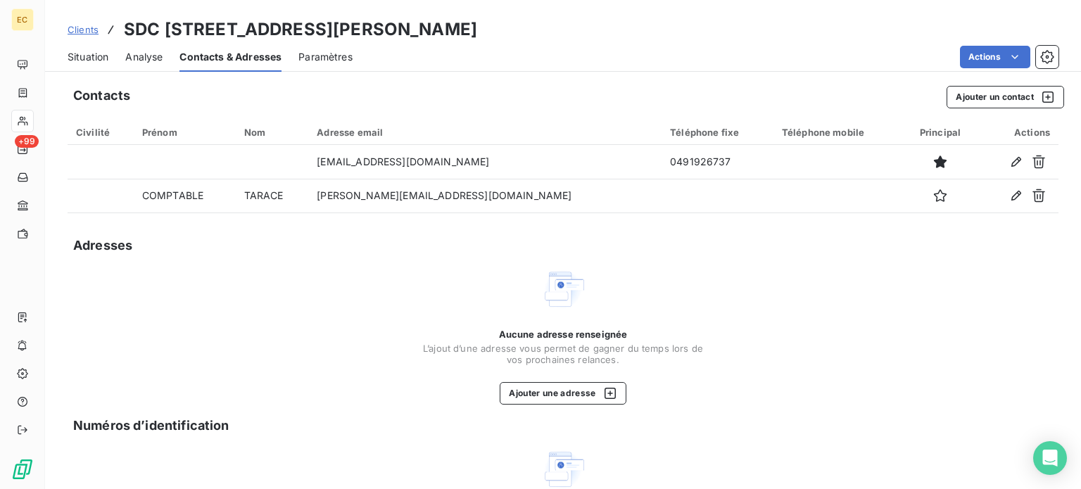
click at [75, 58] on span "Situation" at bounding box center [88, 57] width 41 height 14
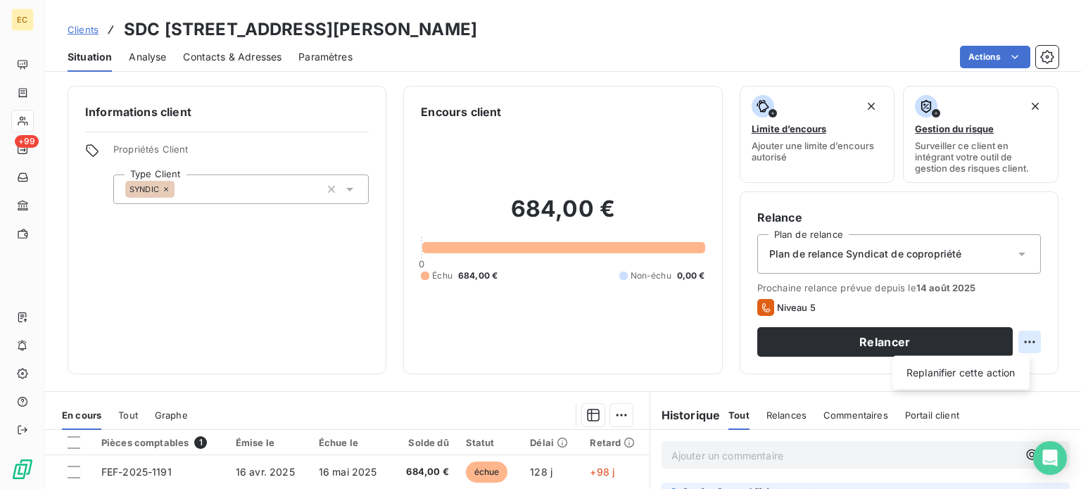
click at [1024, 341] on html "EC +99 Clients SDC 21, RUE JEAN MERMOZ C/° CITYA PARADIS Situation Analyse Cont…" at bounding box center [540, 244] width 1081 height 489
click at [963, 374] on div "Replanifier cette action" at bounding box center [961, 373] width 126 height 23
select select "7"
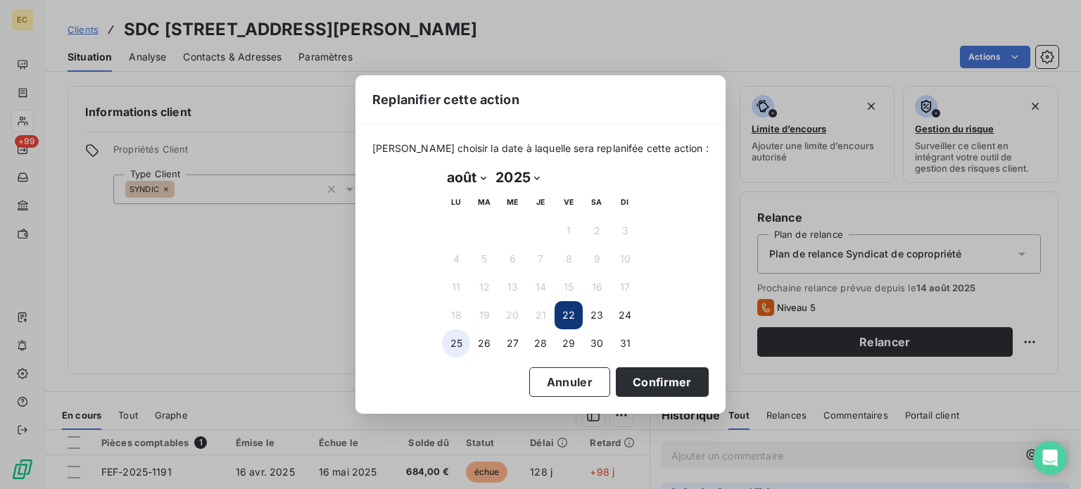
click at [451, 340] on button "25" at bounding box center [456, 343] width 28 height 28
click at [646, 374] on button "Confirmer" at bounding box center [662, 383] width 93 height 30
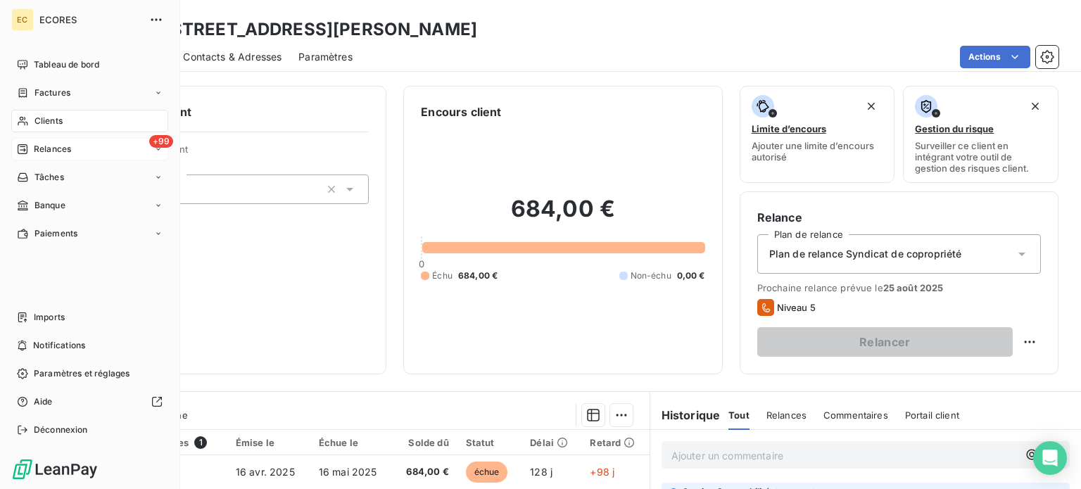
click at [42, 147] on span "Relances" at bounding box center [52, 149] width 37 height 13
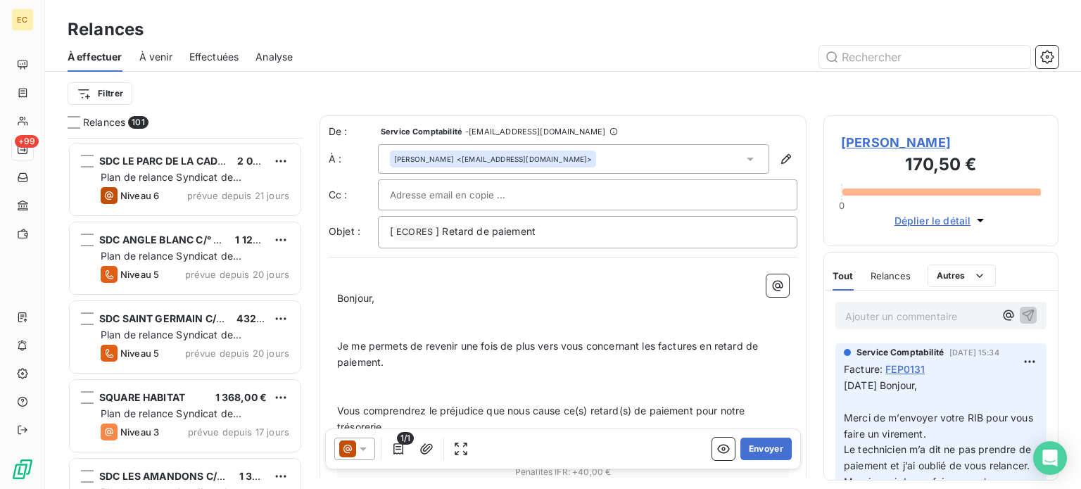
scroll to position [3309, 0]
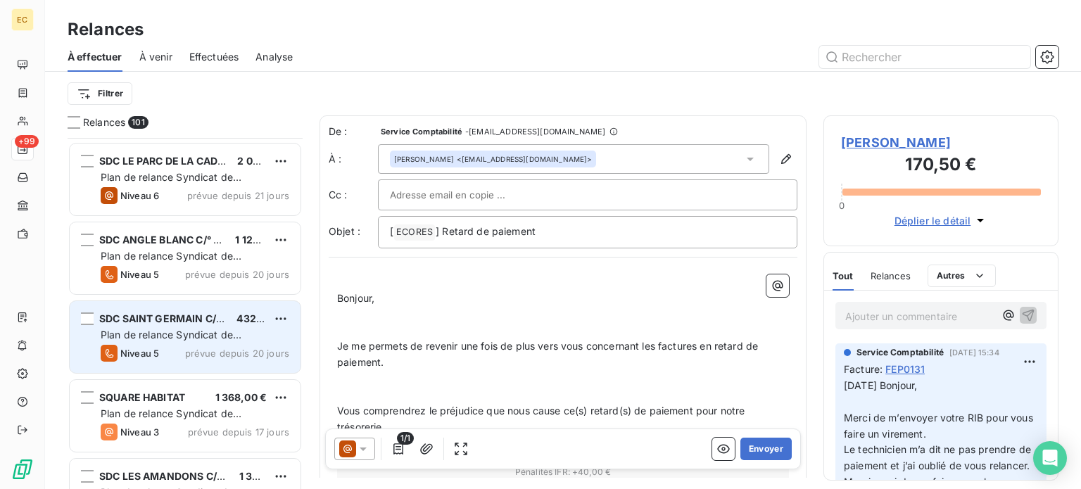
click at [177, 334] on span "Plan de relance Syndicat de copropriété" at bounding box center [171, 342] width 141 height 26
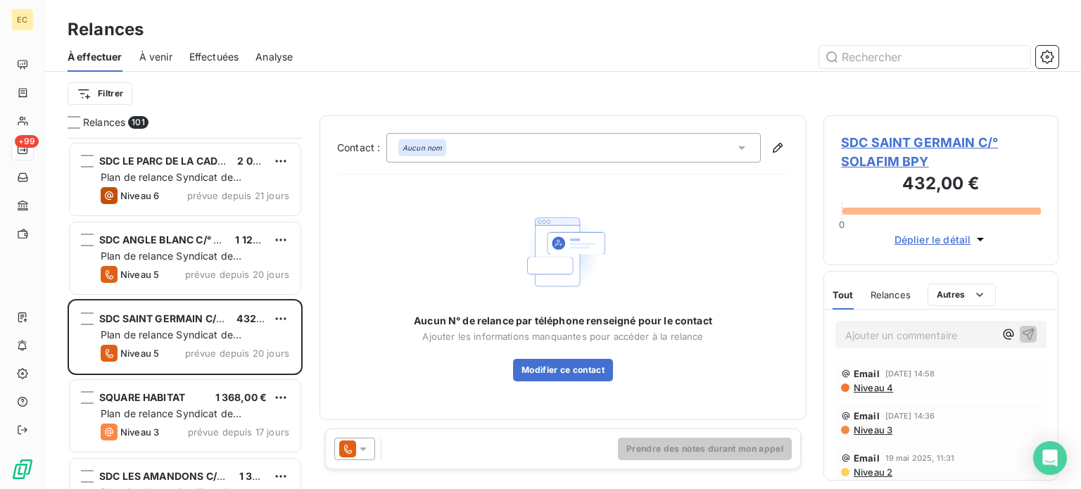
click at [874, 143] on span "SDC SAINT GERMAIN C/° SOLAFIM BPY" at bounding box center [941, 152] width 200 height 38
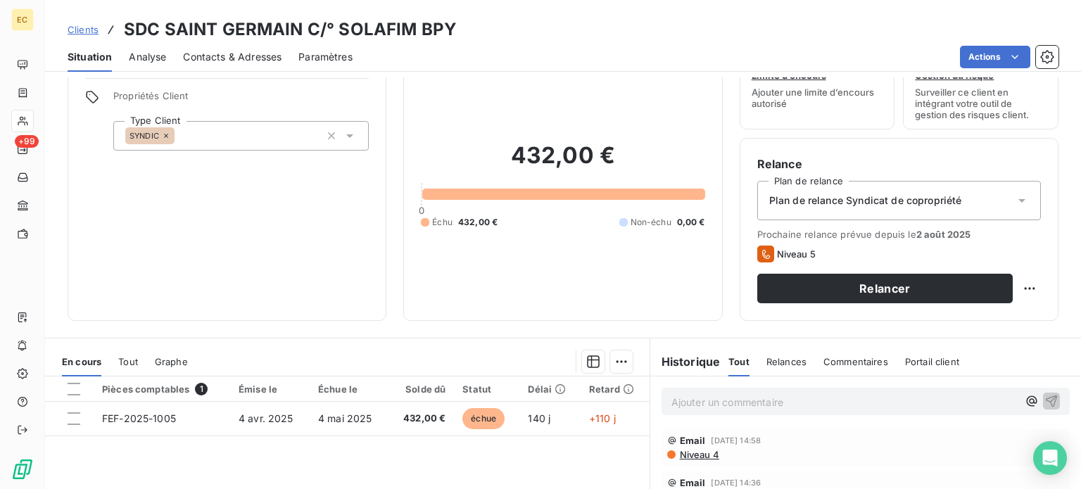
scroll to position [141, 0]
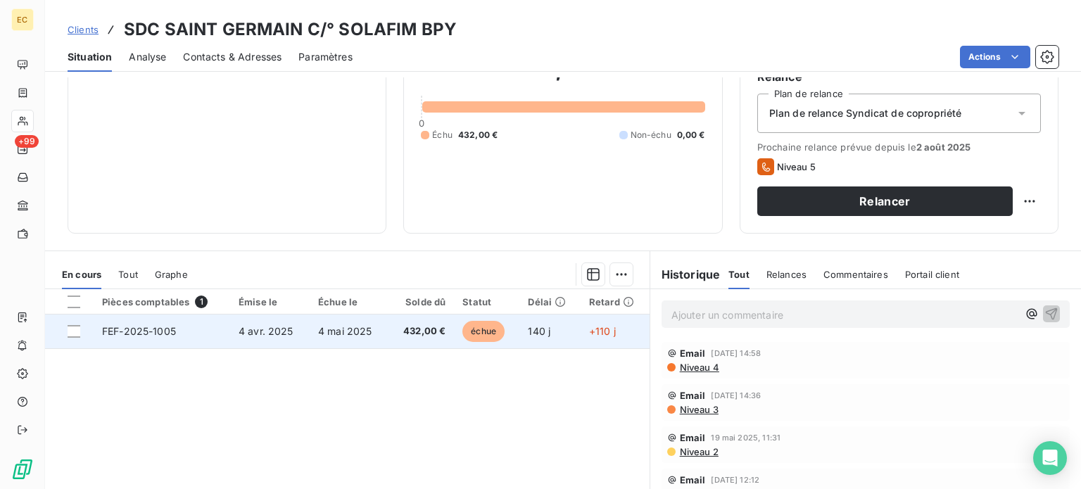
click at [280, 332] on span "4 avr. 2025" at bounding box center [266, 331] width 55 height 12
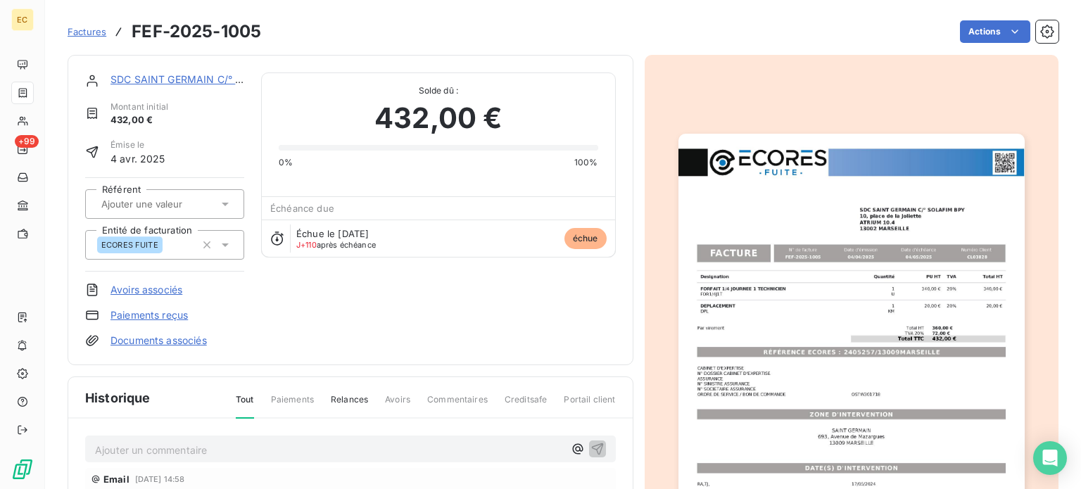
click at [791, 337] on img "button" at bounding box center [852, 378] width 346 height 489
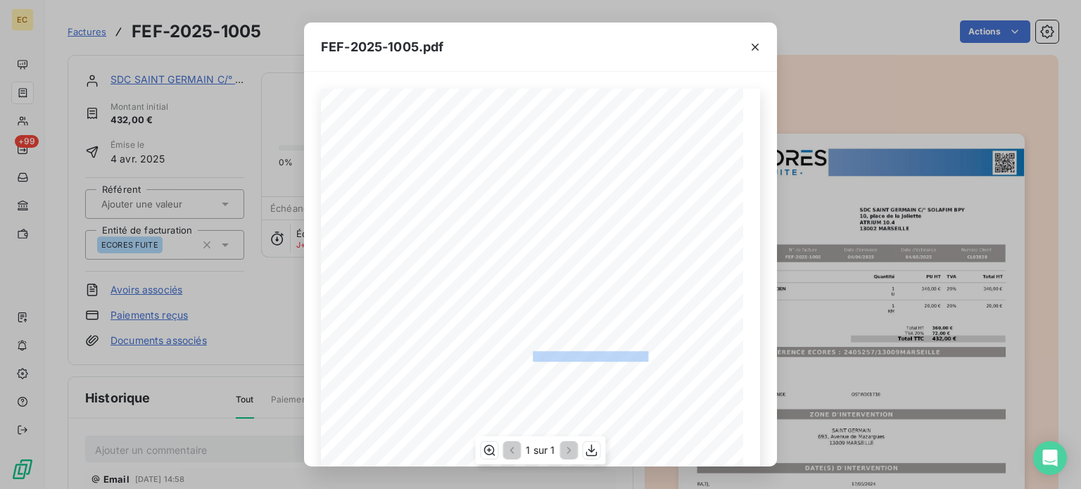
drag, startPoint x: 642, startPoint y: 355, endPoint x: 526, endPoint y: 353, distance: 116.2
click at [526, 353] on span "RÉFÉRENCE ECORES : 2405257/13009MARSEILLE" at bounding box center [541, 354] width 216 height 7
copy span "2405257/13009MARSEILLE"
click at [753, 46] on icon "button" at bounding box center [755, 47] width 14 height 14
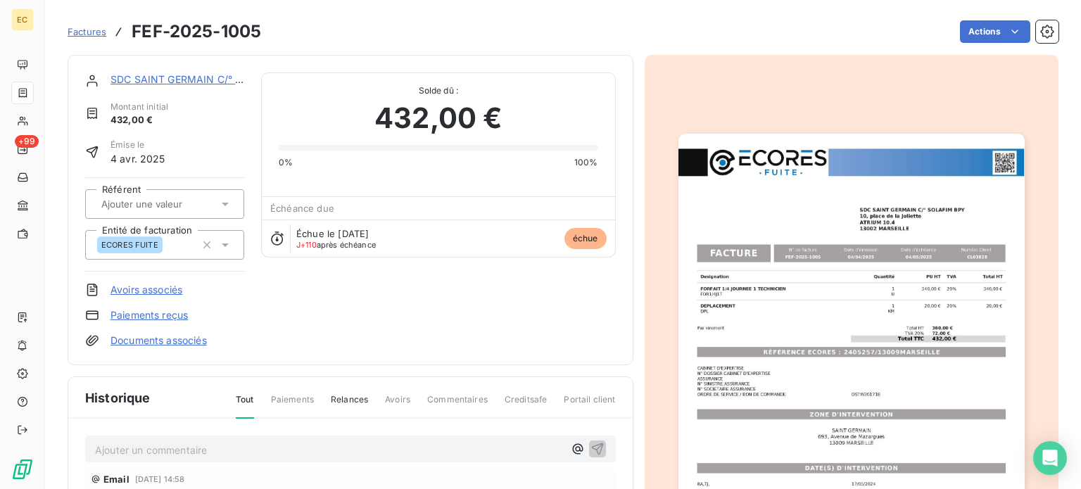
click at [89, 32] on span "Factures" at bounding box center [87, 31] width 39 height 11
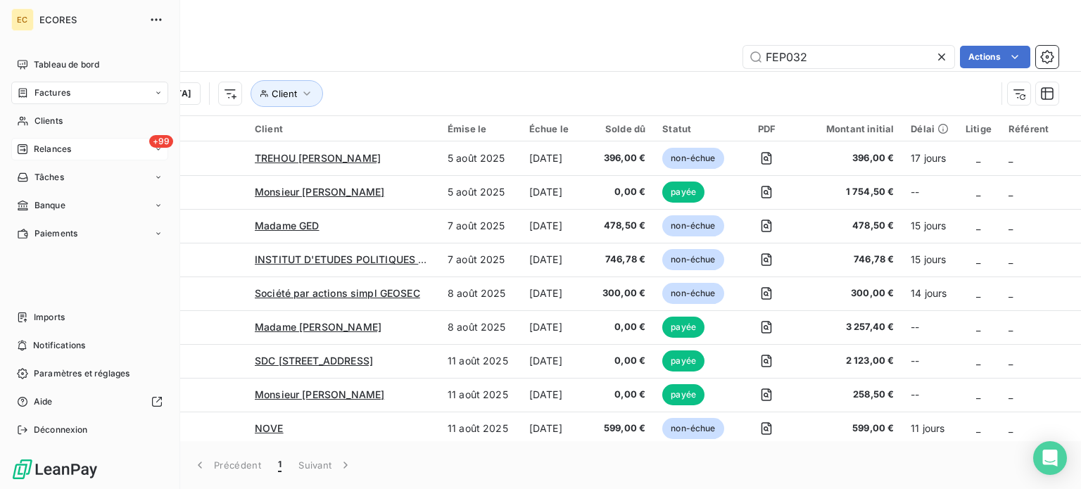
click at [32, 145] on div "Relances" at bounding box center [44, 149] width 54 height 13
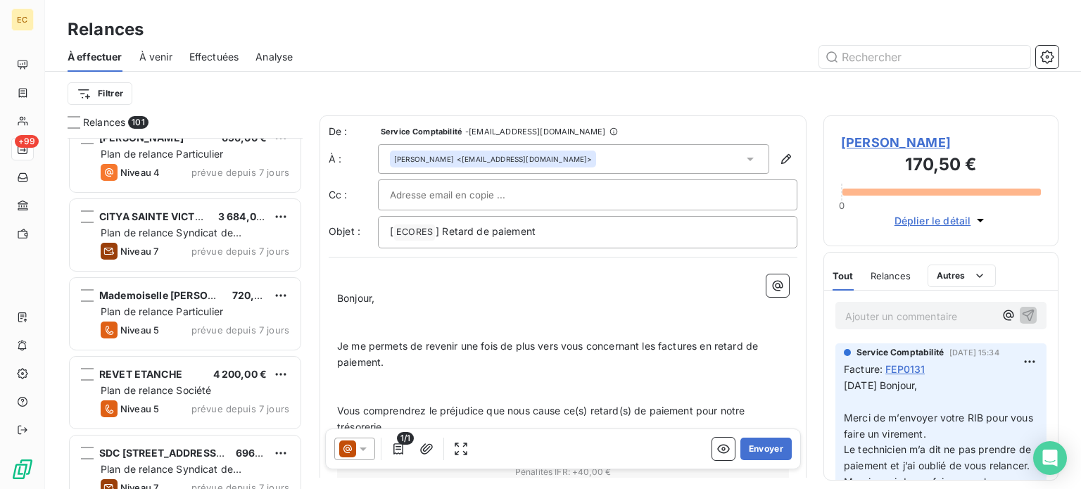
scroll to position [4506, 0]
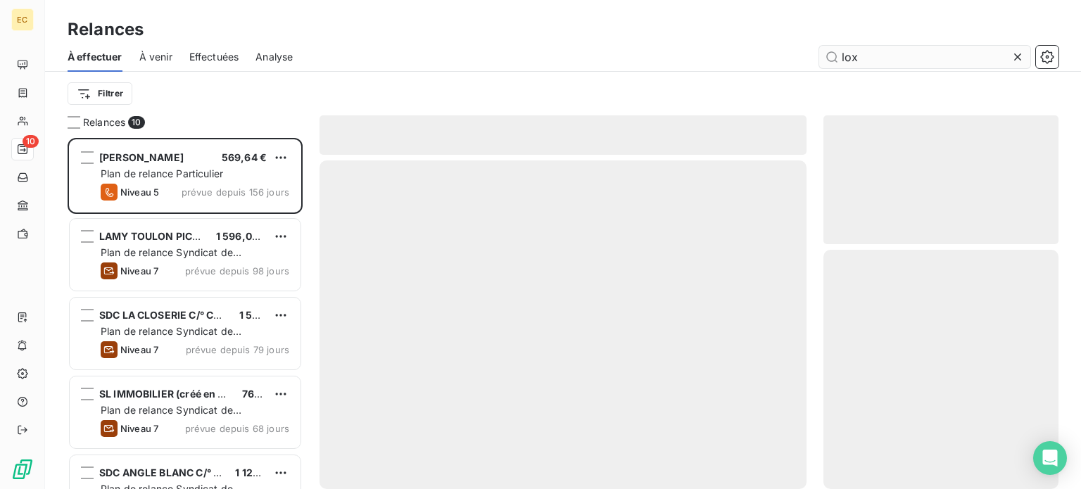
scroll to position [341, 224]
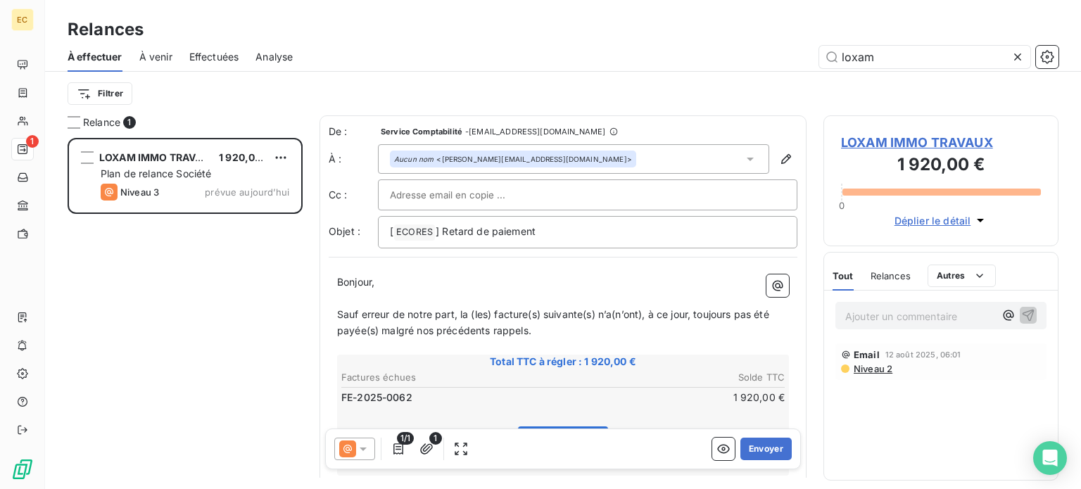
scroll to position [341, 224]
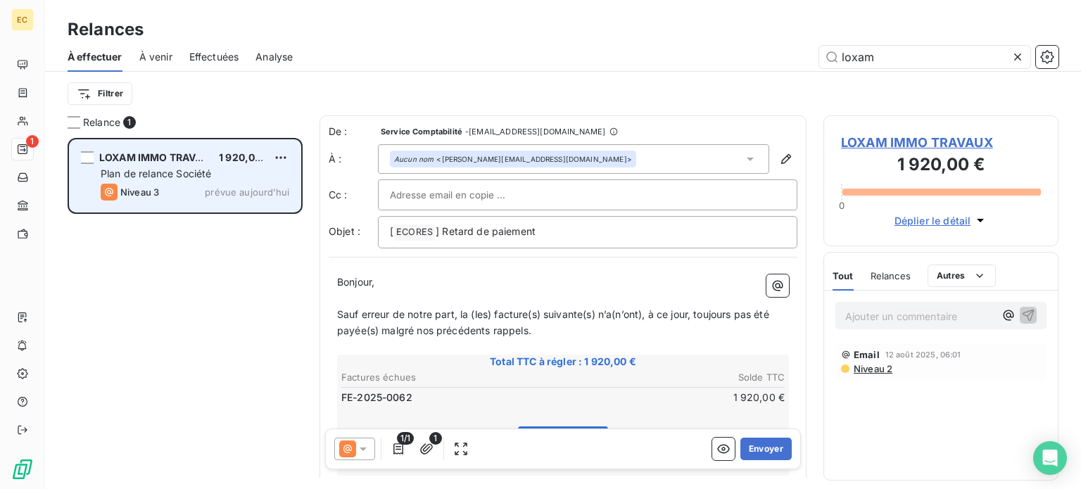
type input "loxam"
click at [183, 176] on span "Plan de relance Société" at bounding box center [156, 174] width 111 height 12
click at [155, 160] on span "LOXAM IMMO TRAVAUX" at bounding box center [158, 157] width 118 height 12
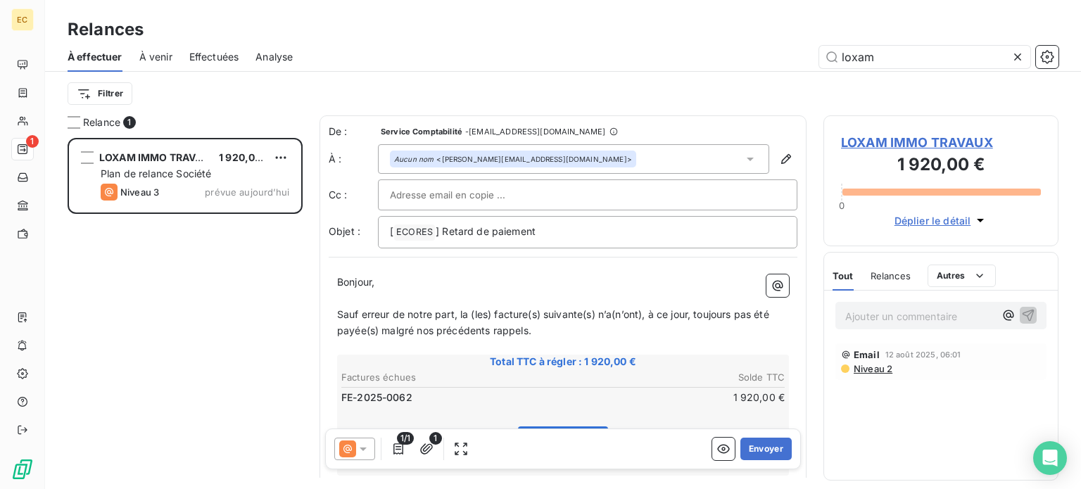
click at [900, 141] on span "LOXAM IMMO TRAVAUX" at bounding box center [941, 142] width 200 height 19
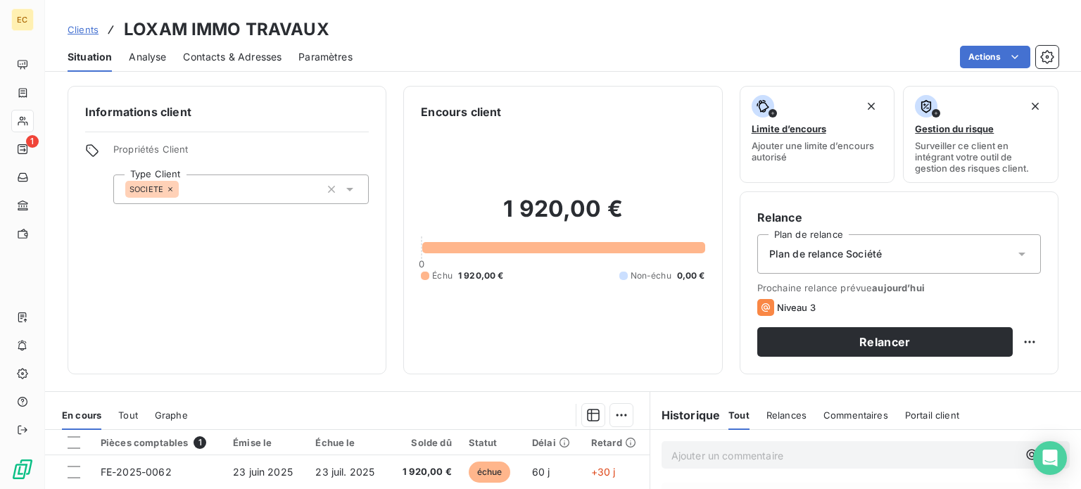
scroll to position [70, 0]
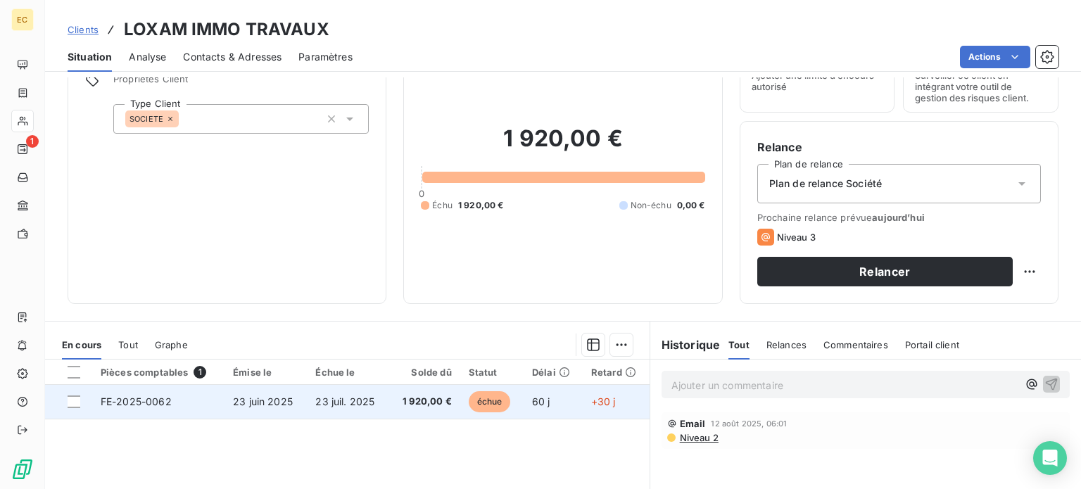
click at [348, 405] on span "23 juil. 2025" at bounding box center [344, 402] width 59 height 12
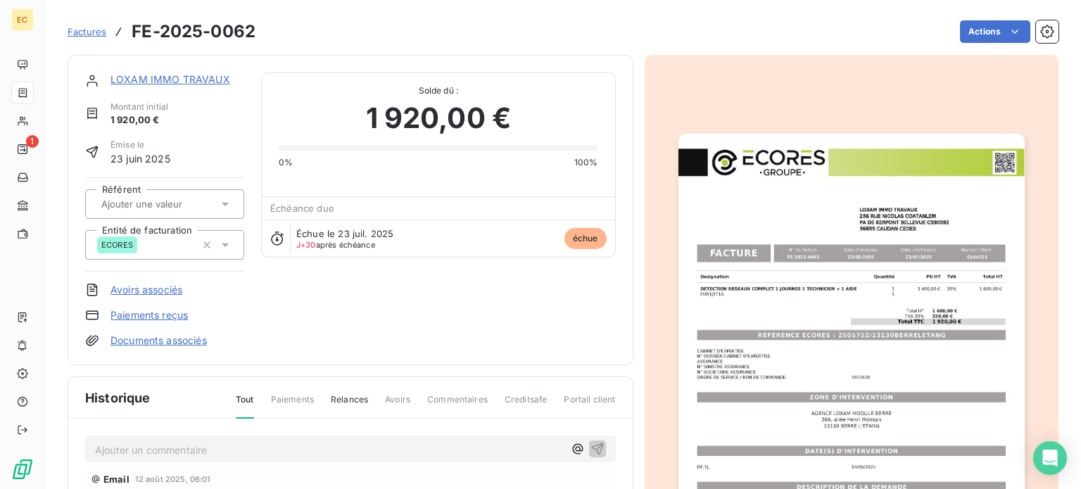
click at [800, 335] on img "button" at bounding box center [852, 378] width 346 height 489
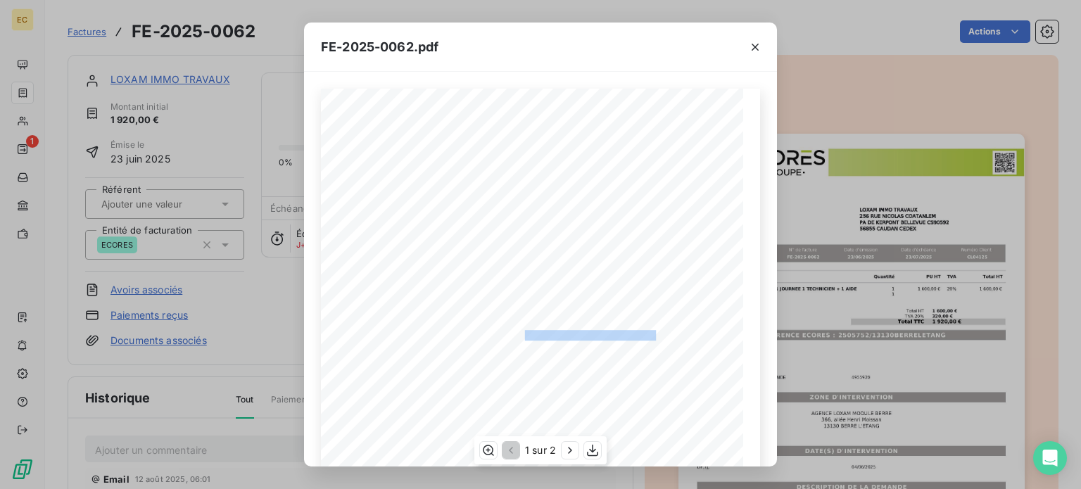
drag, startPoint x: 648, startPoint y: 334, endPoint x: 517, endPoint y: 332, distance: 131.0
click at [517, 332] on span "RÉFÉRENCE ECORES : 2505752/13130BERRELETANG" at bounding box center [542, 333] width 230 height 7
copy span "2505752/13130BERRELETANG"
click at [753, 44] on icon "button" at bounding box center [755, 47] width 7 height 7
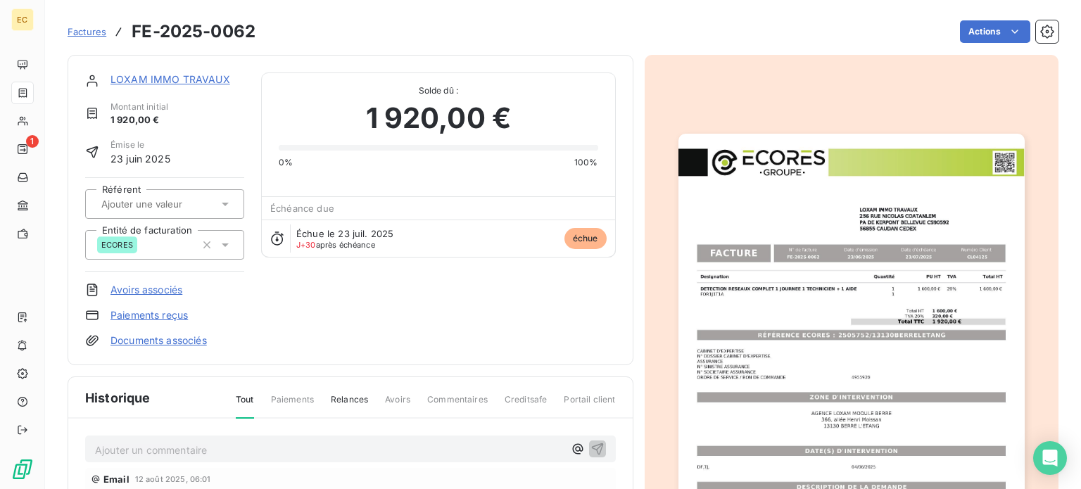
click at [825, 316] on img "button" at bounding box center [852, 378] width 346 height 489
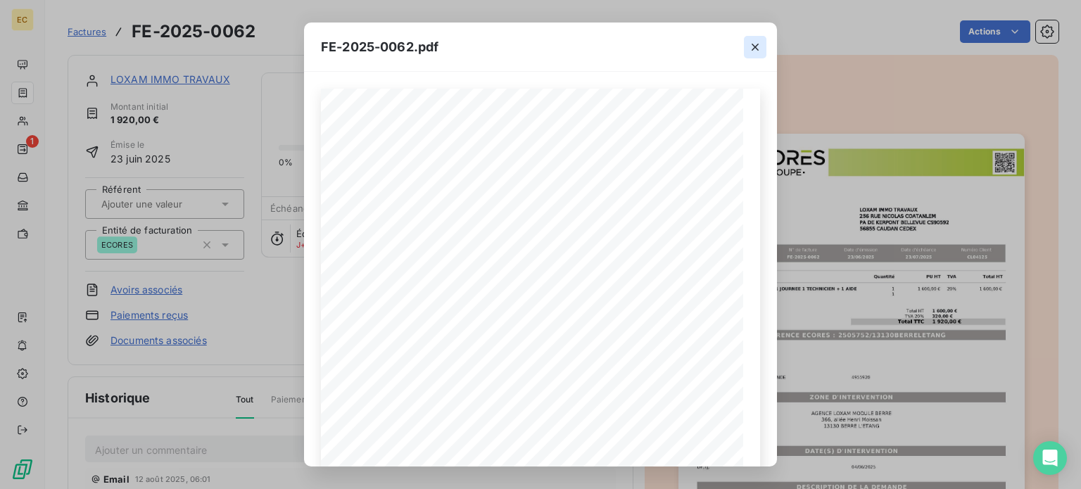
click at [760, 45] on icon "button" at bounding box center [755, 47] width 14 height 14
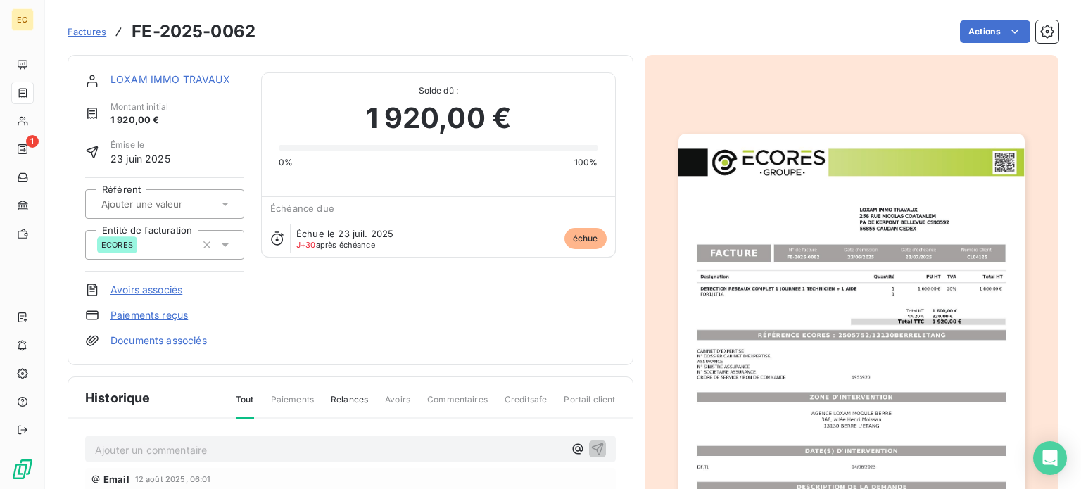
click at [170, 451] on p "Ajouter un commentaire ﻿" at bounding box center [329, 450] width 469 height 18
click at [94, 447] on div "2/08/25 FACTURE RENVOYEE A LA BONNE ADRESSE MAIL" at bounding box center [350, 449] width 531 height 26
click at [96, 447] on span "2/08/25 FACTURE RENVOYEE A LA BONNE ADRESSE MAIL" at bounding box center [234, 449] width 278 height 12
click at [597, 448] on icon "button" at bounding box center [598, 448] width 14 height 14
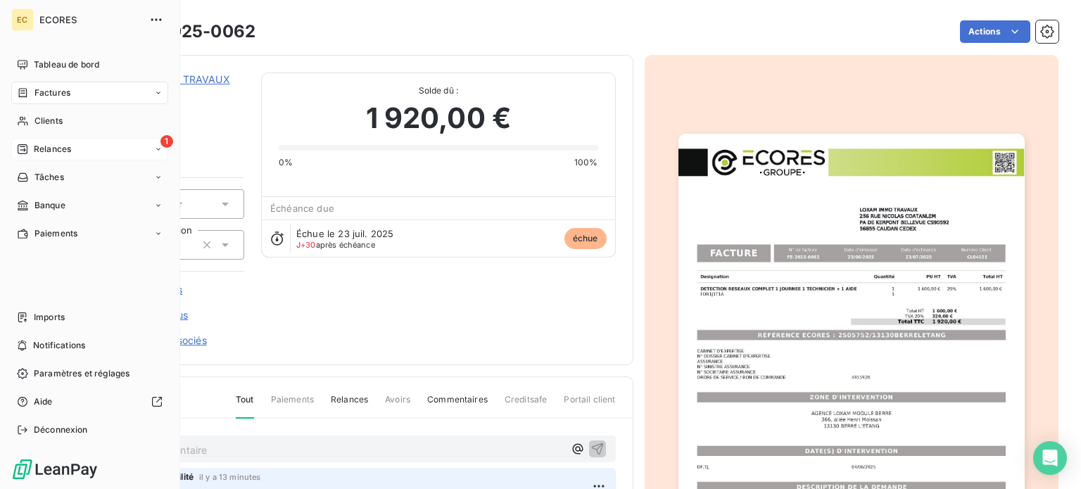
click at [48, 148] on span "Relances" at bounding box center [52, 149] width 37 height 13
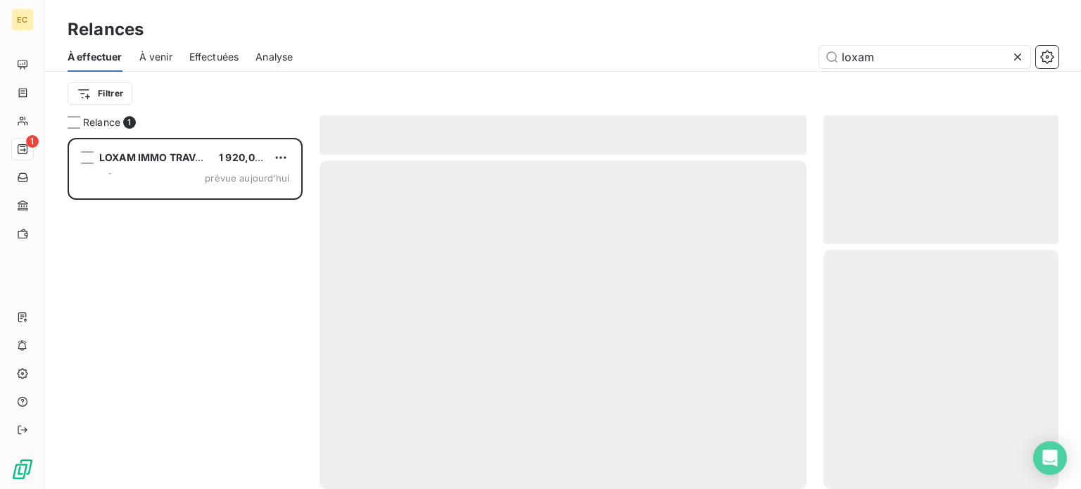
scroll to position [341, 224]
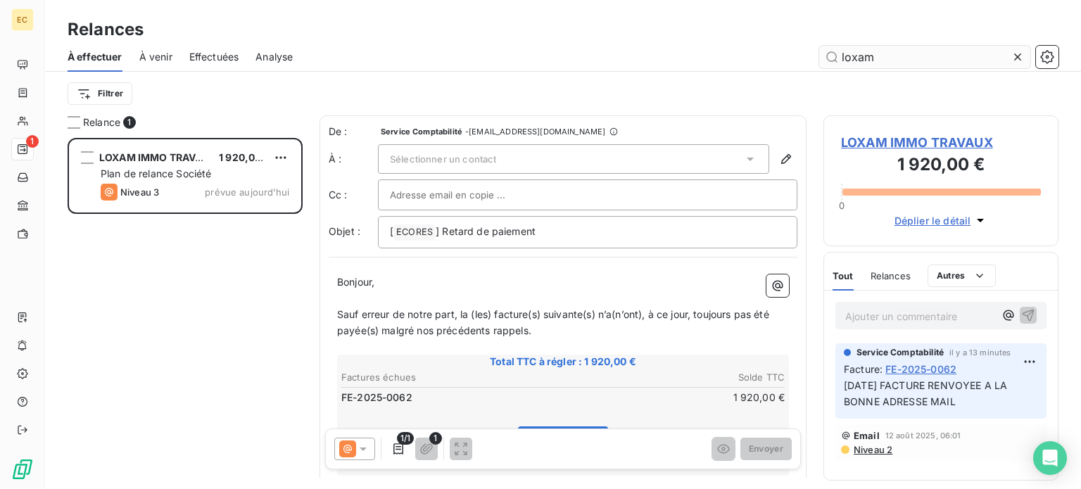
click at [872, 61] on input "loxam" at bounding box center [925, 57] width 211 height 23
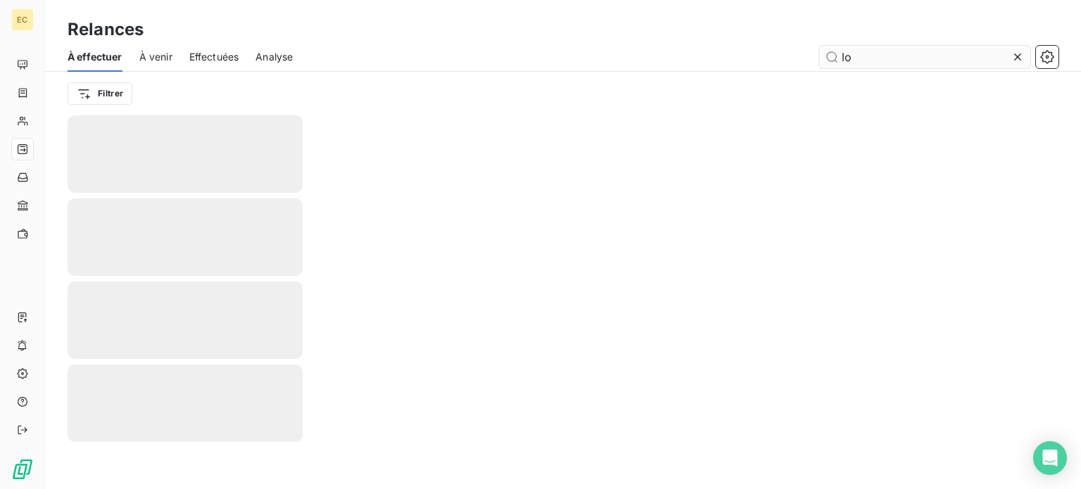
type input "l"
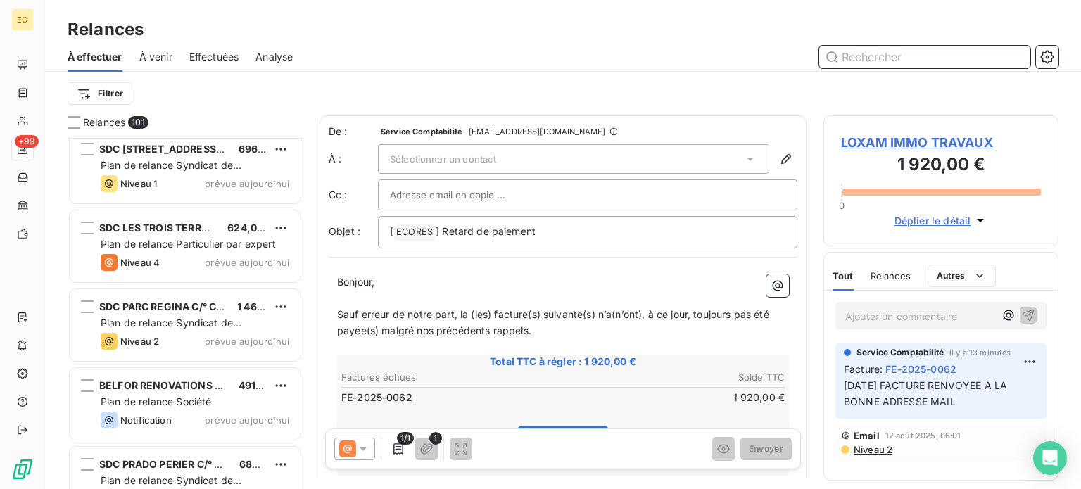
scroll to position [7613, 0]
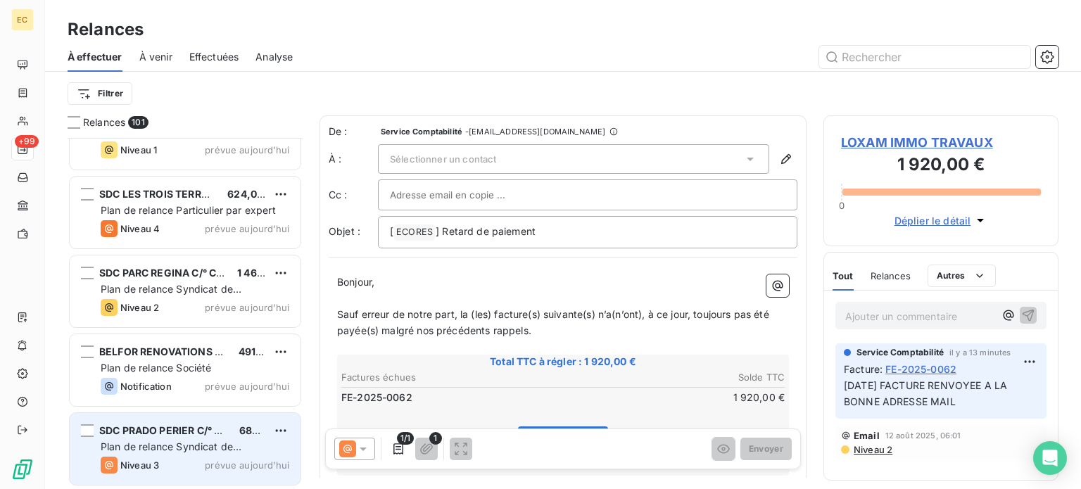
click at [201, 441] on span "Plan de relance Syndicat de copropriété" at bounding box center [171, 454] width 141 height 26
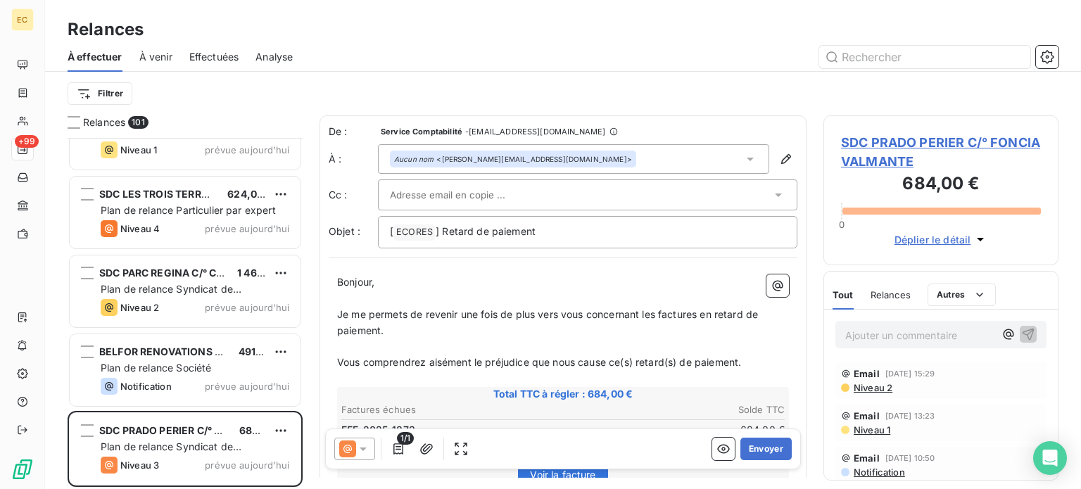
click at [914, 143] on span "SDC PRADO PERIER C/° FONCIA VALMANTE" at bounding box center [941, 152] width 200 height 38
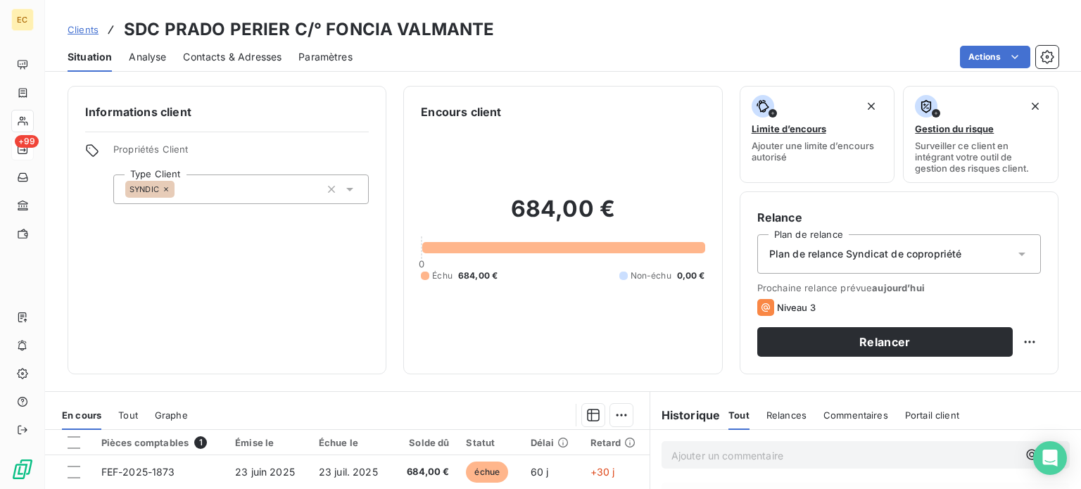
click at [251, 59] on span "Contacts & Adresses" at bounding box center [232, 57] width 99 height 14
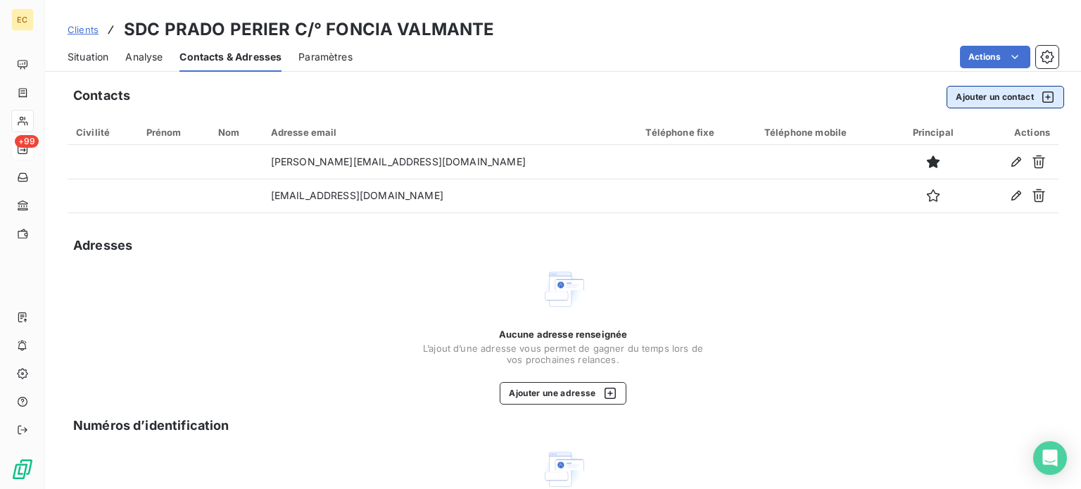
click at [977, 95] on button "Ajouter un contact" at bounding box center [1006, 97] width 118 height 23
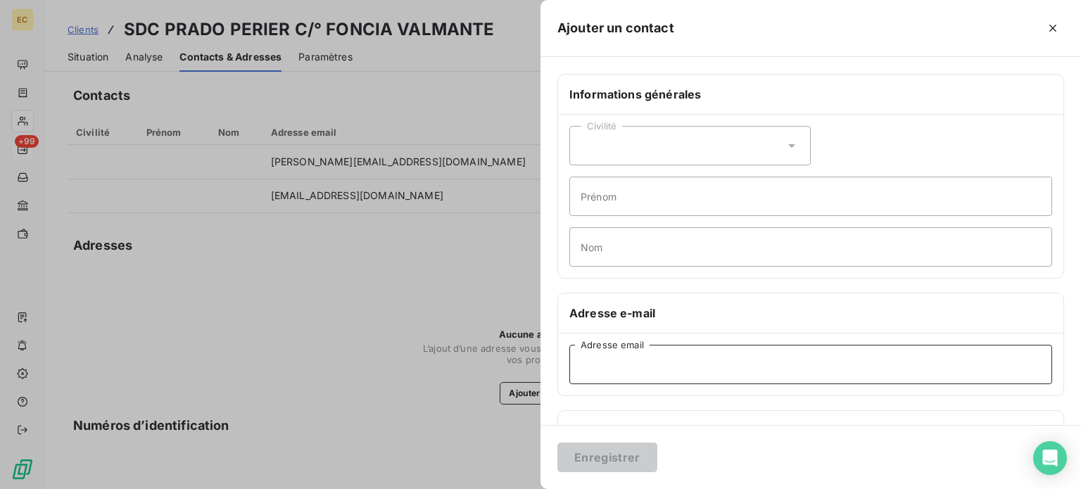
paste input "relances-fournisseurs-marseille@foncia.com"
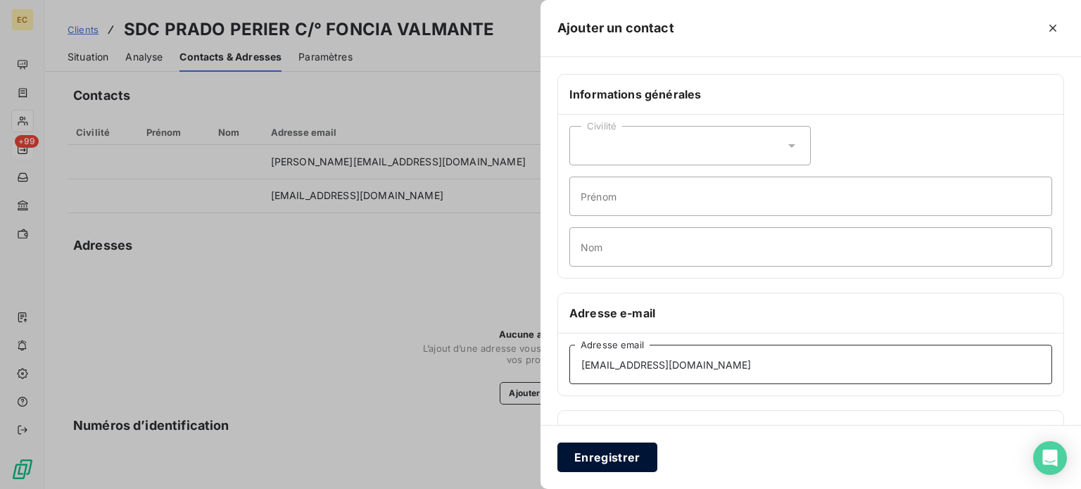
type input "relances-fournisseurs-marseille@foncia.com"
click at [624, 457] on button "Enregistrer" at bounding box center [608, 458] width 100 height 30
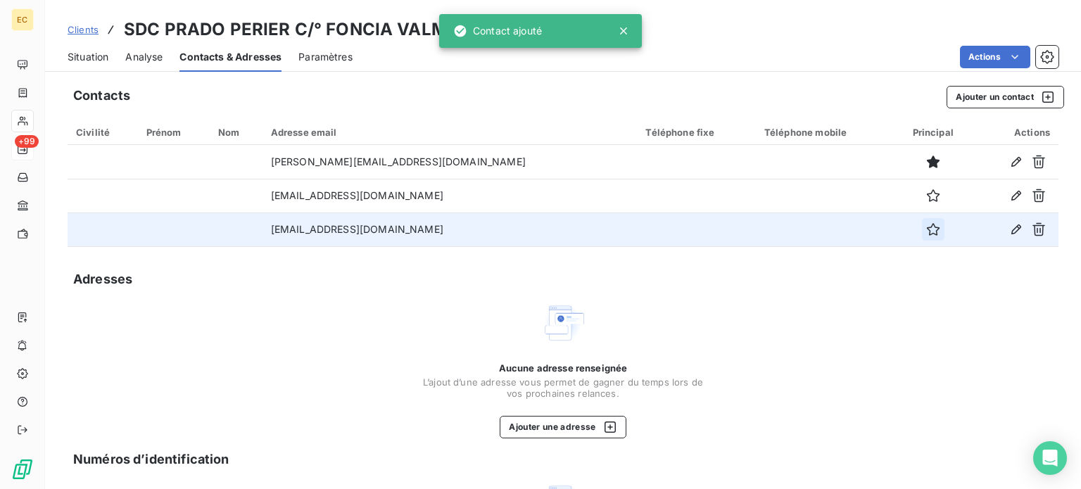
click at [927, 236] on icon "button" at bounding box center [934, 229] width 14 height 14
click at [97, 59] on span "Situation" at bounding box center [88, 57] width 41 height 14
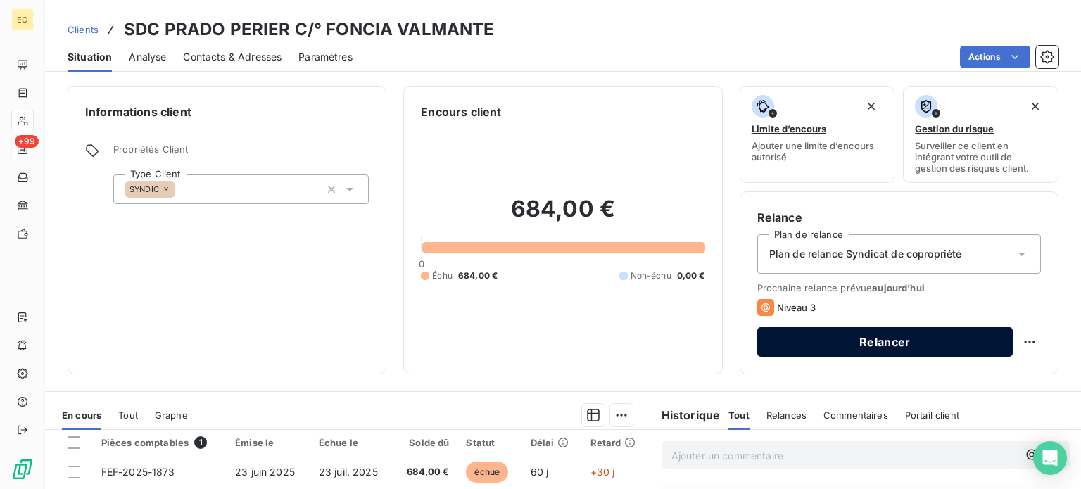
click at [839, 346] on button "Relancer" at bounding box center [886, 342] width 256 height 30
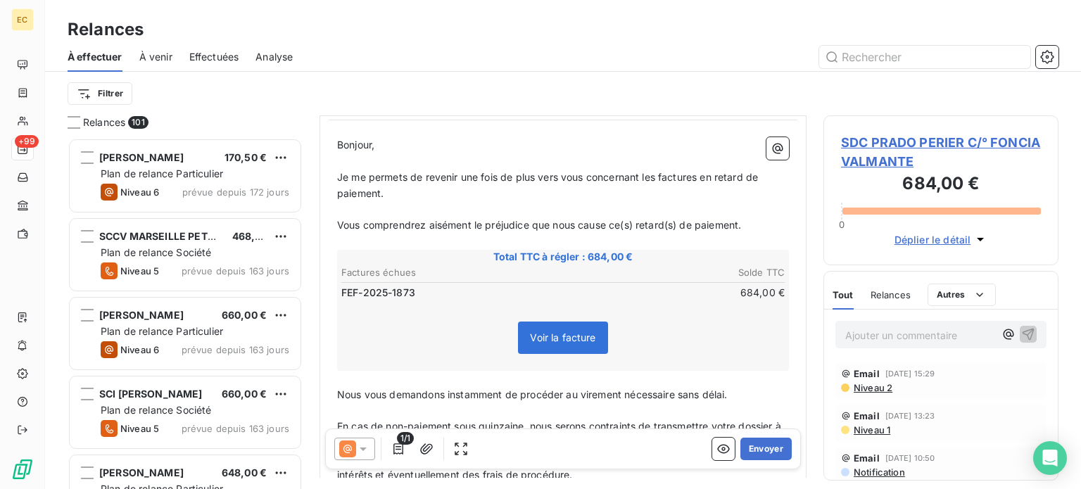
scroll to position [141, 0]
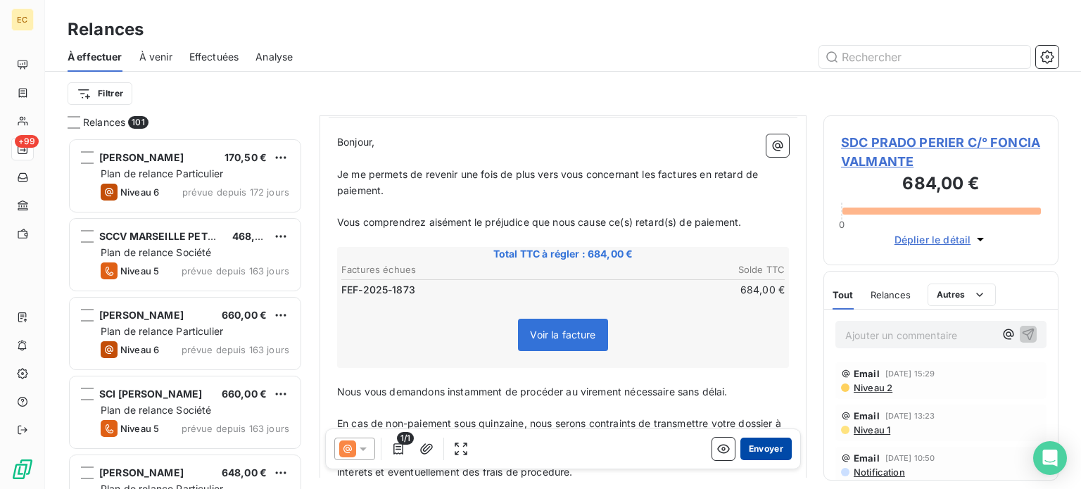
click at [755, 445] on button "Envoyer" at bounding box center [766, 449] width 51 height 23
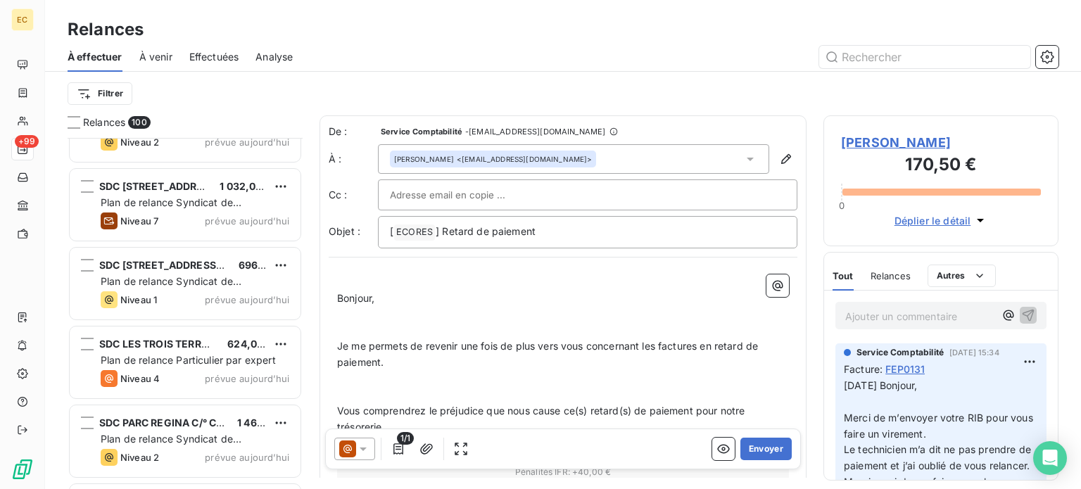
scroll to position [7534, 0]
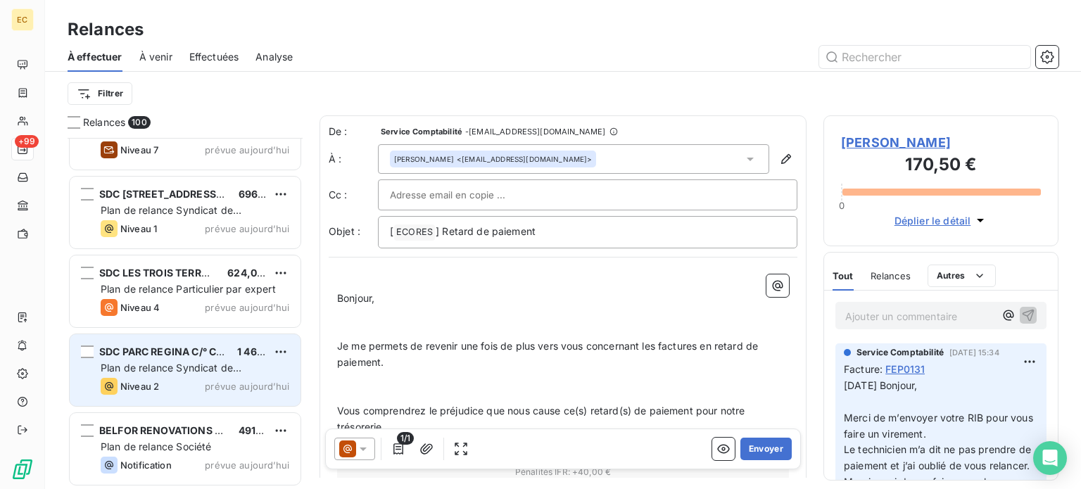
click at [184, 347] on span "SDC PARC REGINA C/° CITYA IMMO CONCEPT" at bounding box center [210, 352] width 223 height 12
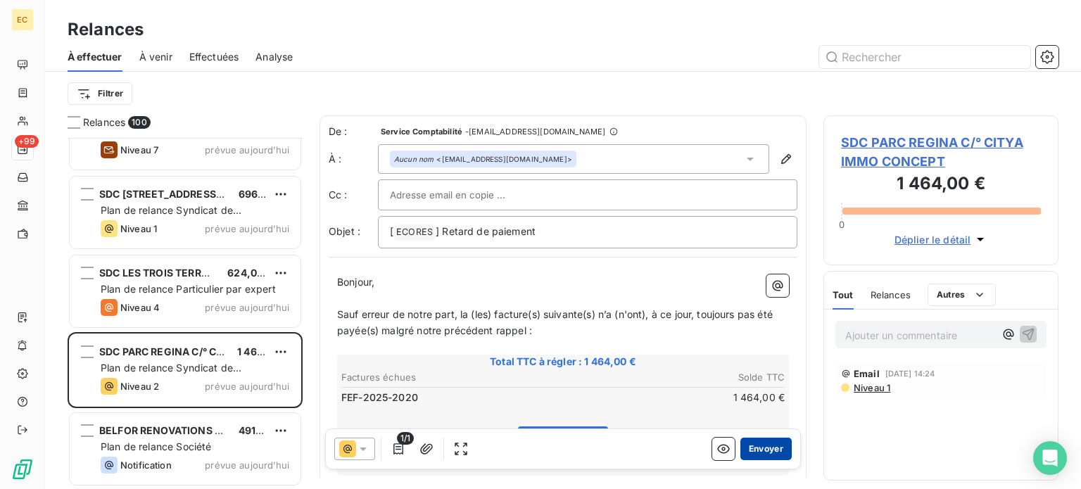
click at [741, 451] on button "Envoyer" at bounding box center [766, 449] width 51 height 23
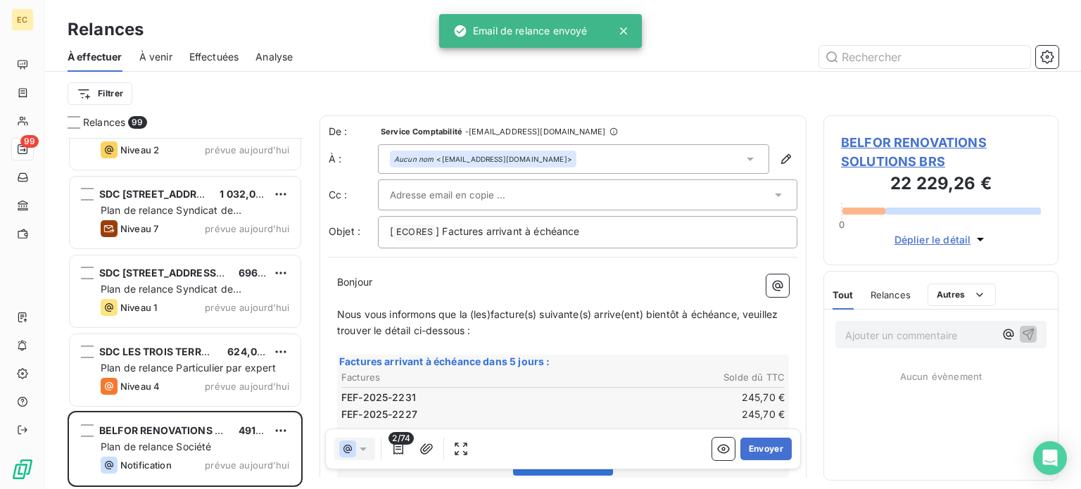
scroll to position [341, 224]
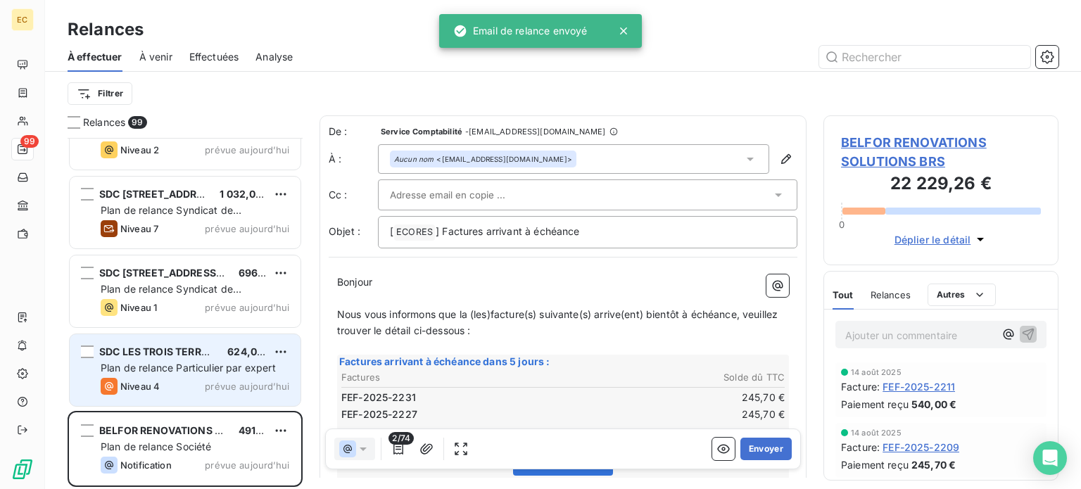
click at [146, 348] on span "SDC LES TROIS TERRASSES" at bounding box center [166, 352] width 134 height 12
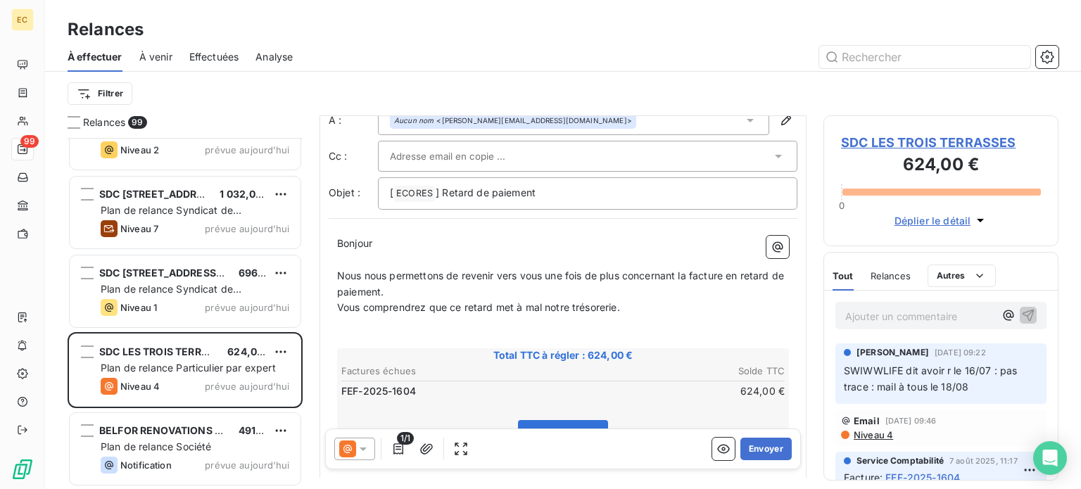
scroll to position [70, 0]
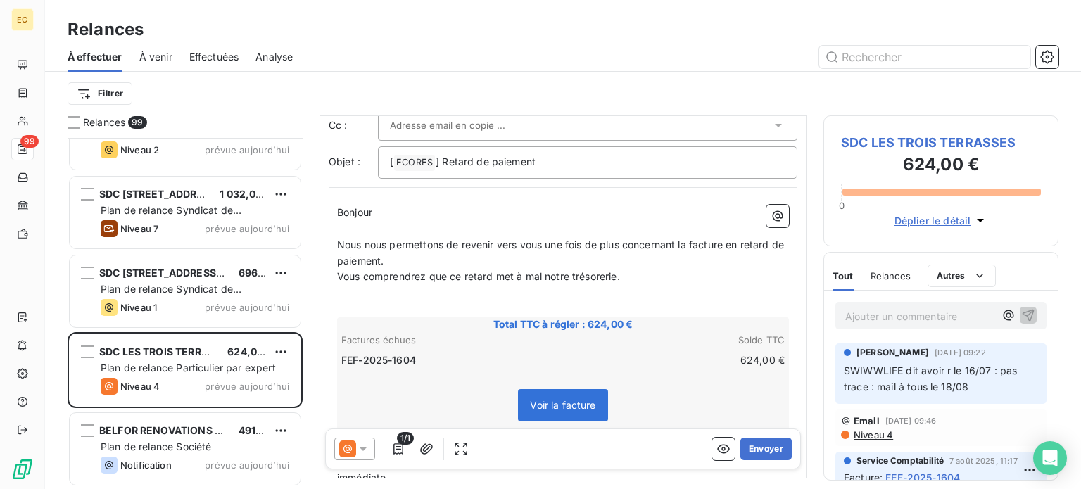
click at [946, 144] on span "SDC LES TROIS TERRASSES" at bounding box center [941, 142] width 200 height 19
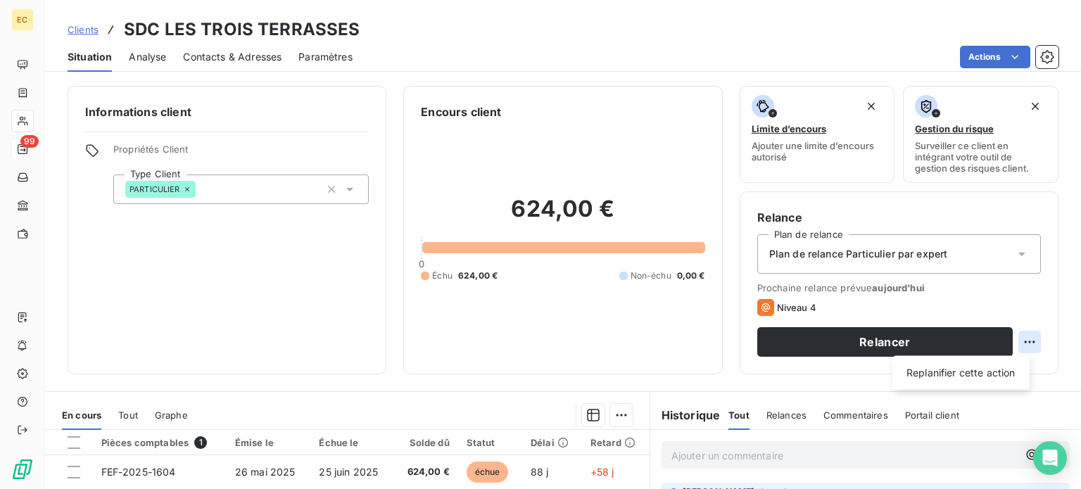
click at [1017, 338] on html "EC 99 Clients SDC LES TROIS TERRASSES Situation Analyse Contacts & Adresses Par…" at bounding box center [540, 244] width 1081 height 489
click at [1000, 373] on div "Replanifier cette action" at bounding box center [961, 373] width 126 height 23
select select "7"
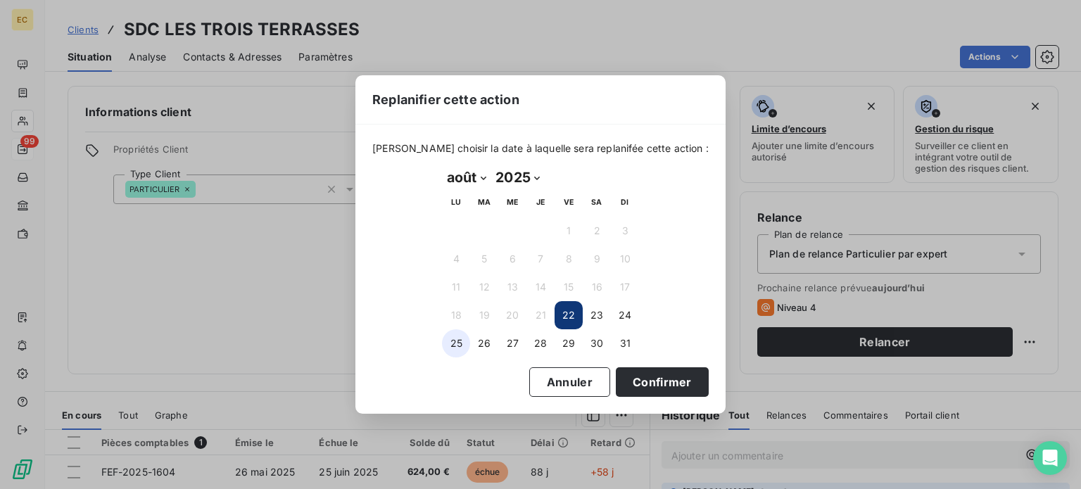
click at [456, 347] on button "25" at bounding box center [456, 343] width 28 height 28
click at [658, 390] on button "Confirmer" at bounding box center [662, 383] width 93 height 30
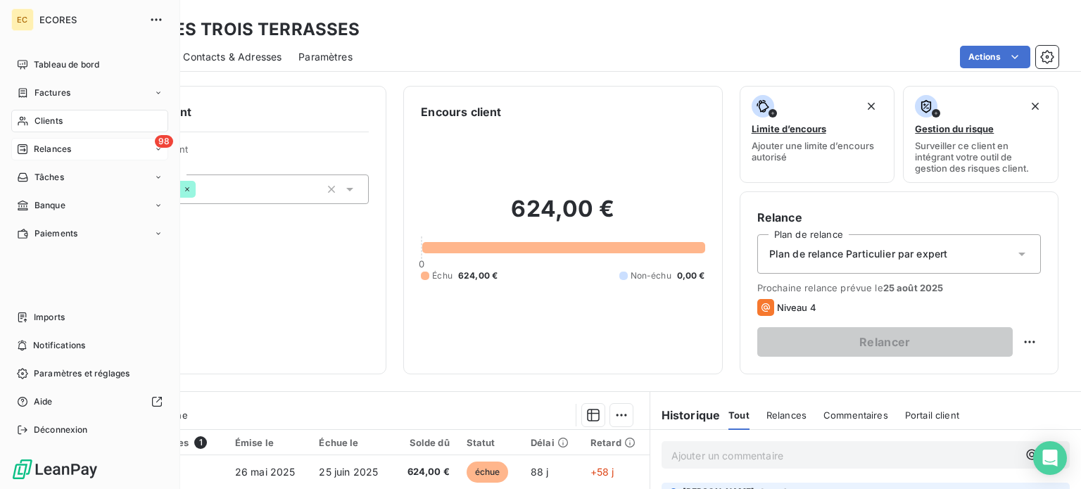
click at [42, 145] on span "Relances" at bounding box center [52, 149] width 37 height 13
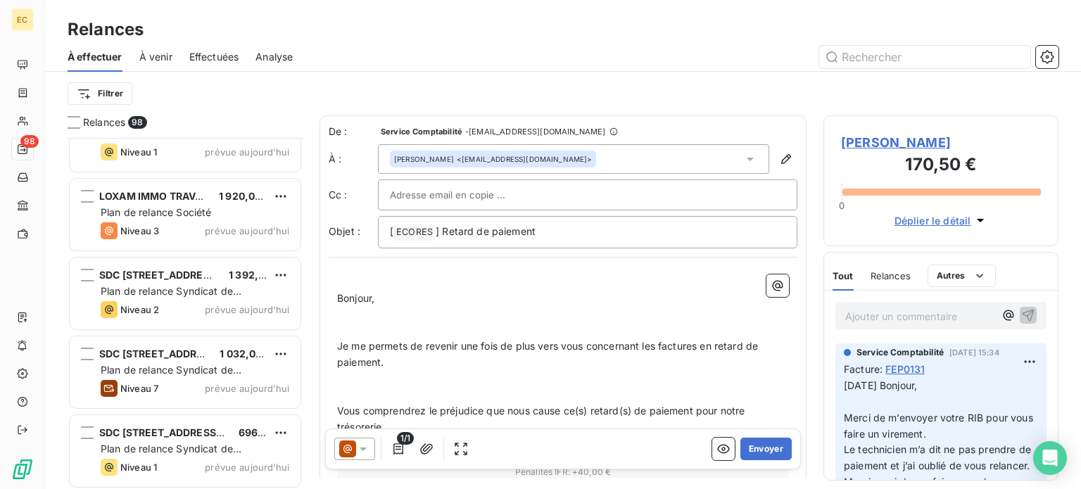
scroll to position [7376, 0]
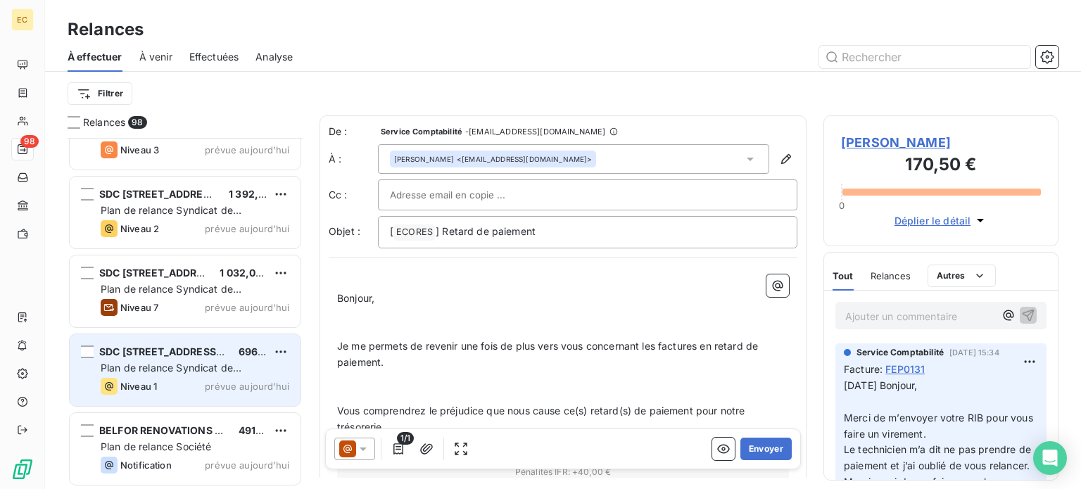
click at [141, 358] on div "SDC 42, AVENUE VICTOR HUGO C/° LAMY AIX 696,00 € Plan de relance Syndicat de co…" at bounding box center [185, 370] width 231 height 72
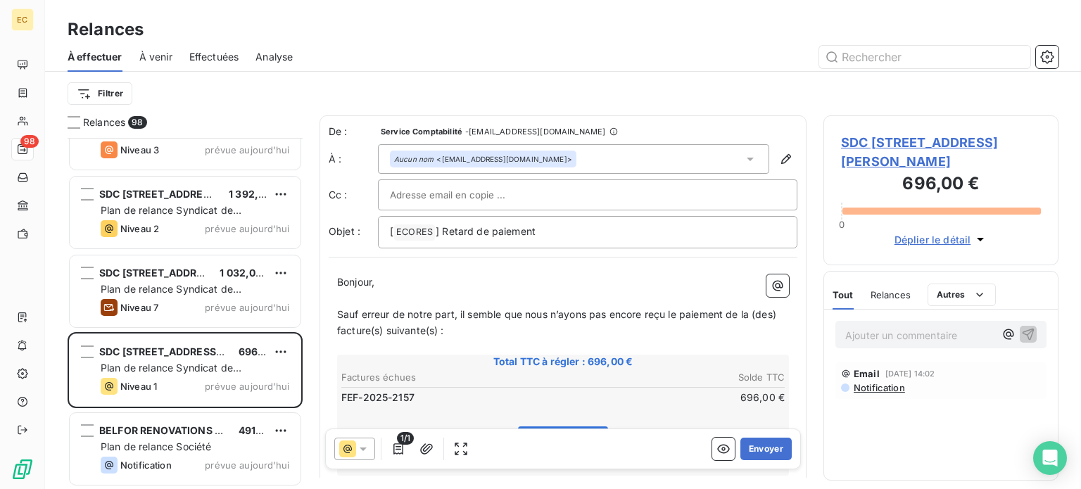
click at [491, 182] on div at bounding box center [588, 195] width 420 height 31
paste input "AFOURNIOL@nexity.fr"
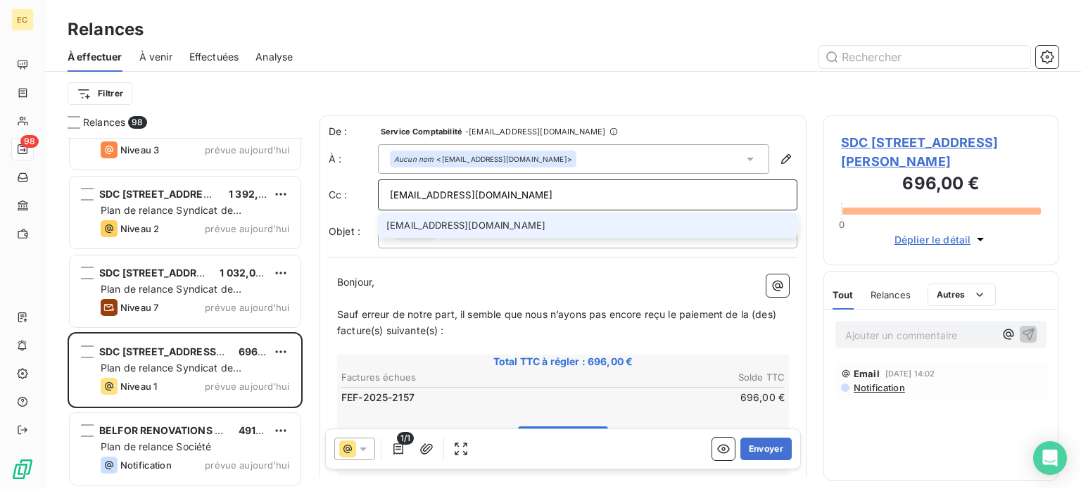
type input "AFOURNIOL@nexity.fr"
click at [479, 224] on li "AFOURNIOL@nexity.fr" at bounding box center [588, 225] width 420 height 25
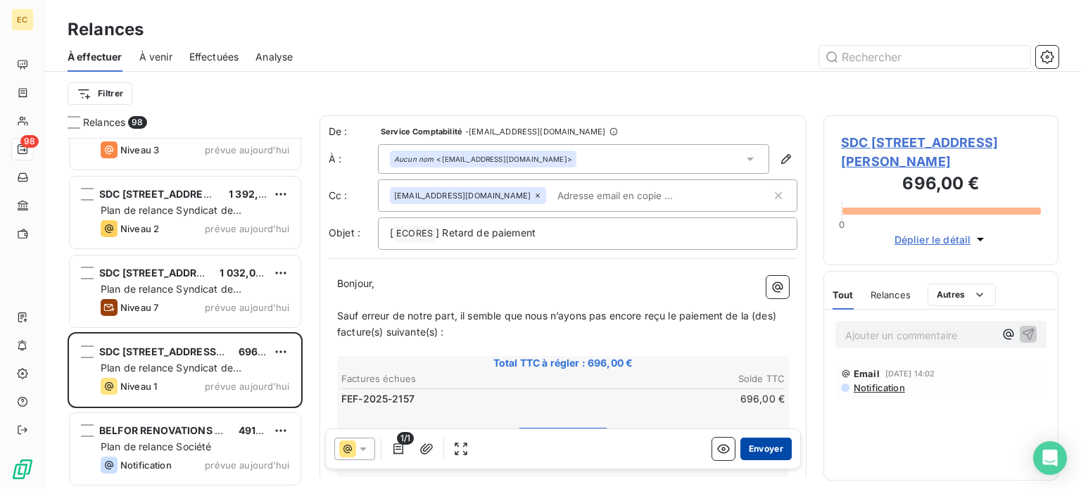
click at [758, 446] on button "Envoyer" at bounding box center [766, 449] width 51 height 23
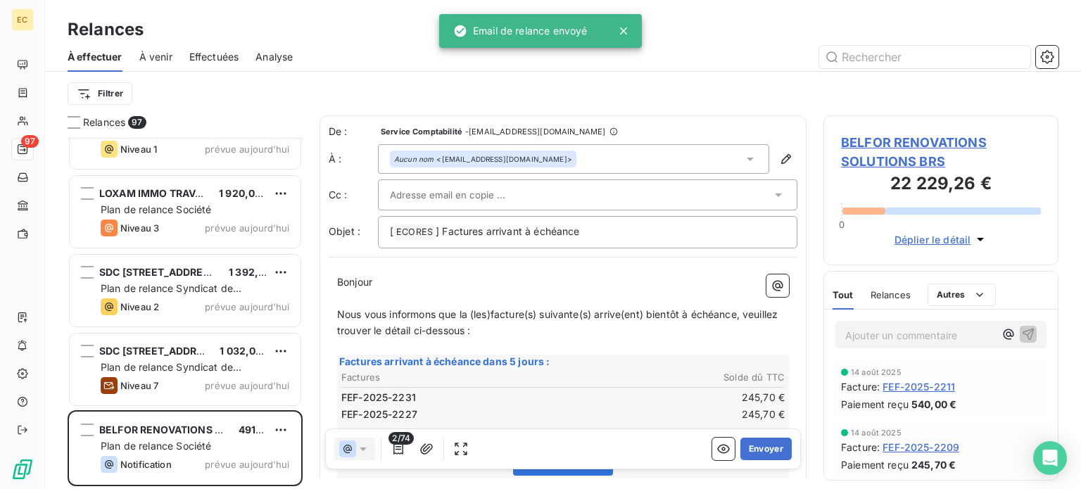
scroll to position [7297, 0]
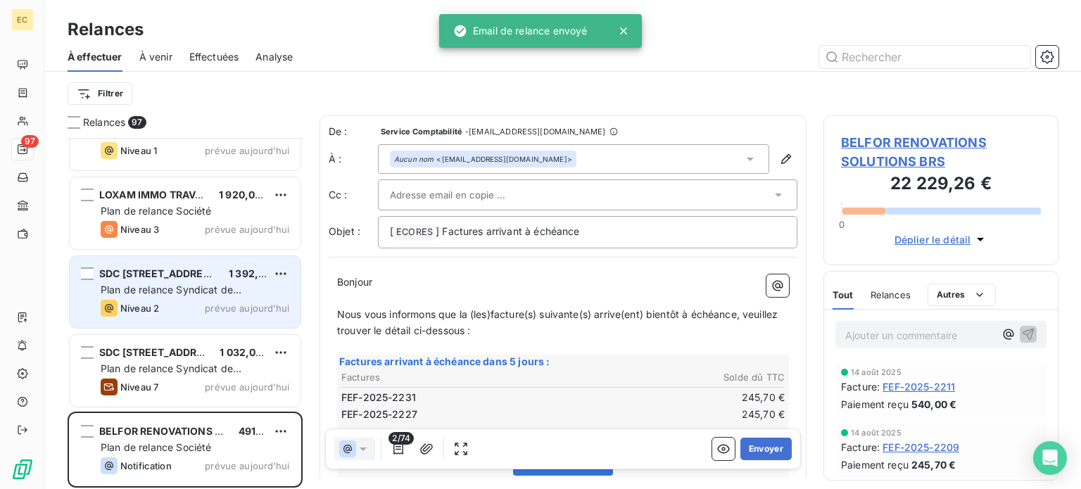
click at [203, 286] on span "Plan de relance Syndicat de copropriété" at bounding box center [171, 297] width 141 height 26
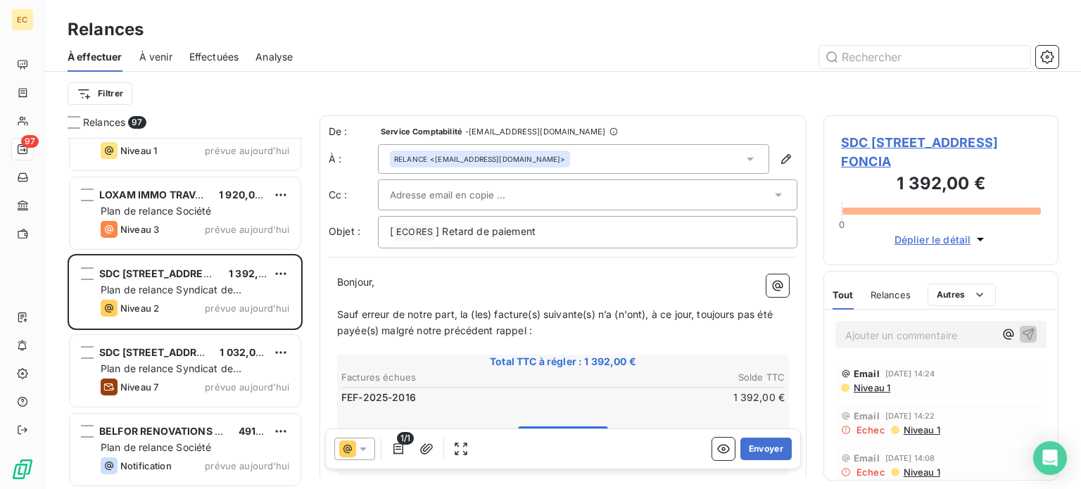
scroll to position [7297, 0]
click at [755, 450] on button "Envoyer" at bounding box center [766, 449] width 51 height 23
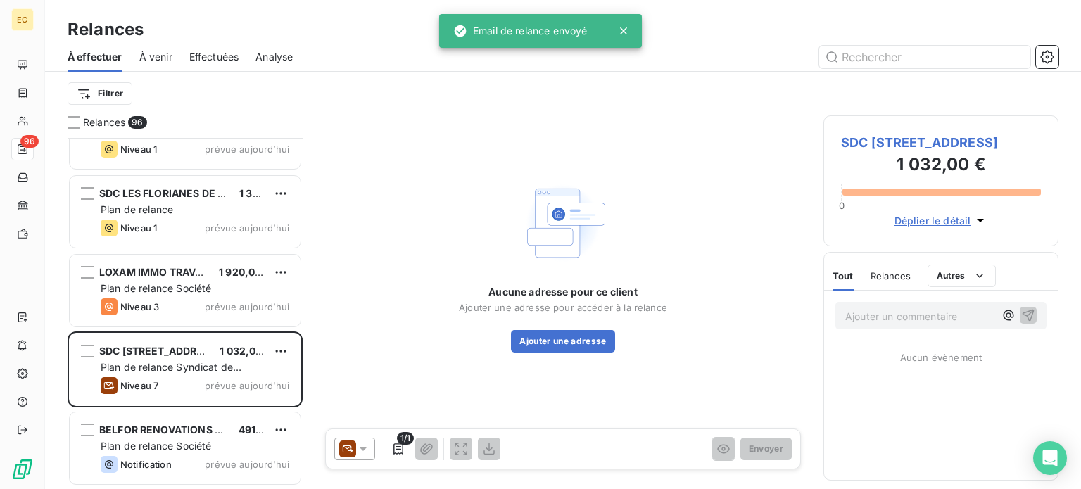
scroll to position [7218, 0]
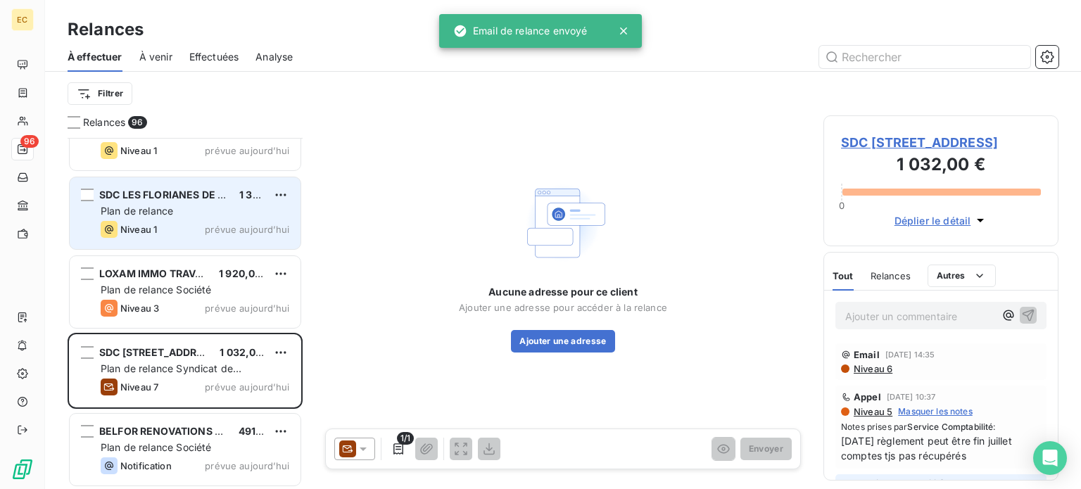
click at [177, 204] on div "Plan de relance" at bounding box center [195, 211] width 189 height 14
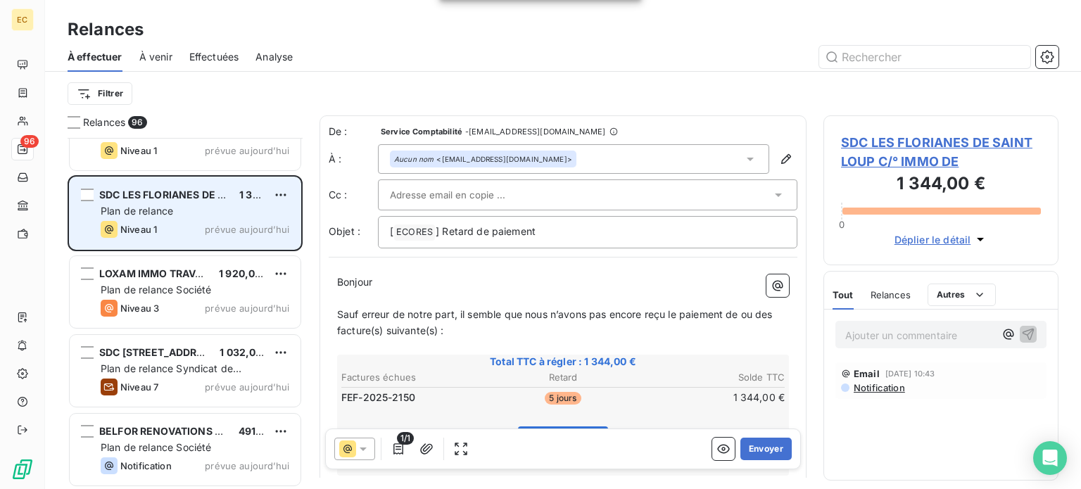
scroll to position [7077, 0]
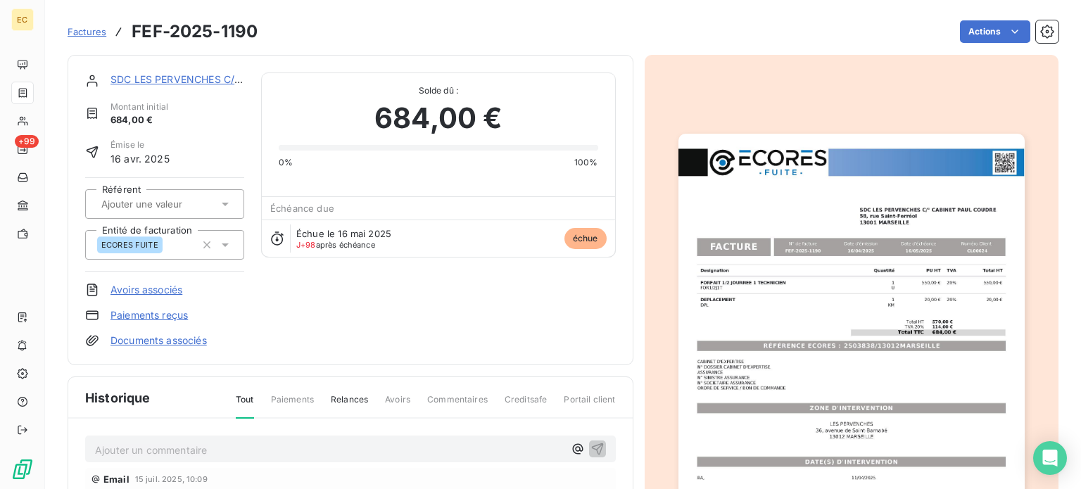
click at [100, 34] on span "Factures" at bounding box center [87, 31] width 39 height 11
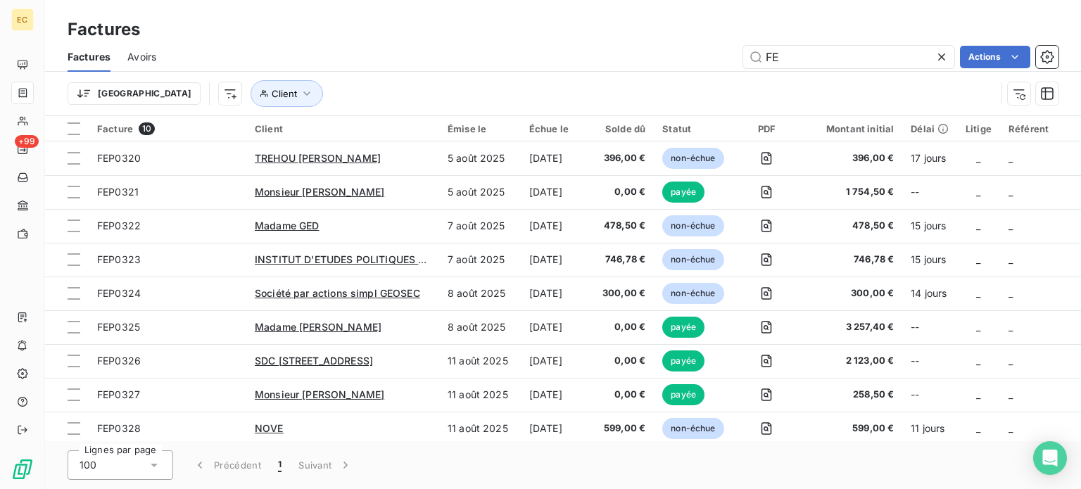
type input "F"
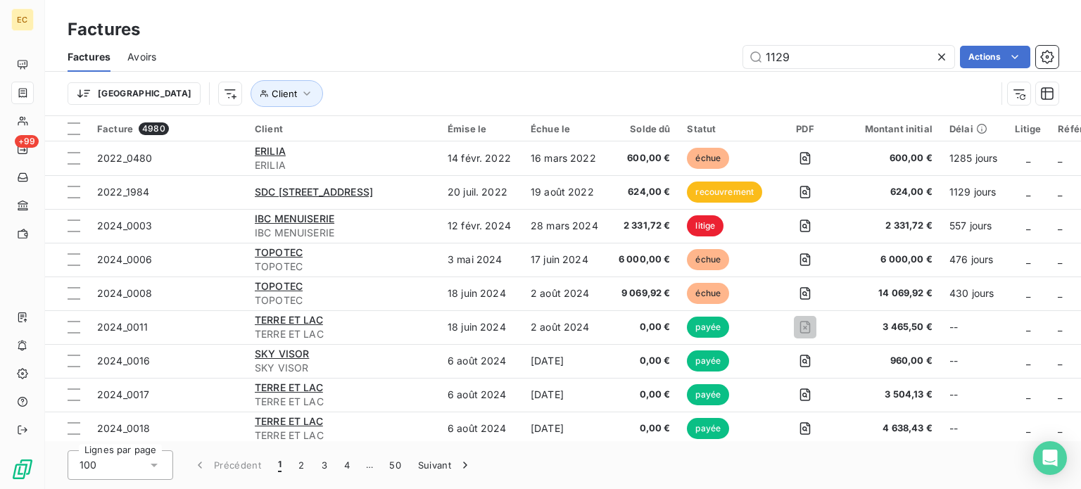
type input "1129"
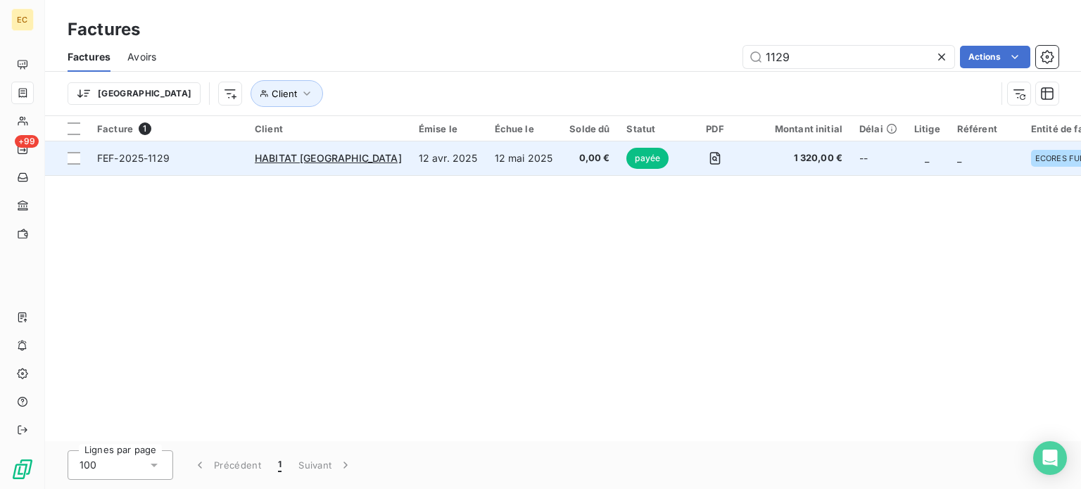
click at [350, 165] on div "HABITAT [GEOGRAPHIC_DATA]" at bounding box center [328, 158] width 147 height 14
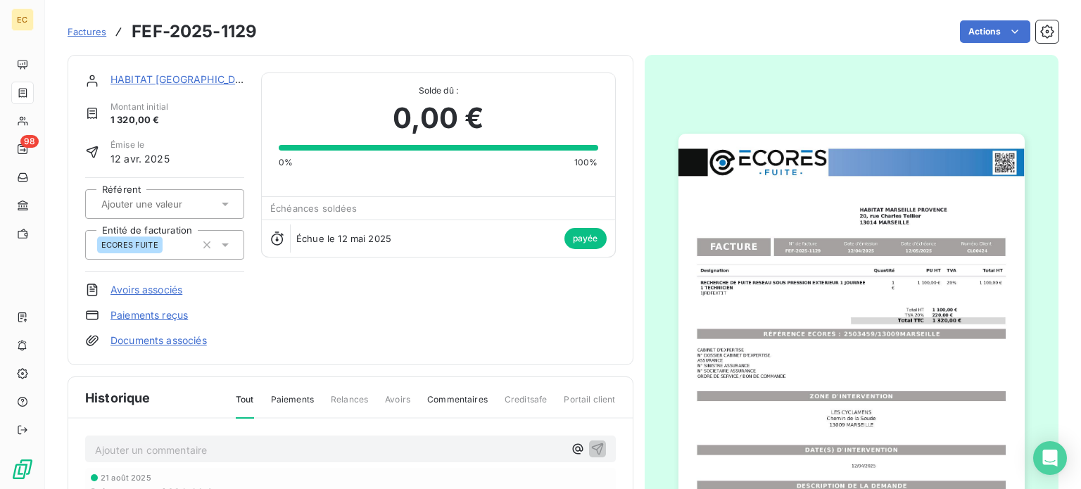
click at [89, 29] on span "Factures" at bounding box center [87, 31] width 39 height 11
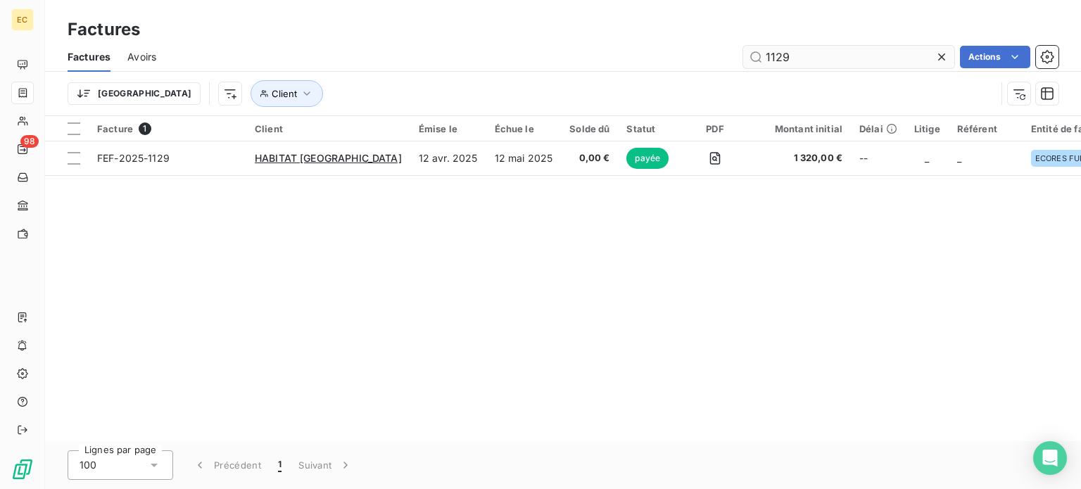
drag, startPoint x: 807, startPoint y: 59, endPoint x: 755, endPoint y: 56, distance: 52.2
click at [755, 56] on input "1129" at bounding box center [848, 57] width 211 height 23
type input "2157"
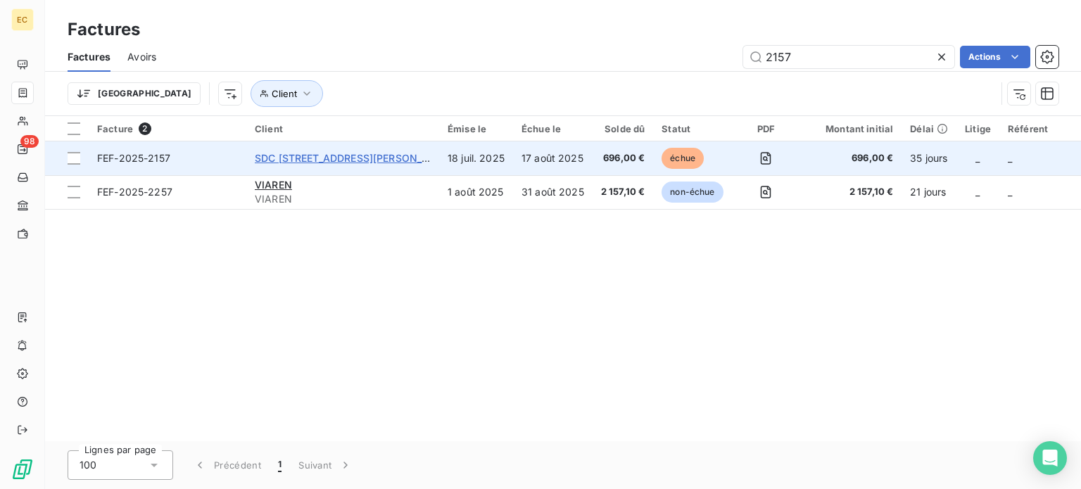
click at [355, 163] on span "SDC [STREET_ADDRESS][PERSON_NAME]" at bounding box center [355, 158] width 201 height 12
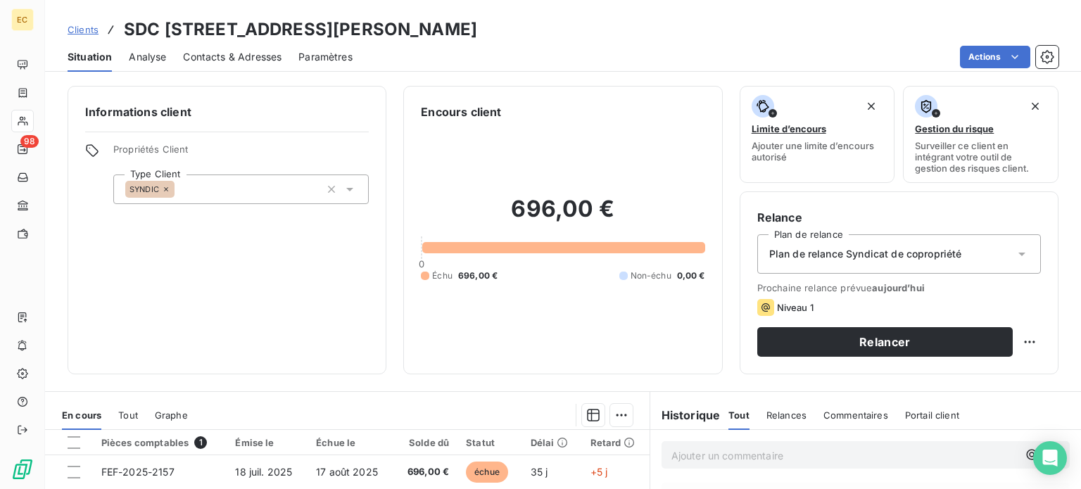
scroll to position [211, 0]
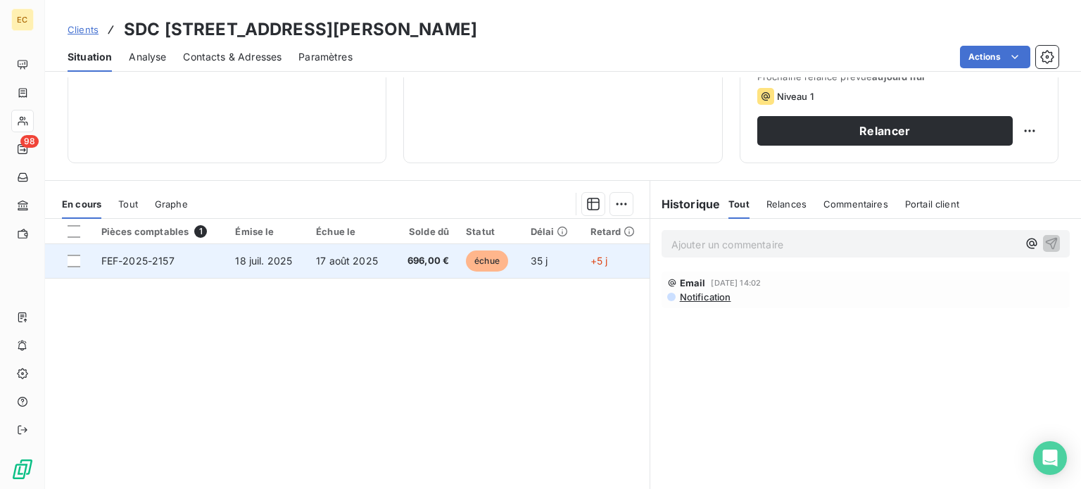
click at [355, 267] on td "17 août 2025" at bounding box center [351, 261] width 86 height 34
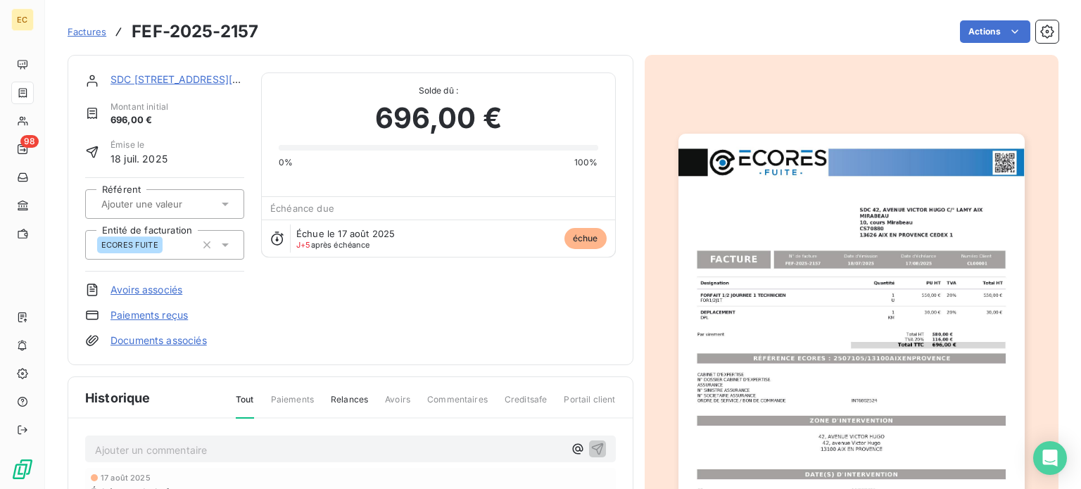
click at [838, 360] on img "button" at bounding box center [852, 378] width 346 height 489
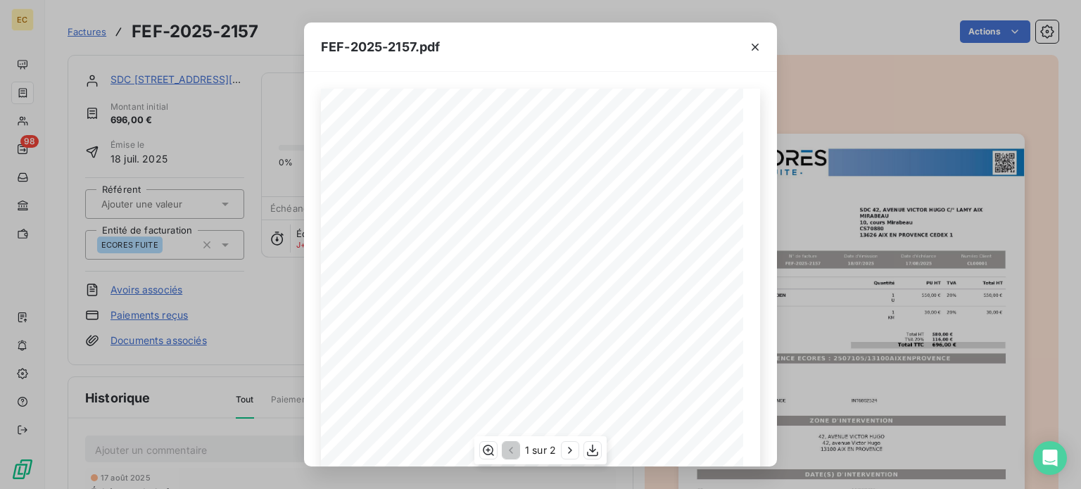
click at [558, 364] on div "Designation Quantité PU HT TVA Total HT FORFAIT 1/2 JOURNEE 1 TECHNICIEN FOR1/2…" at bounding box center [540, 388] width 439 height 598
drag, startPoint x: 655, startPoint y: 360, endPoint x: 511, endPoint y: 360, distance: 143.6
click at [511, 360] on span "RÉFÉRENCE ECORES : 2507105/13100AIXENPROVENCE" at bounding box center [541, 362] width 241 height 7
copy span "2507105/13100AIXENPROVENCE"
click at [752, 50] on icon "button" at bounding box center [755, 47] width 7 height 7
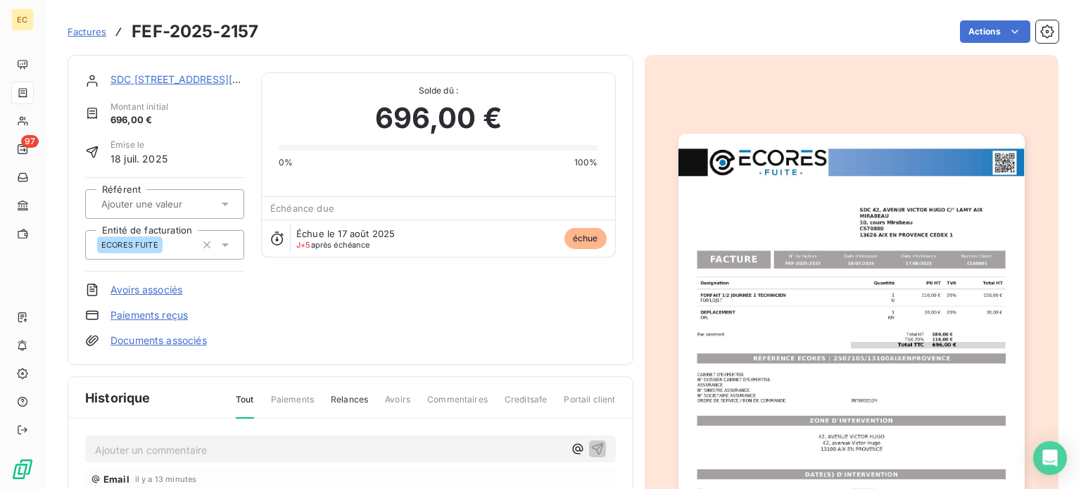
click at [88, 35] on span "Factures" at bounding box center [87, 31] width 39 height 11
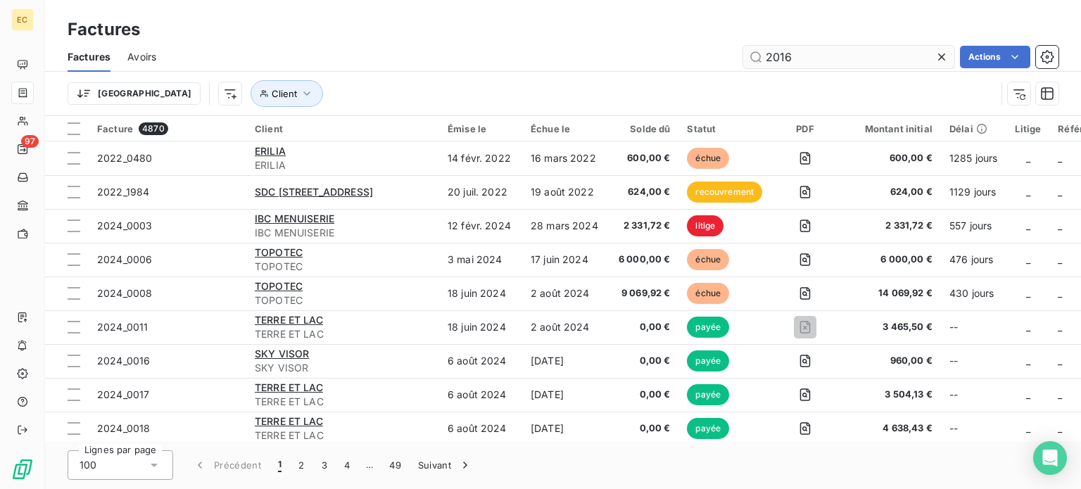
type input "2016"
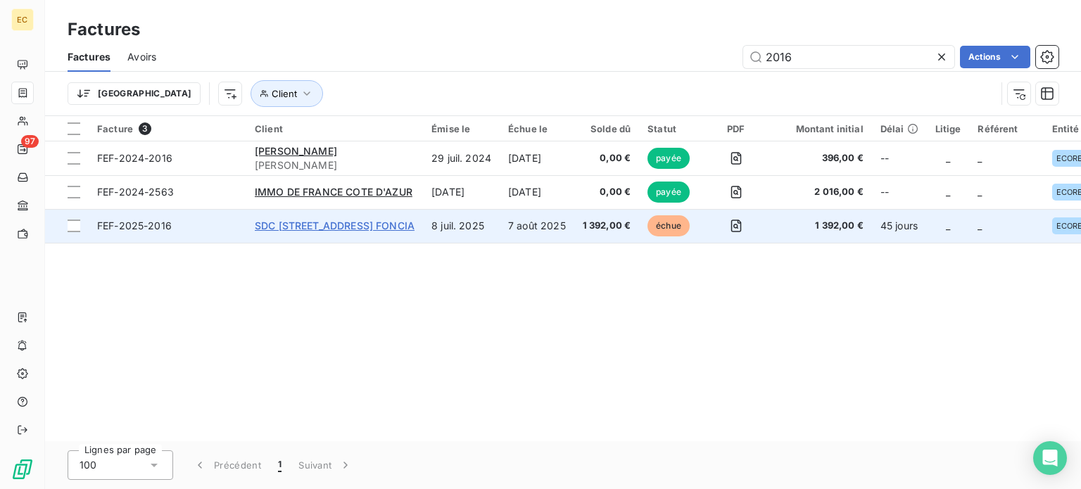
click at [343, 227] on span "SDC 1, PLACE DU JARDIN ZOOLOGIQUE C/° FONCIA" at bounding box center [335, 226] width 160 height 12
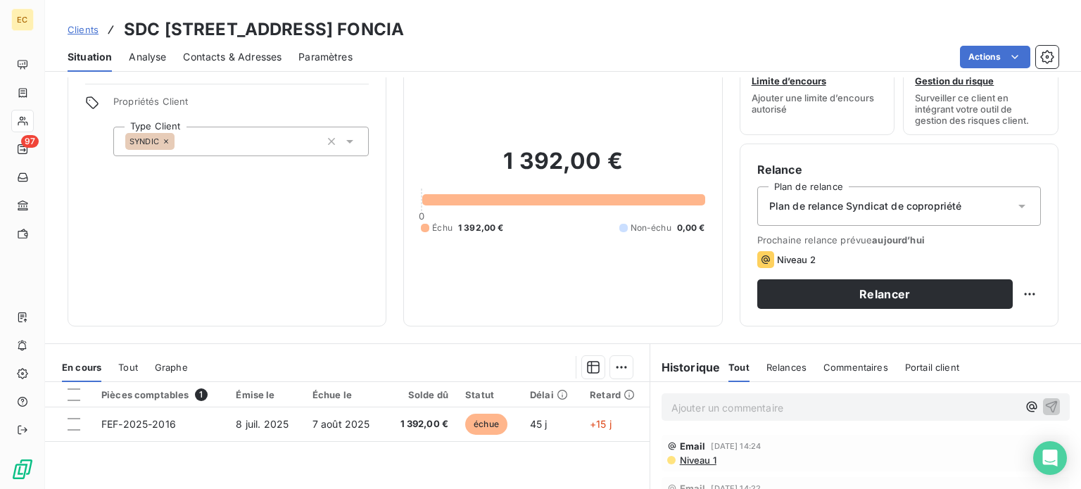
scroll to position [141, 0]
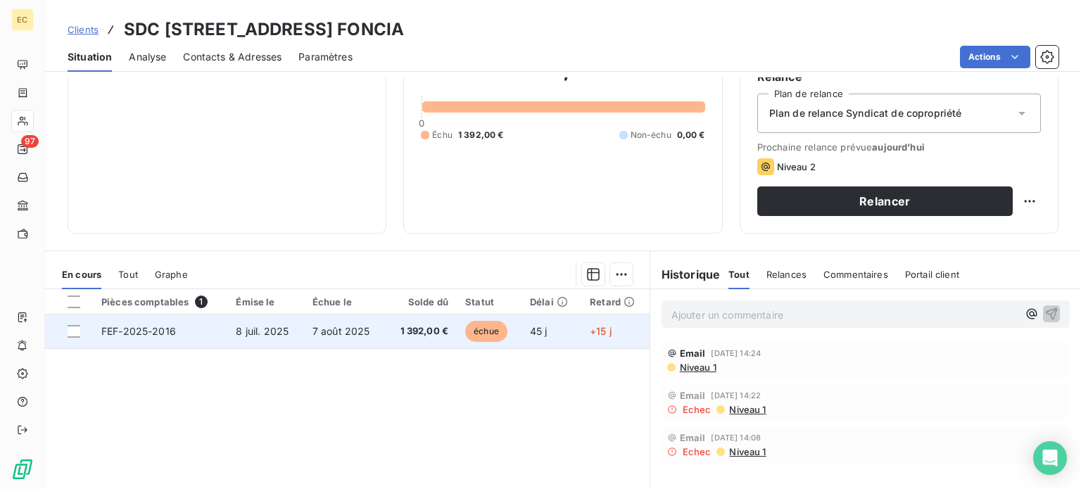
click at [324, 334] on span "7 août 2025" at bounding box center [342, 331] width 58 height 12
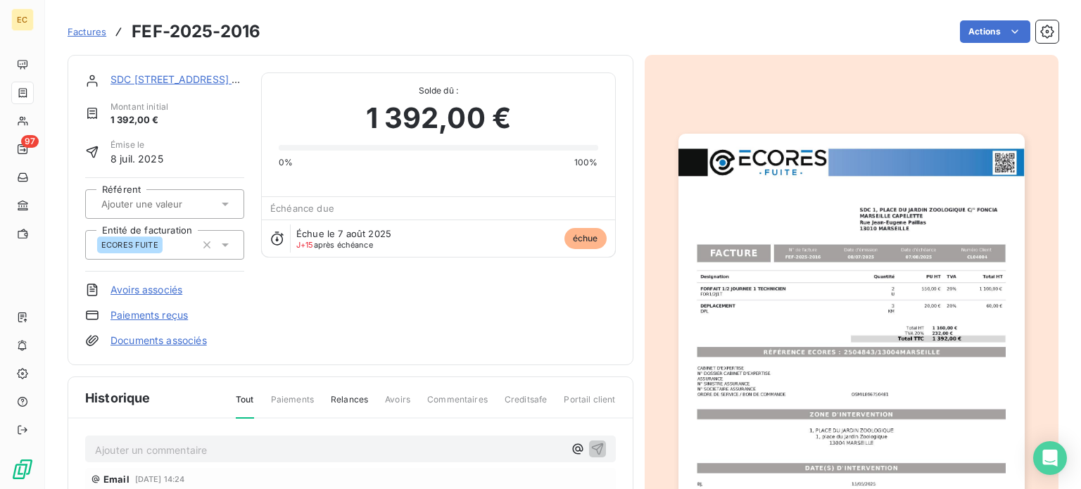
click at [846, 351] on img "button" at bounding box center [852, 378] width 346 height 489
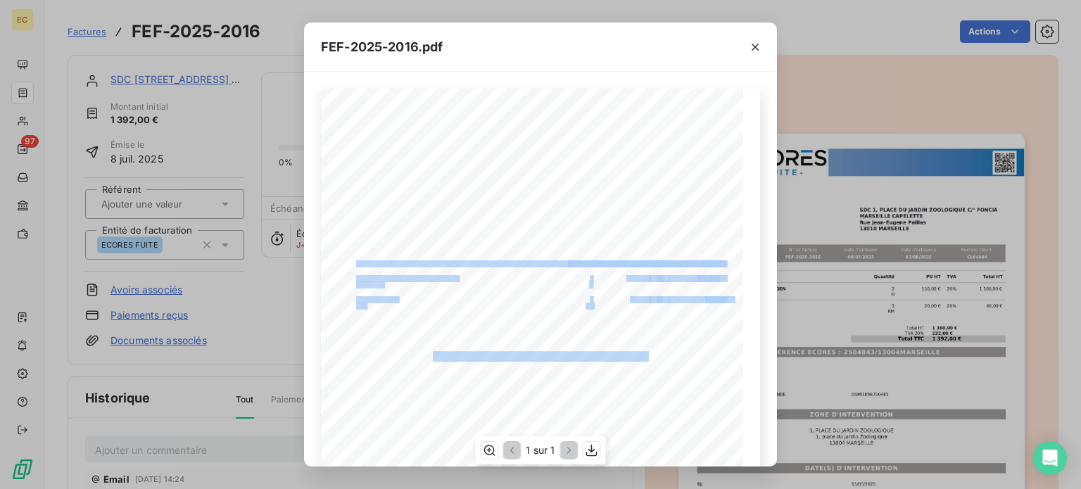
click at [583, 349] on div "Designation Quantité PU HT TVA Total HT FORFAIT 1/2 JOURNEE 1 TECHNICIEN FOR1/2…" at bounding box center [540, 388] width 439 height 598
click at [759, 44] on icon "button" at bounding box center [755, 47] width 14 height 14
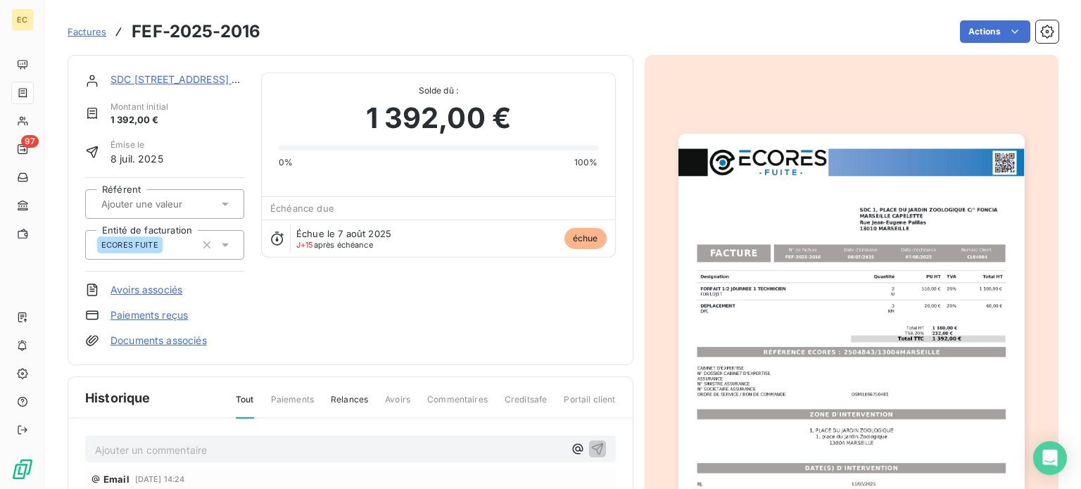
click at [828, 308] on img "button" at bounding box center [852, 378] width 346 height 489
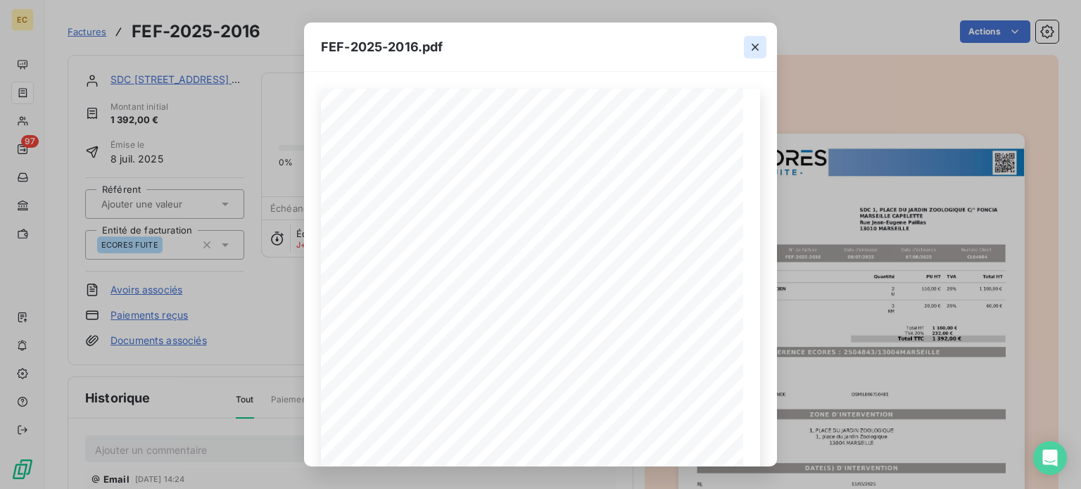
click at [759, 46] on icon "button" at bounding box center [755, 47] width 14 height 14
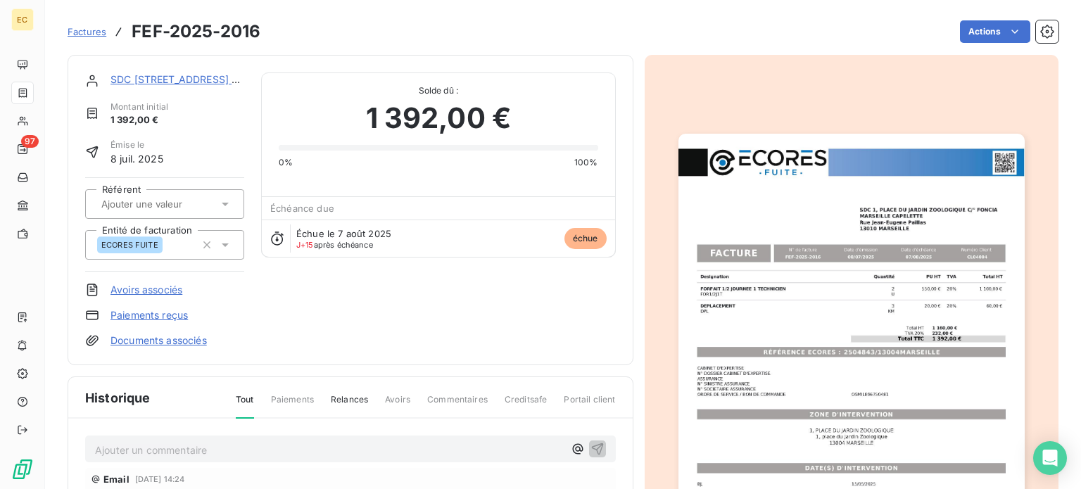
click at [817, 255] on img "button" at bounding box center [852, 378] width 346 height 489
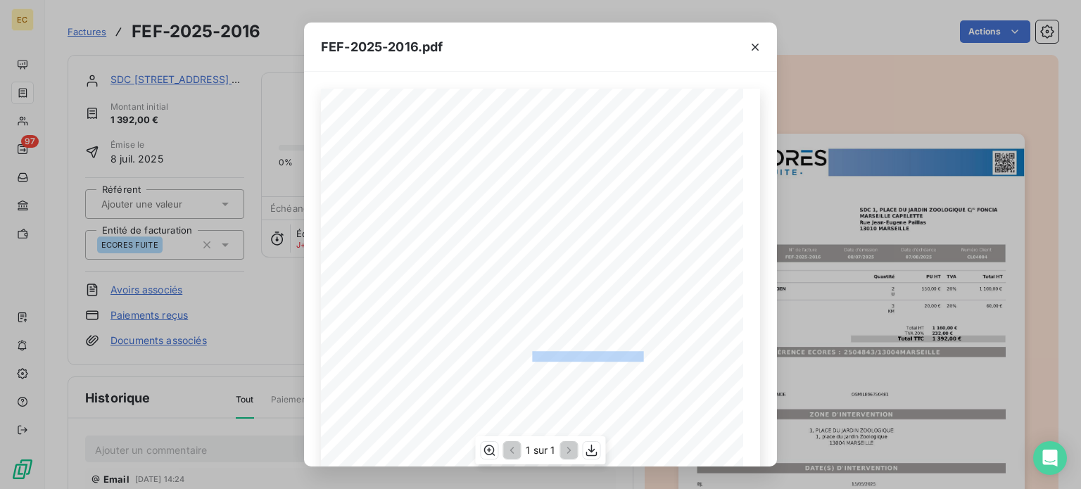
drag, startPoint x: 640, startPoint y: 353, endPoint x: 527, endPoint y: 356, distance: 113.4
click at [527, 356] on span "RÉFÉRENCE ECORES : 2504843/13004MARSEILLE" at bounding box center [541, 354] width 216 height 7
copy span "2504843/13004MARSEILL"
